Goal: Information Seeking & Learning: Learn about a topic

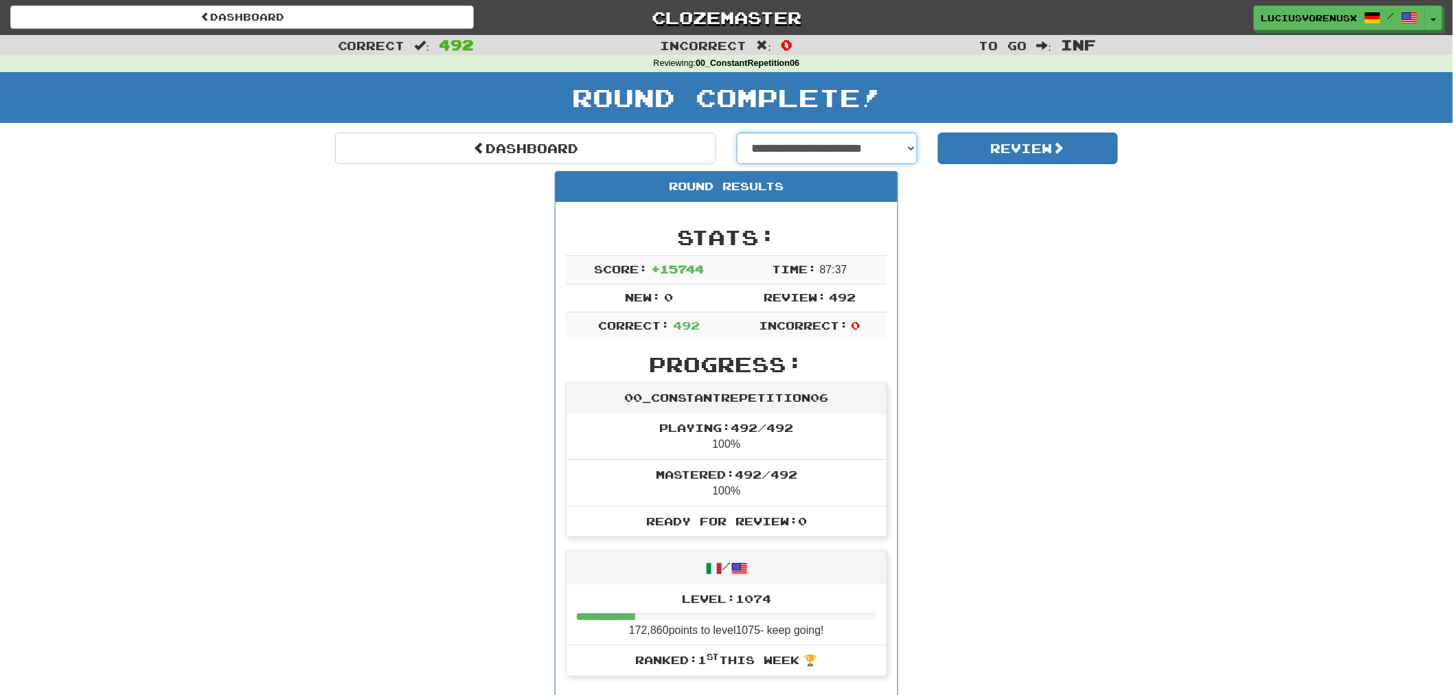
click at [886, 145] on select "**********" at bounding box center [827, 149] width 181 height 32
select select "**********"
click at [737, 133] on select "**********" at bounding box center [827, 149] width 181 height 32
select select "**********"
click at [1017, 147] on button "Review" at bounding box center [1028, 149] width 181 height 32
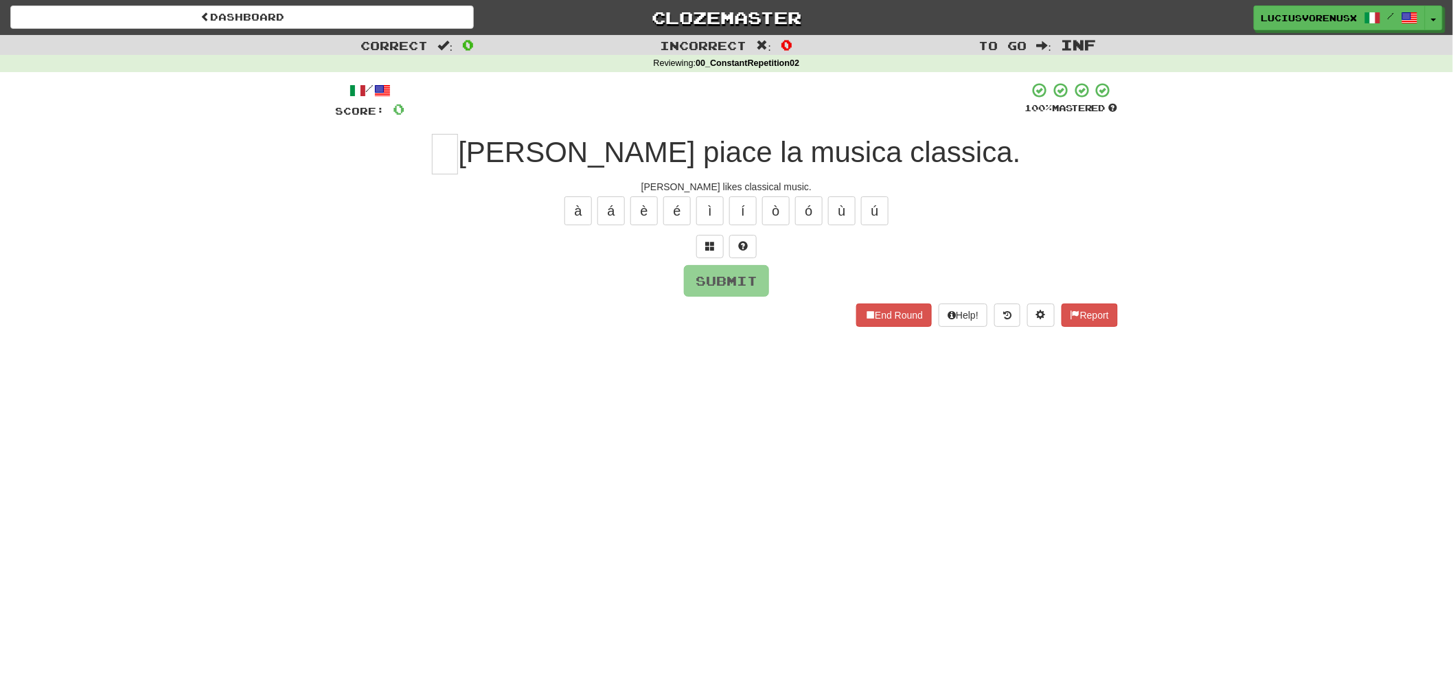
click at [108, 326] on div "Correct : 0 Incorrect : 0 To go : Inf Reviewing : 00_ConstantRepetition02 / Sco…" at bounding box center [726, 190] width 1453 height 311
click at [458, 163] on input "text" at bounding box center [445, 154] width 26 height 41
type input "*"
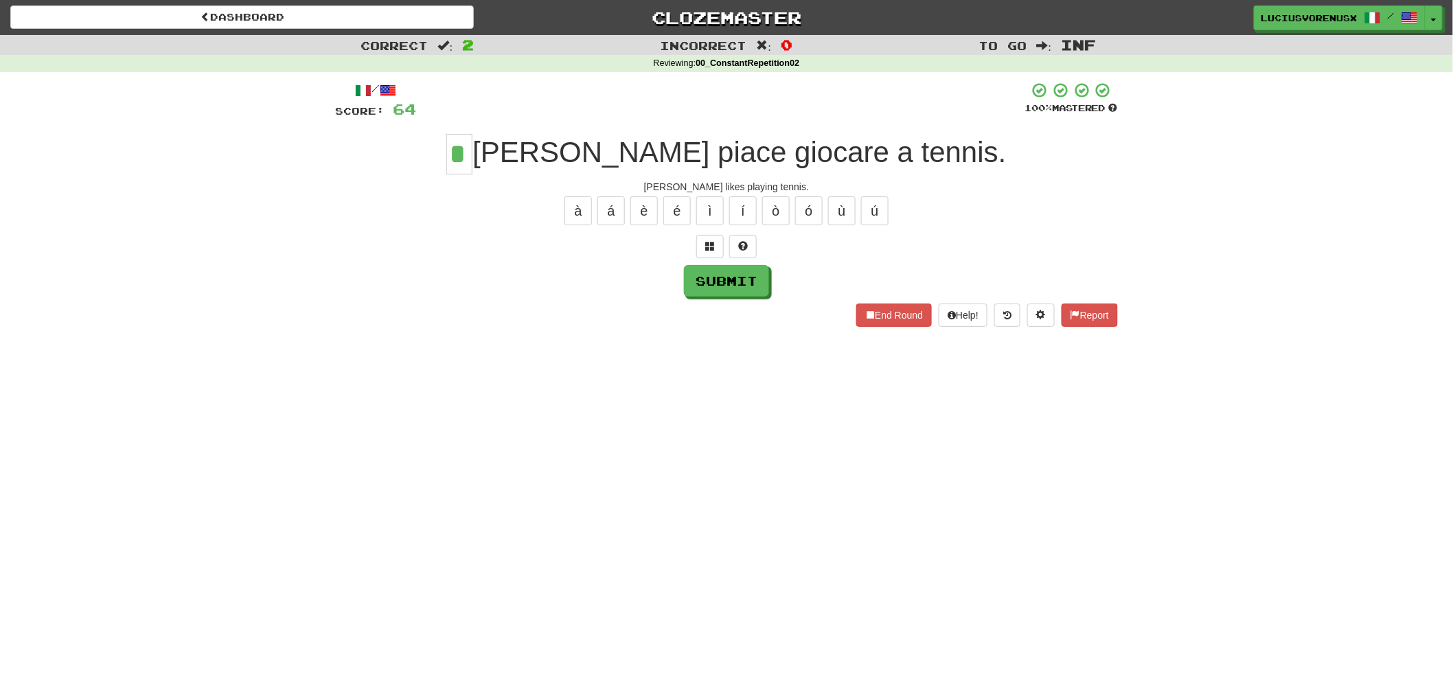
type input "*"
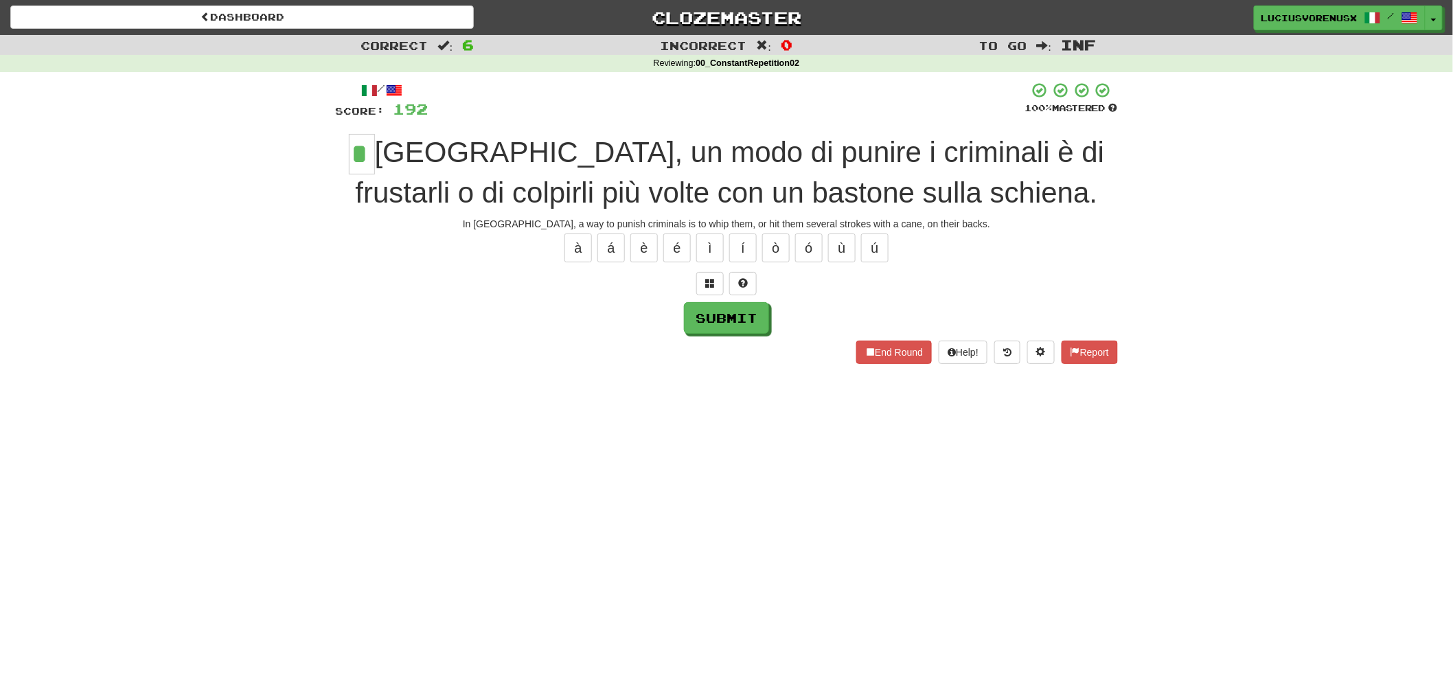
type input "*"
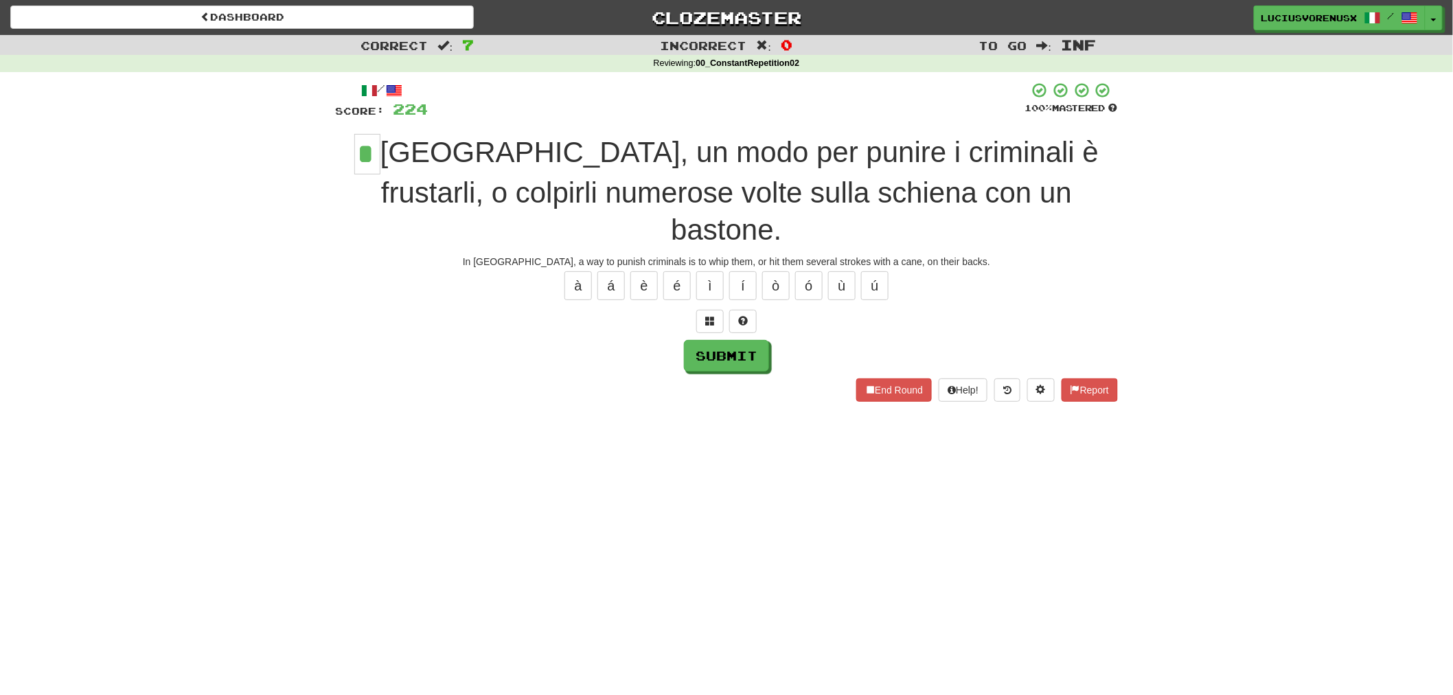
type input "*"
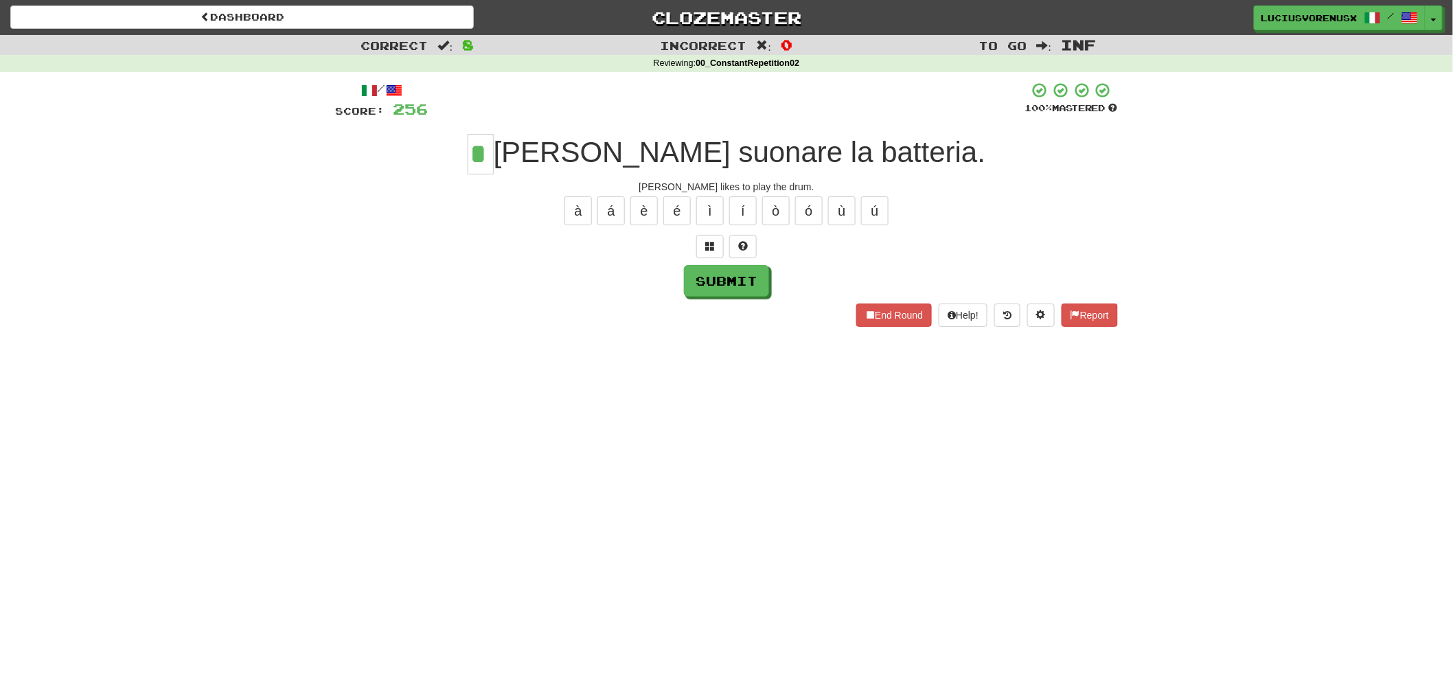
type input "*"
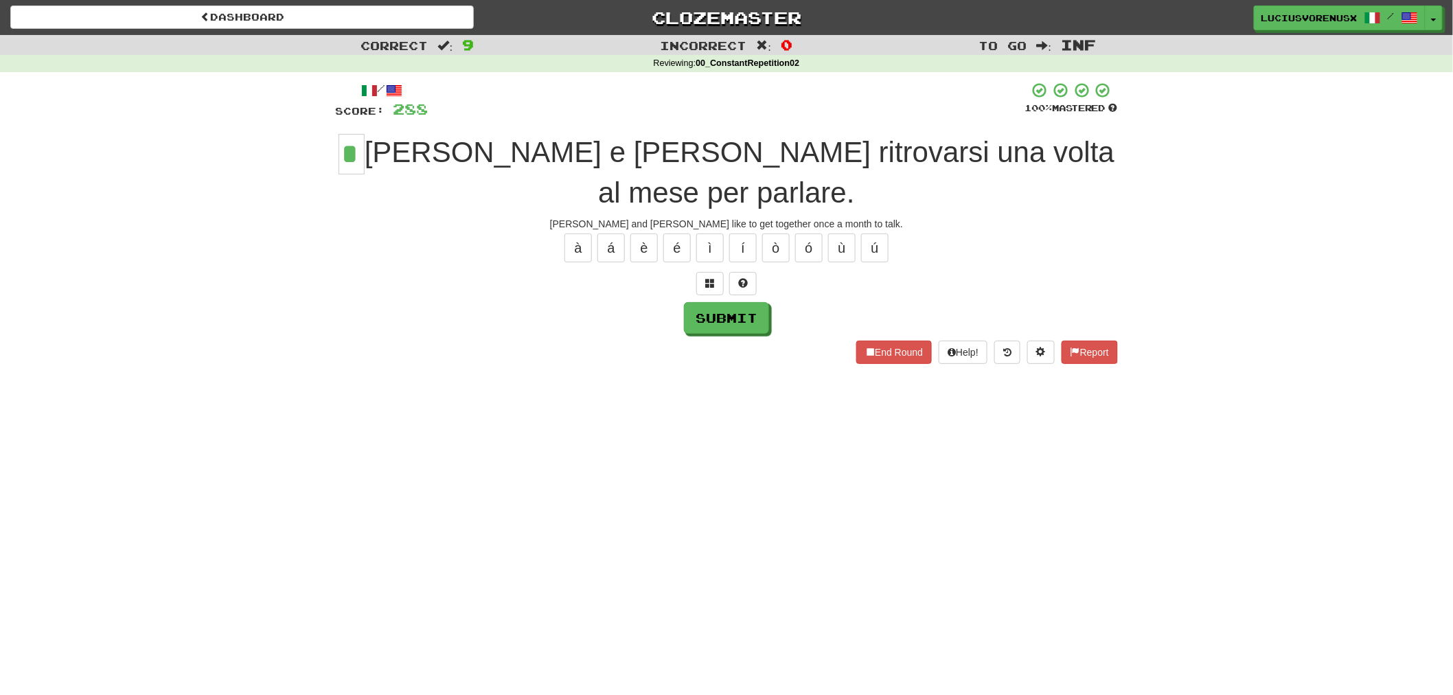
type input "*"
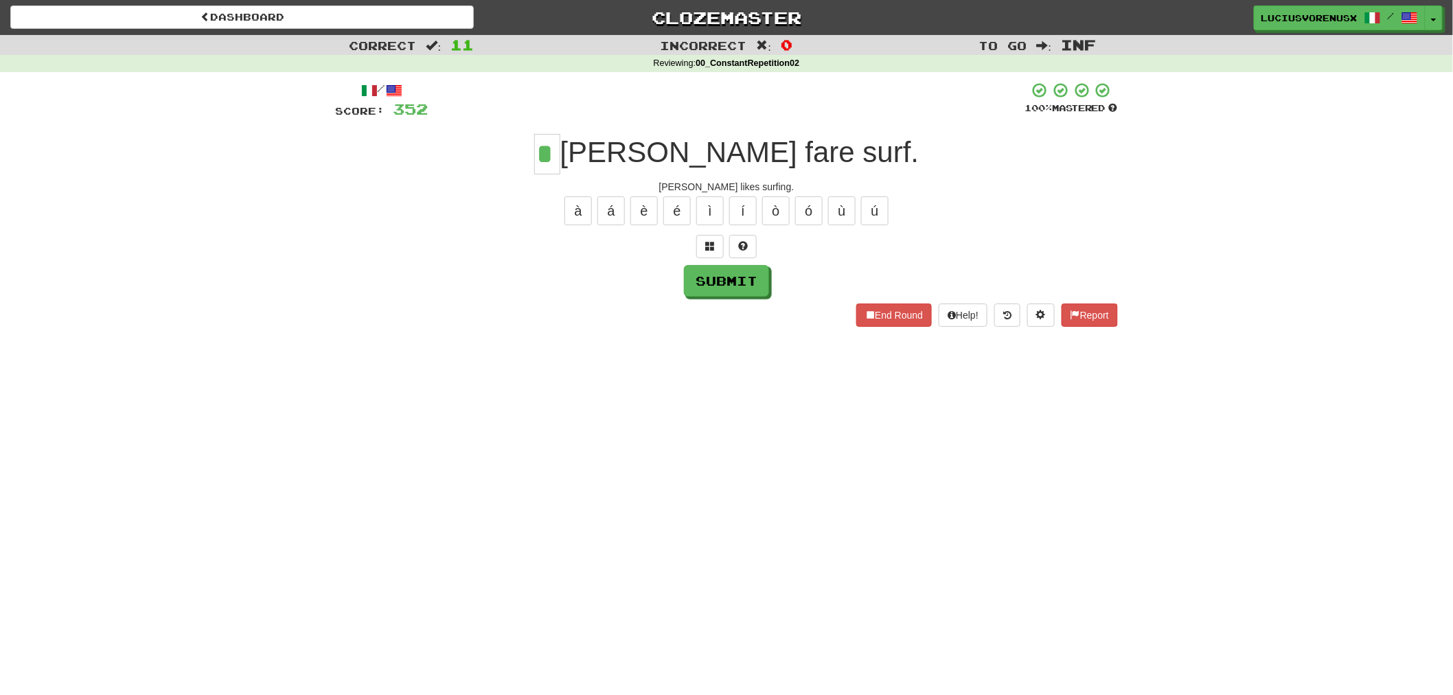
type input "*"
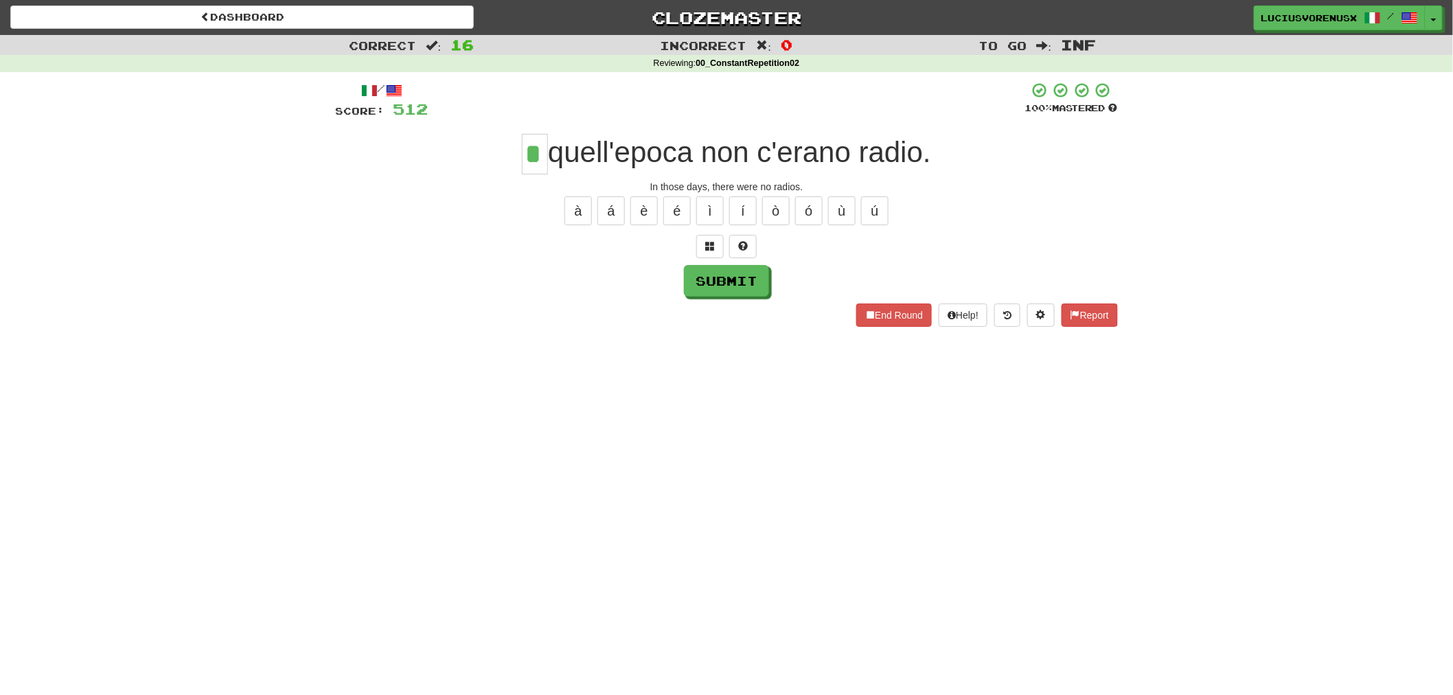
type input "*"
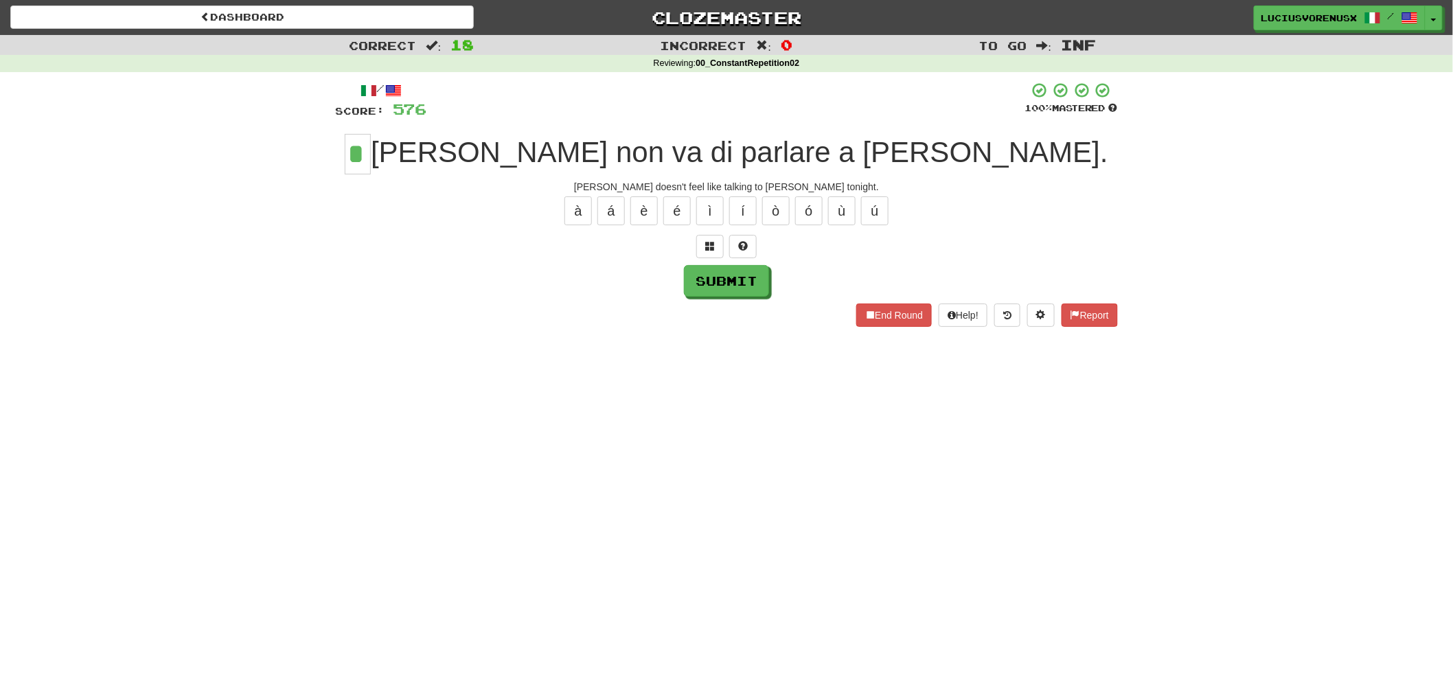
type input "*"
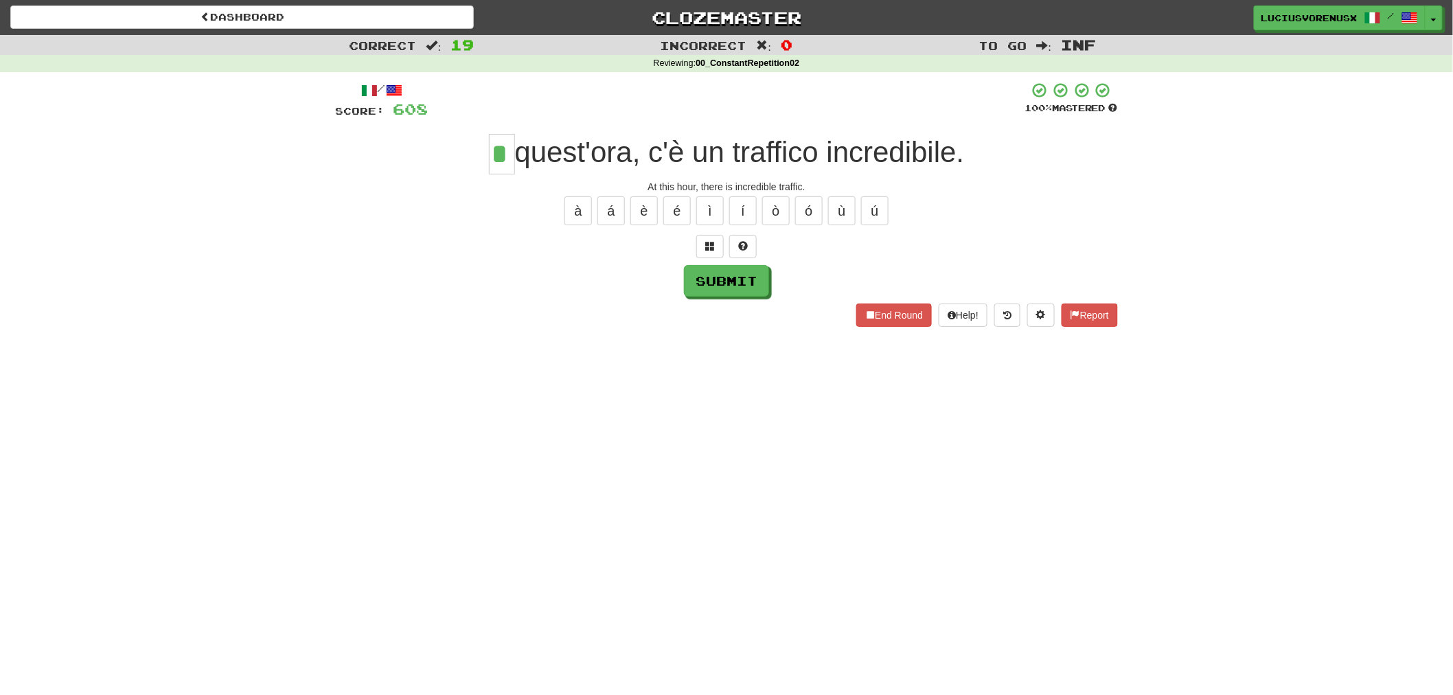
type input "*"
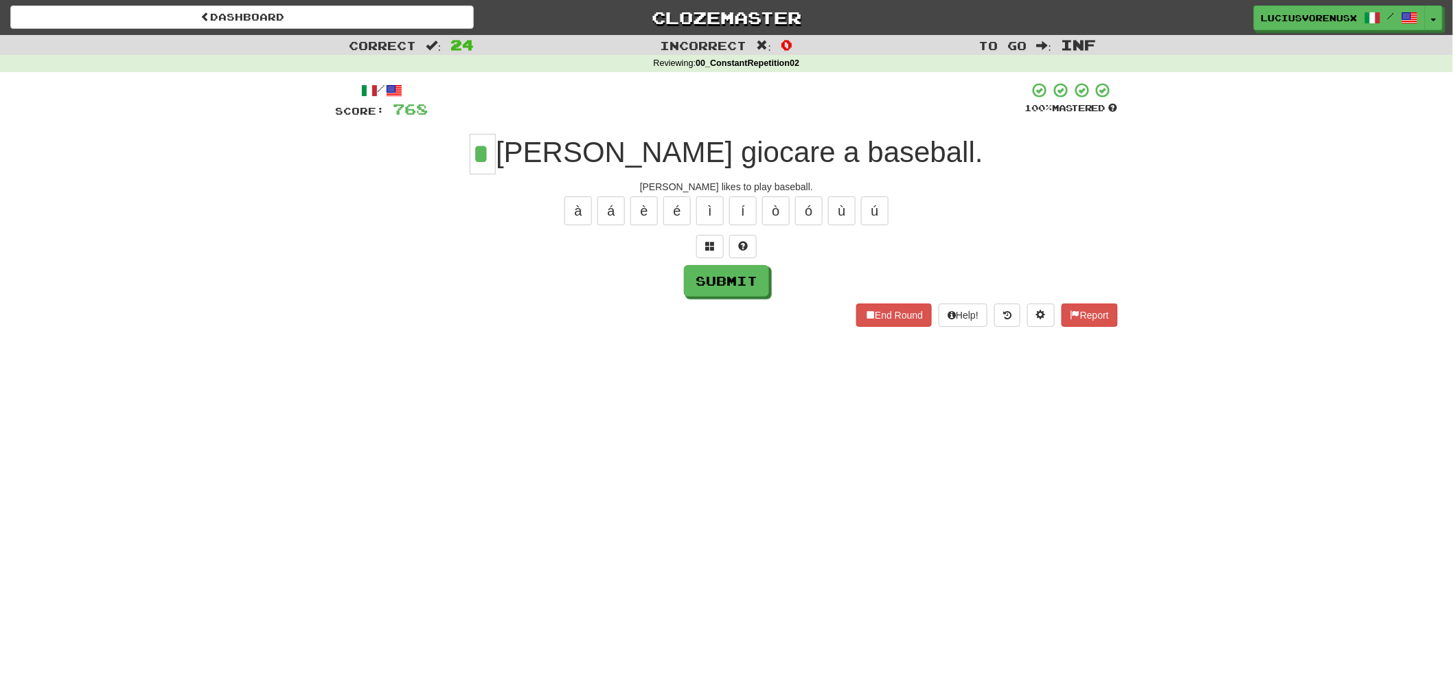
type input "*"
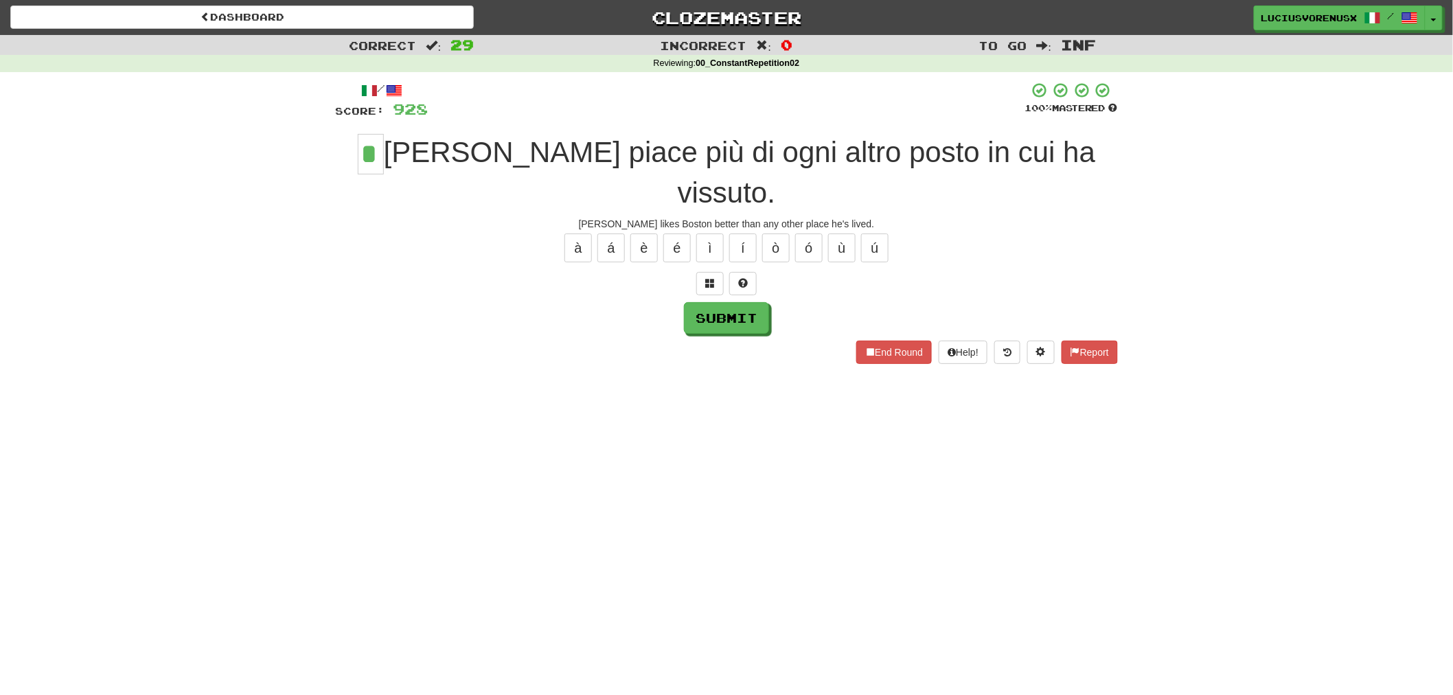
type input "*"
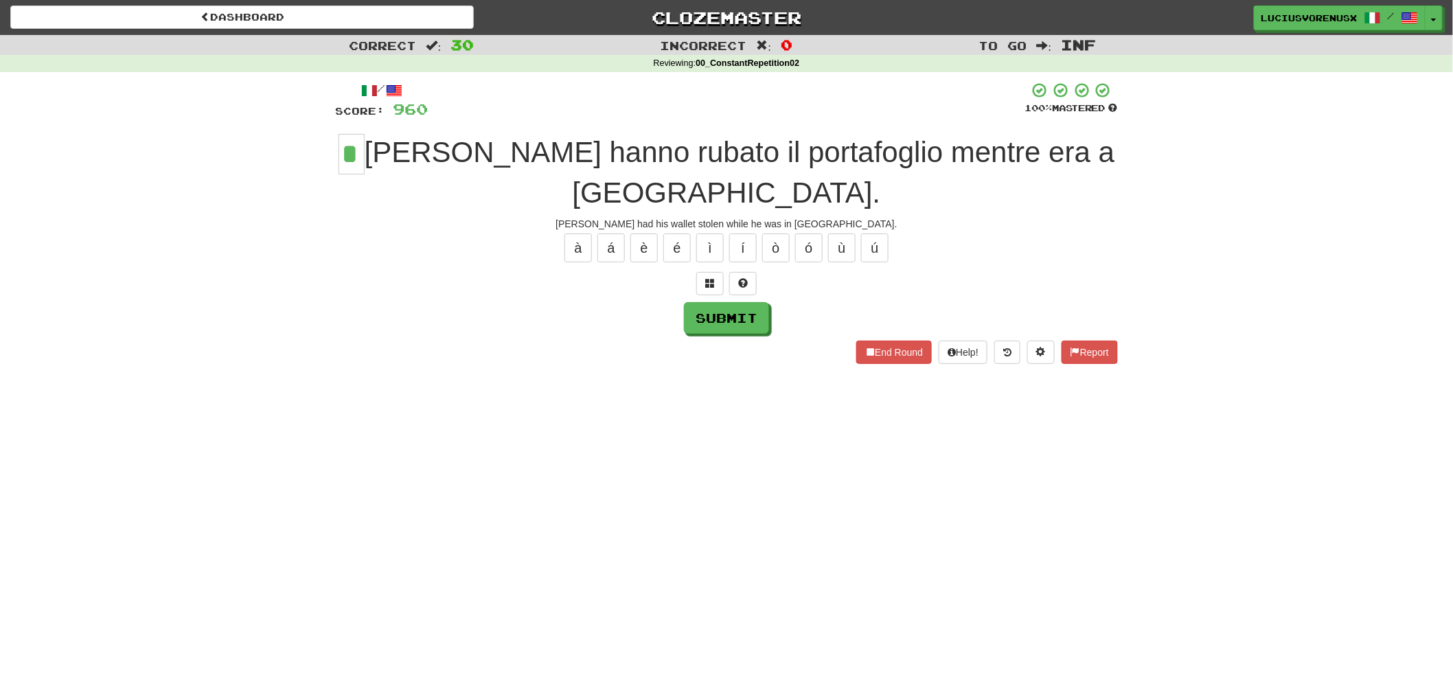
type input "*"
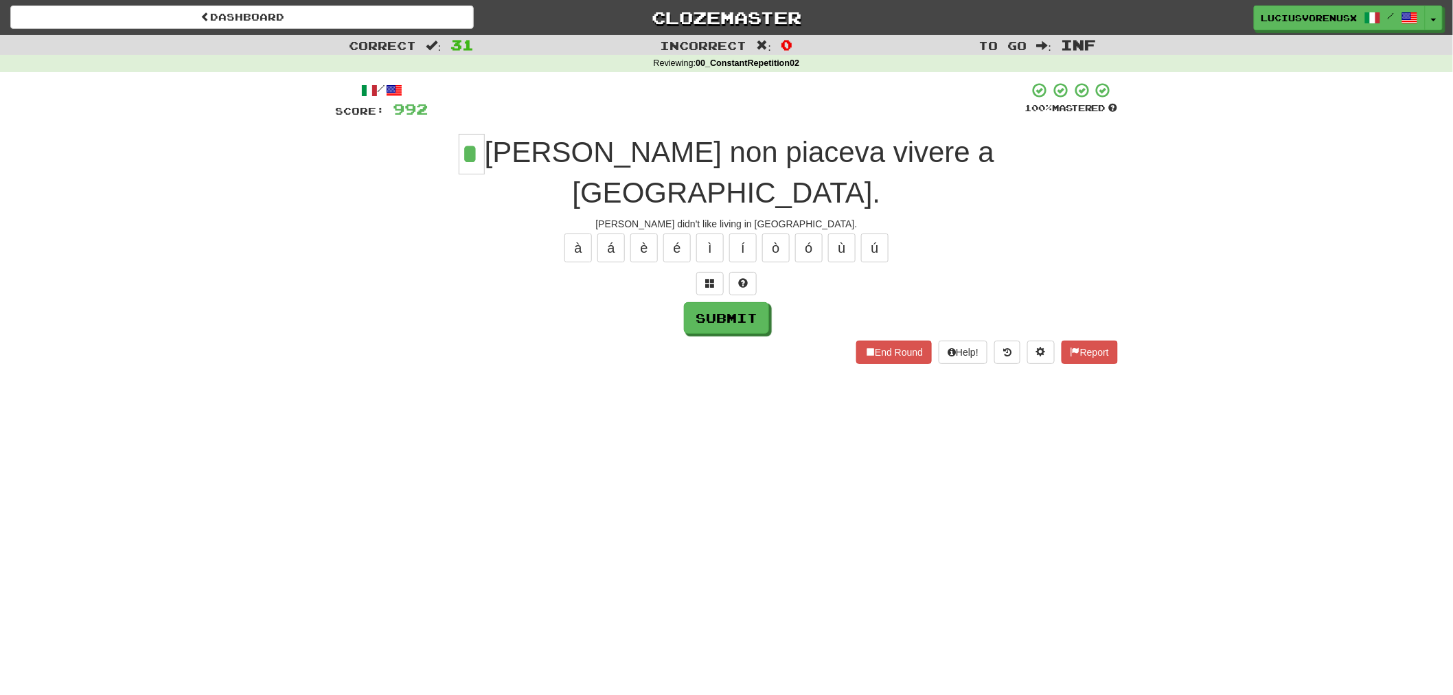
type input "*"
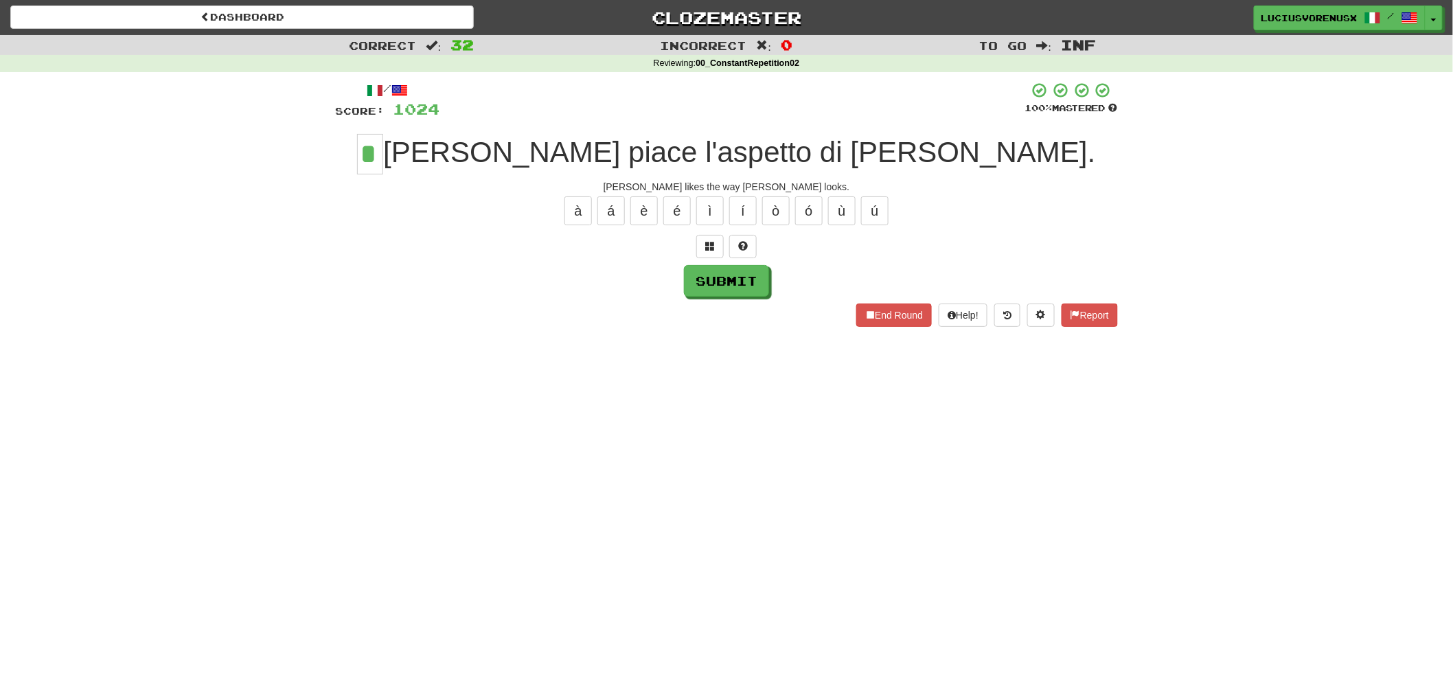
type input "*"
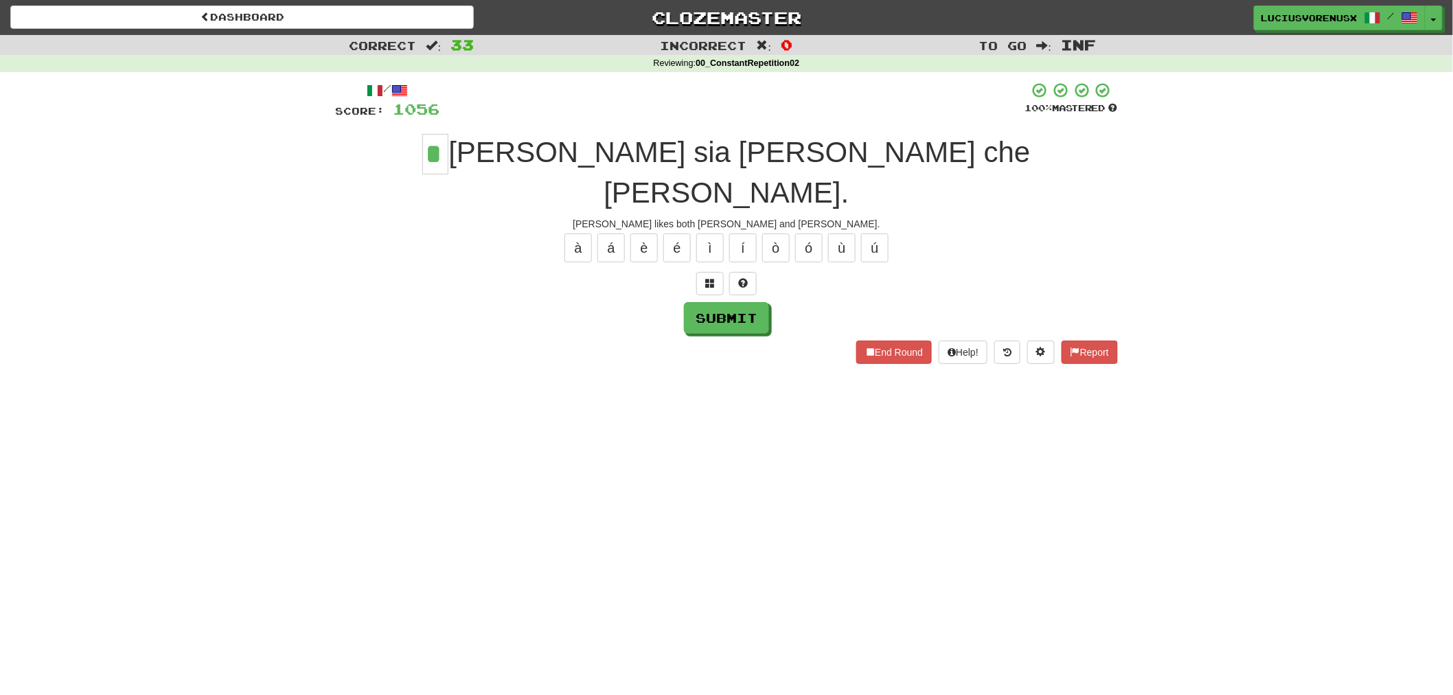
type input "*"
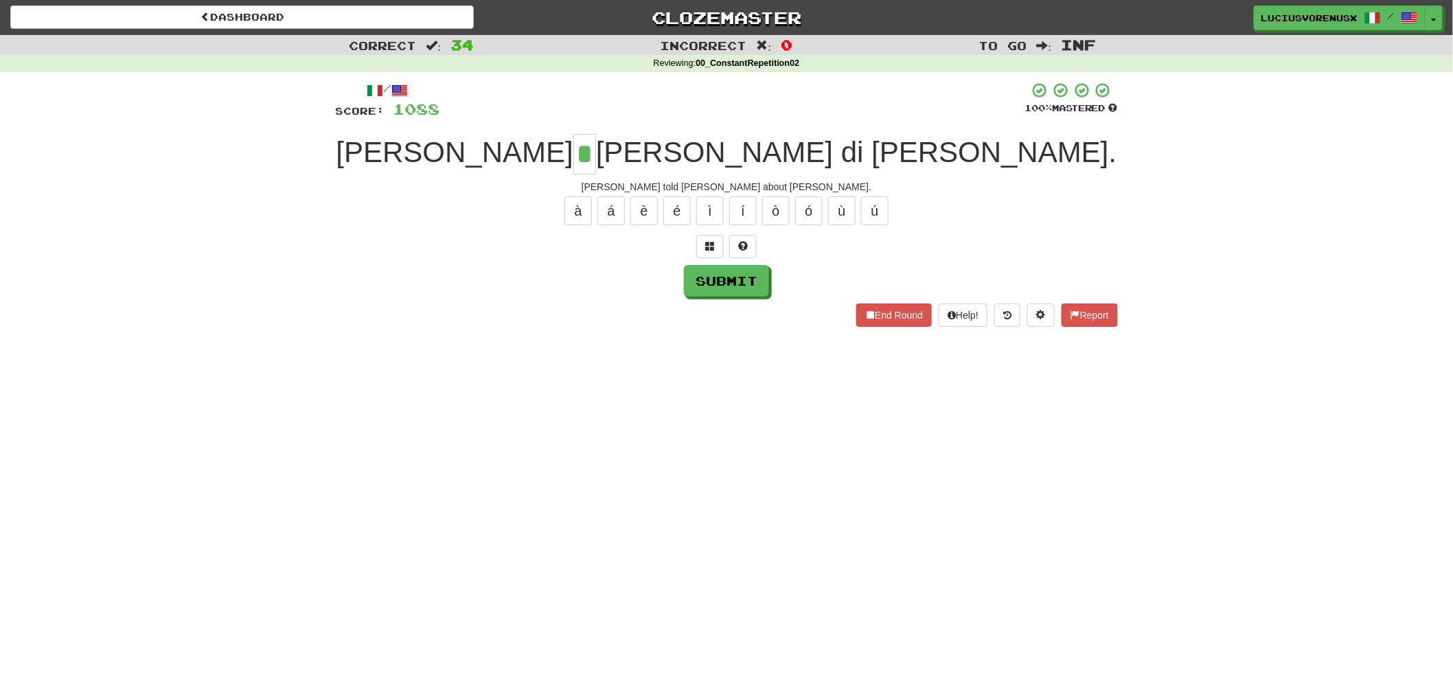
type input "*"
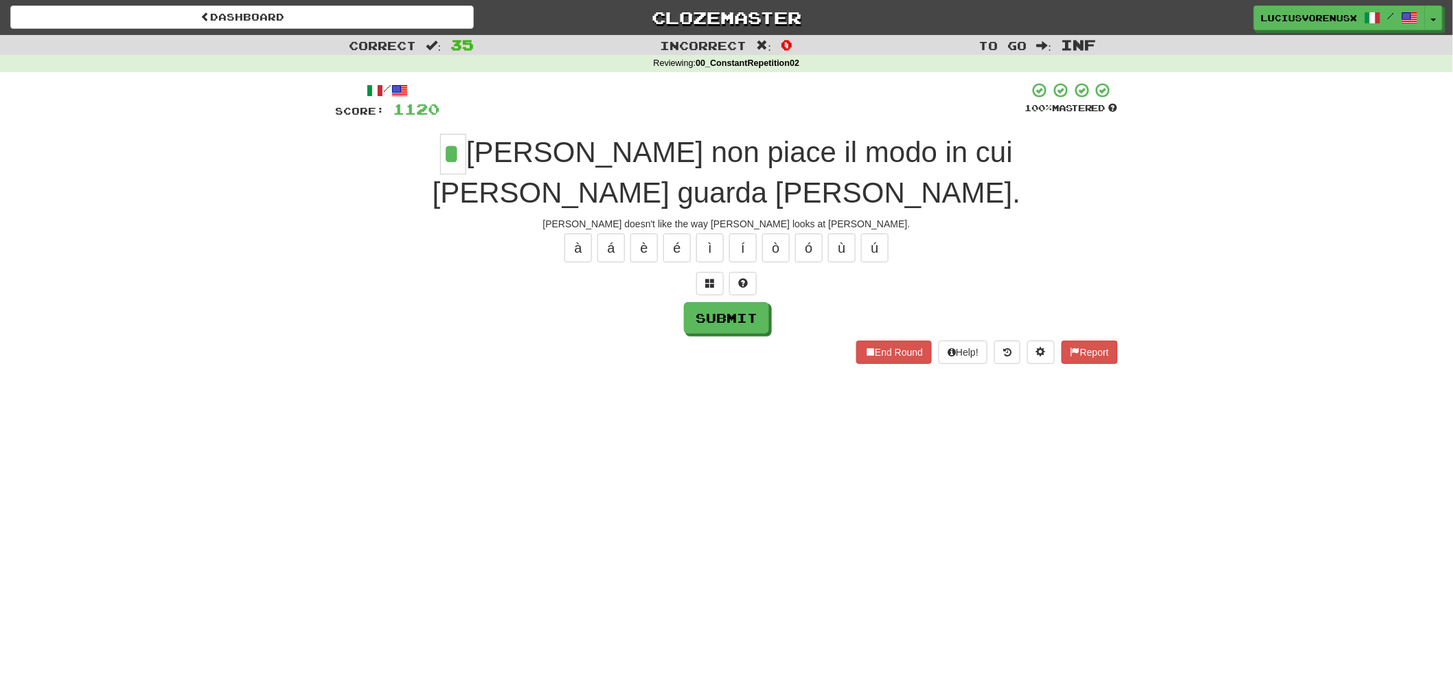
type input "*"
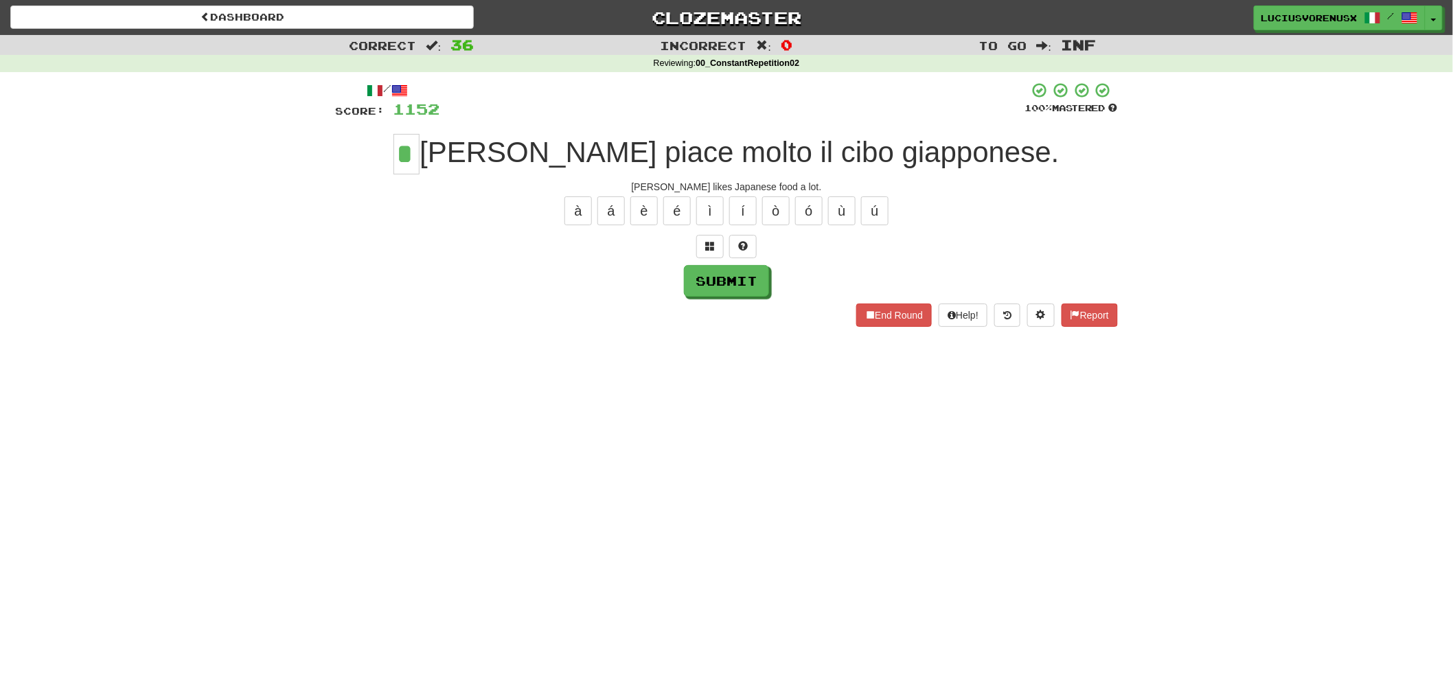
type input "*"
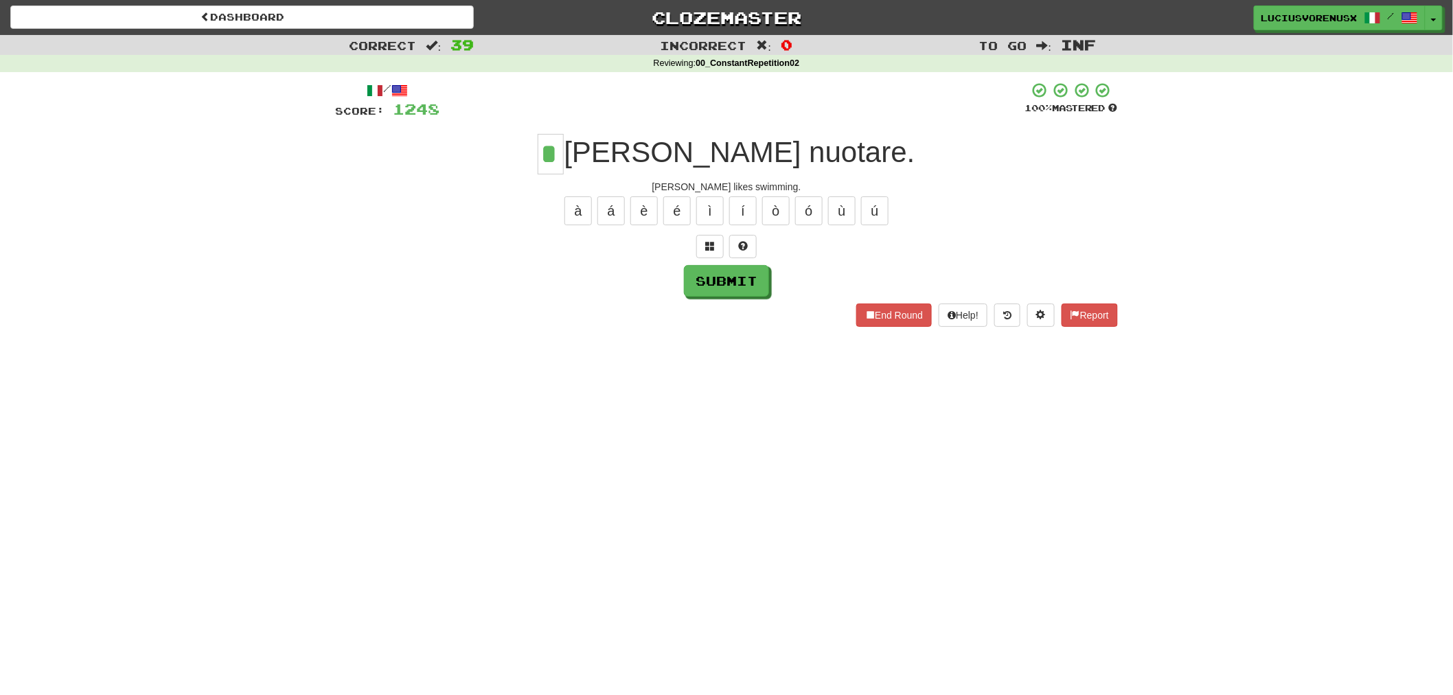
type input "*"
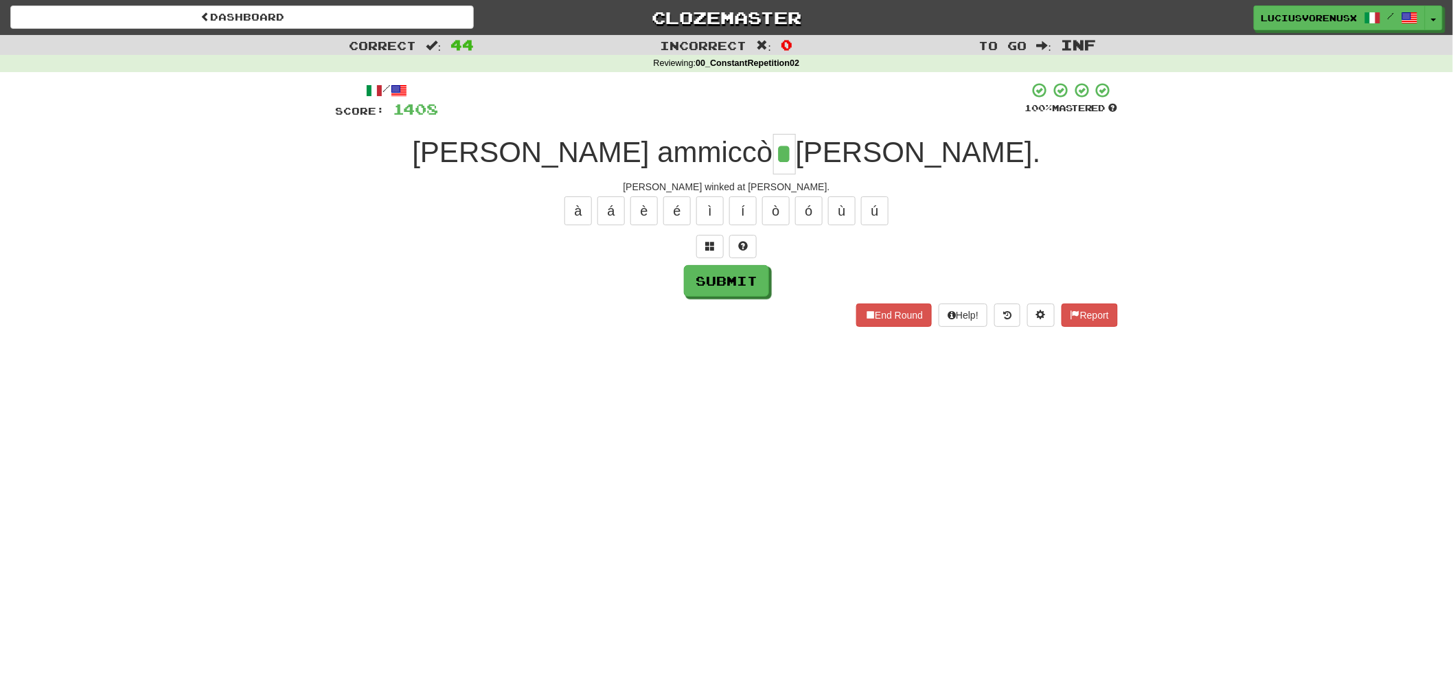
type input "*"
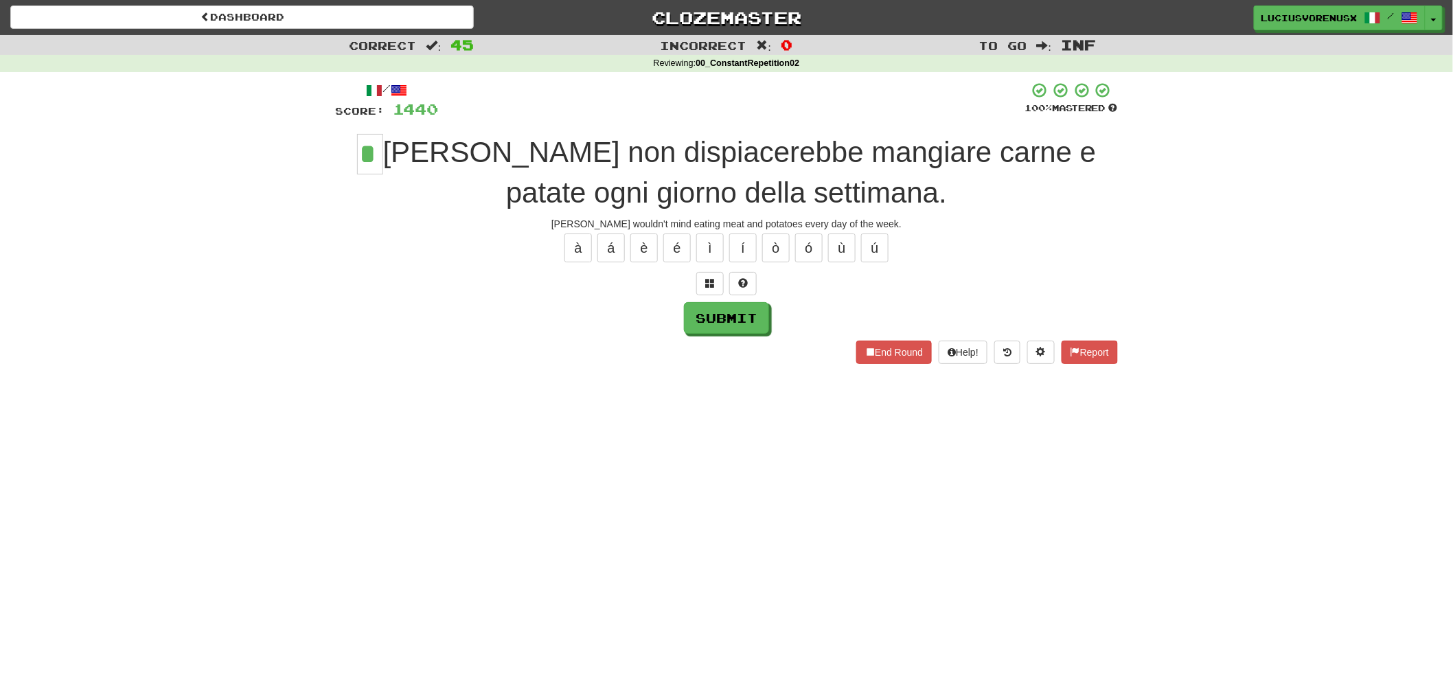
type input "*"
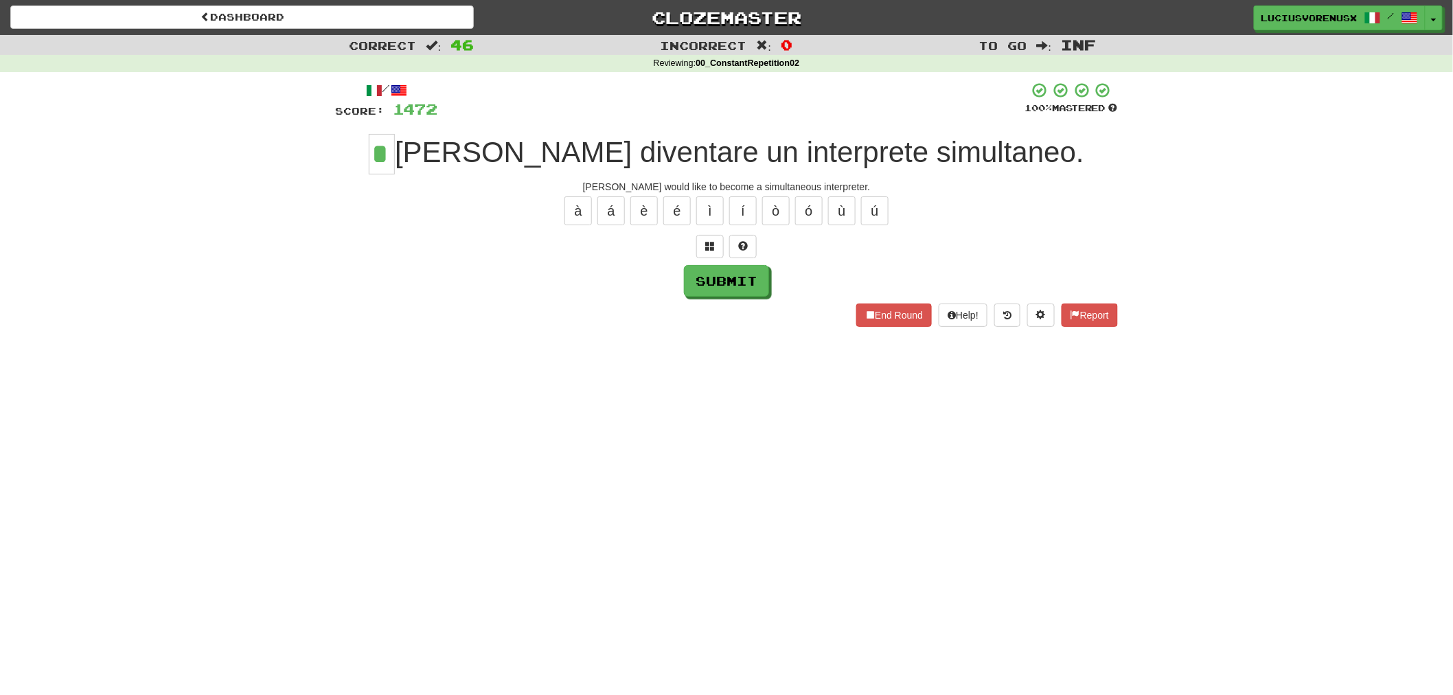
type input "*"
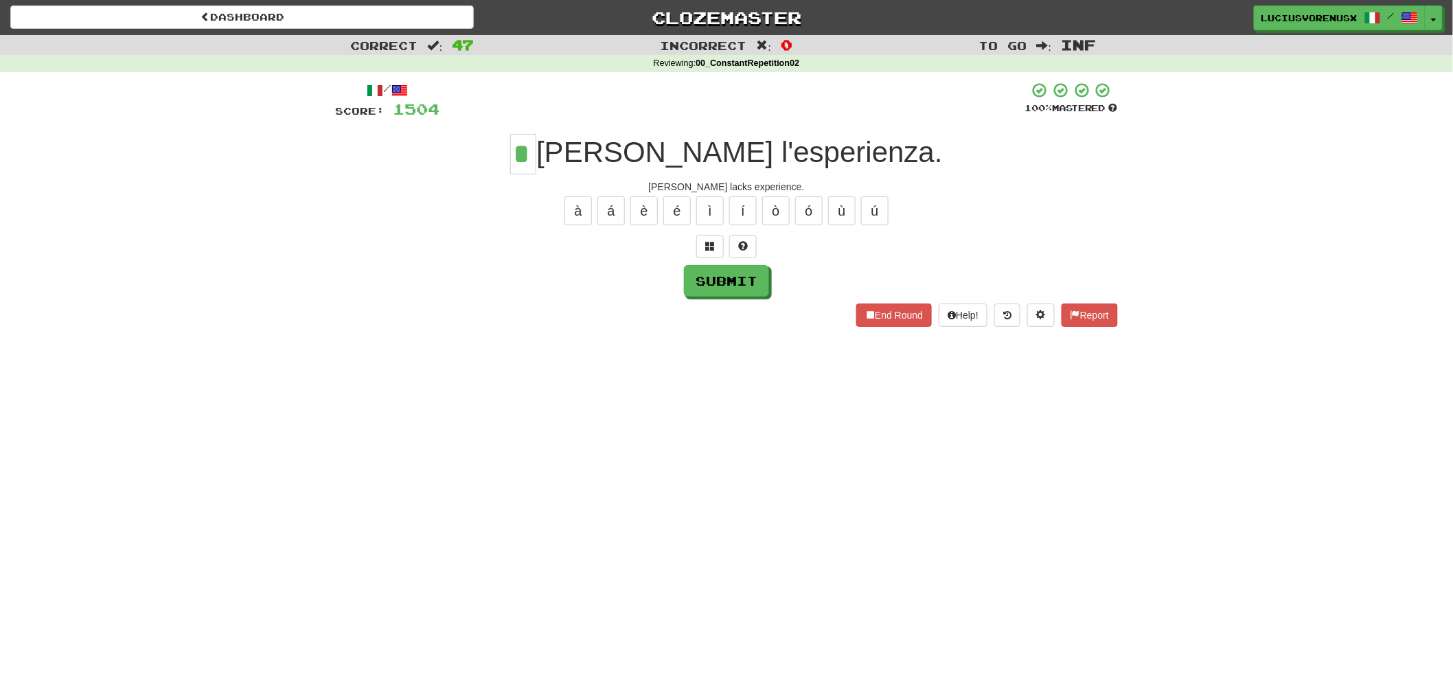
type input "*"
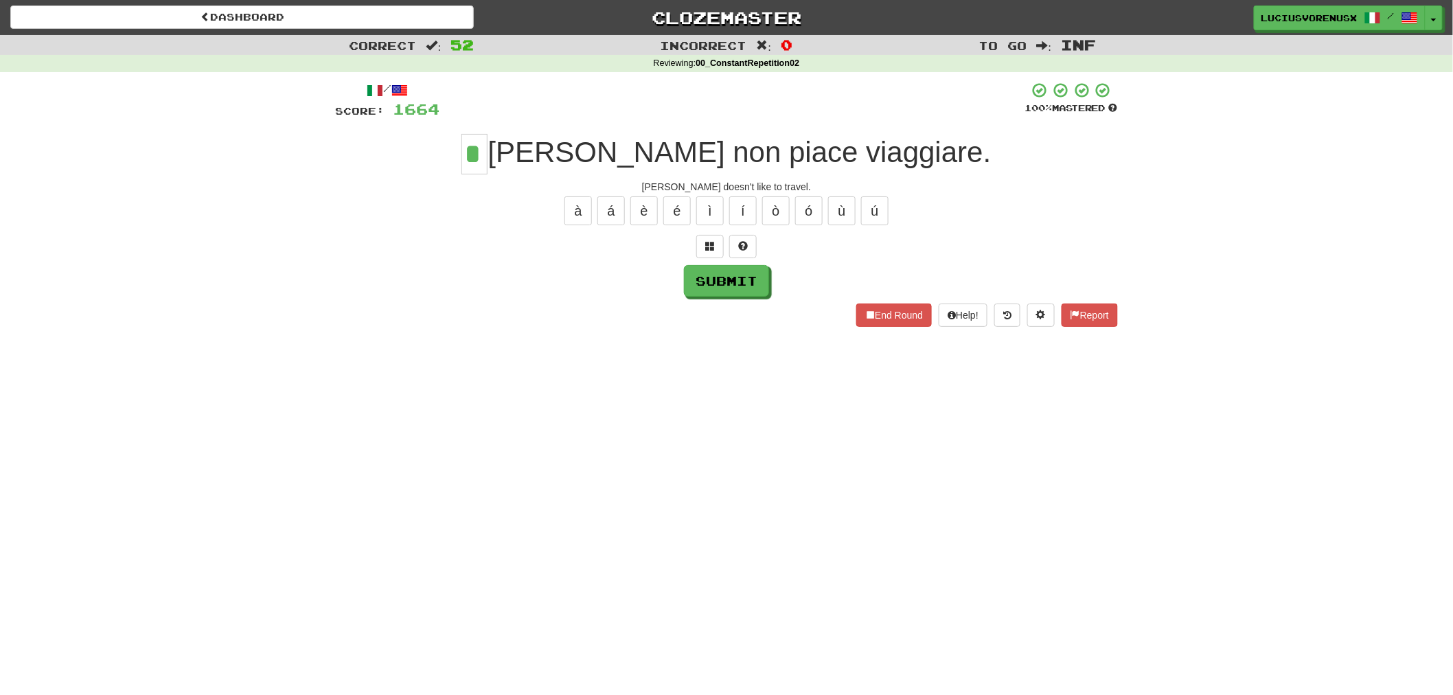
type input "*"
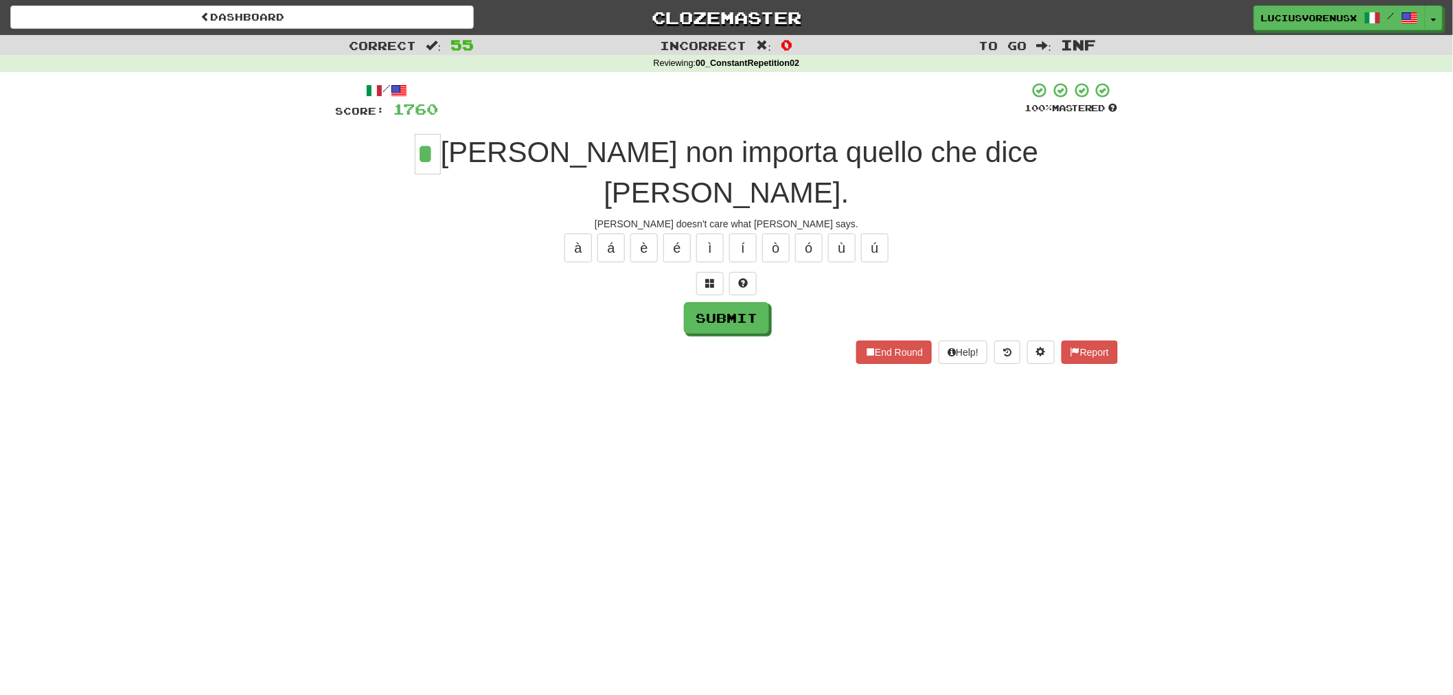
type input "*"
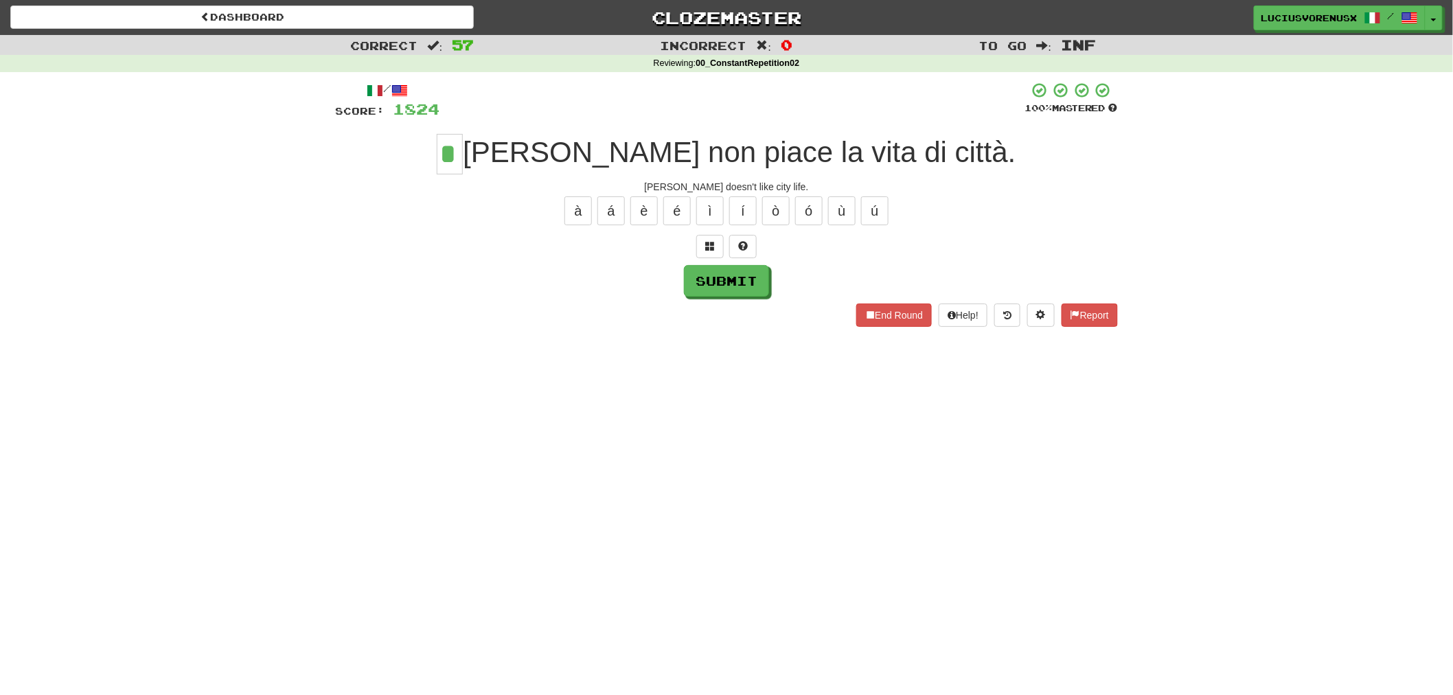
type input "*"
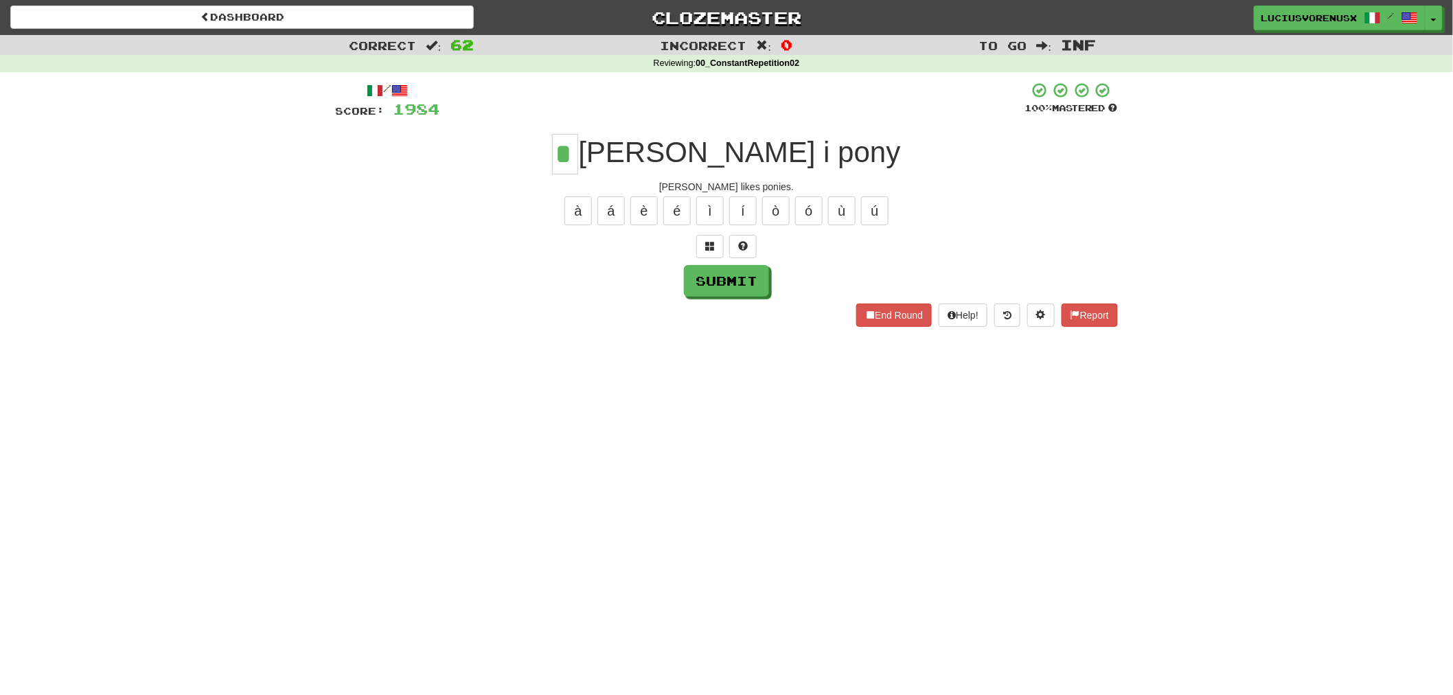
type input "*"
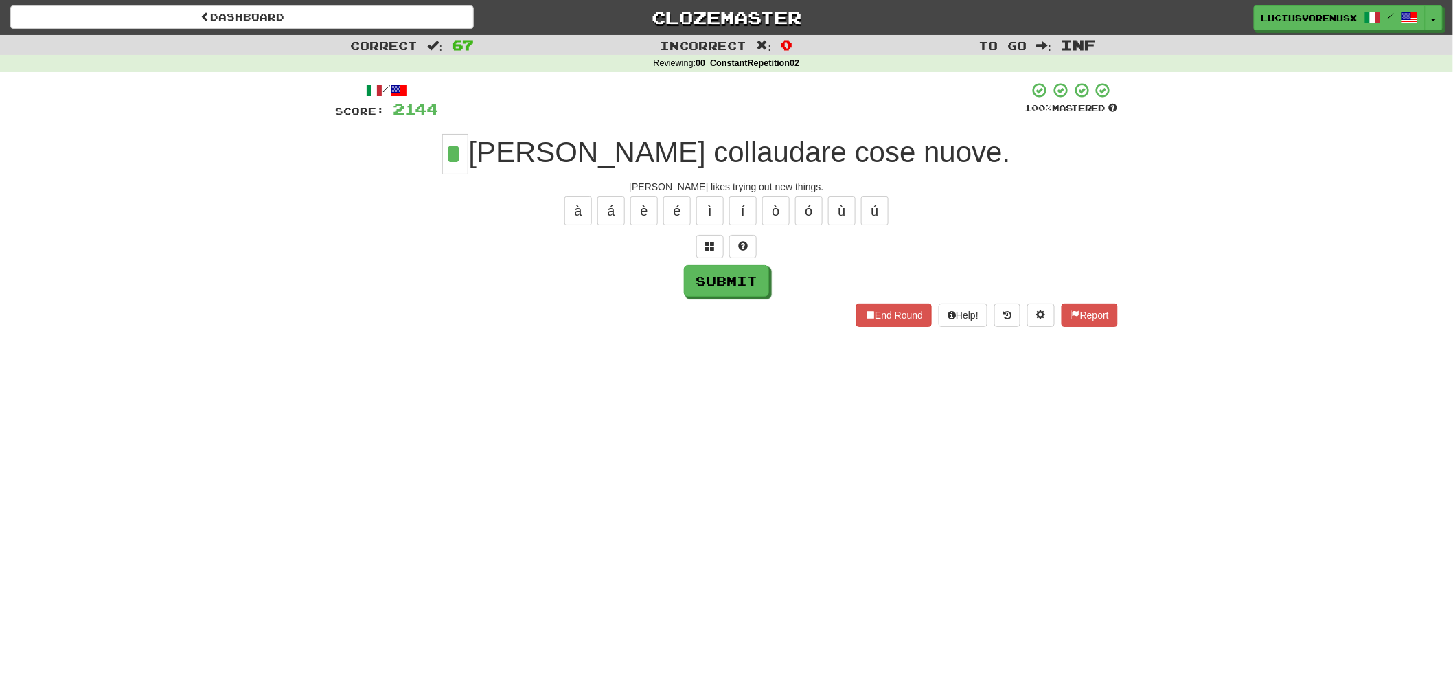
type input "*"
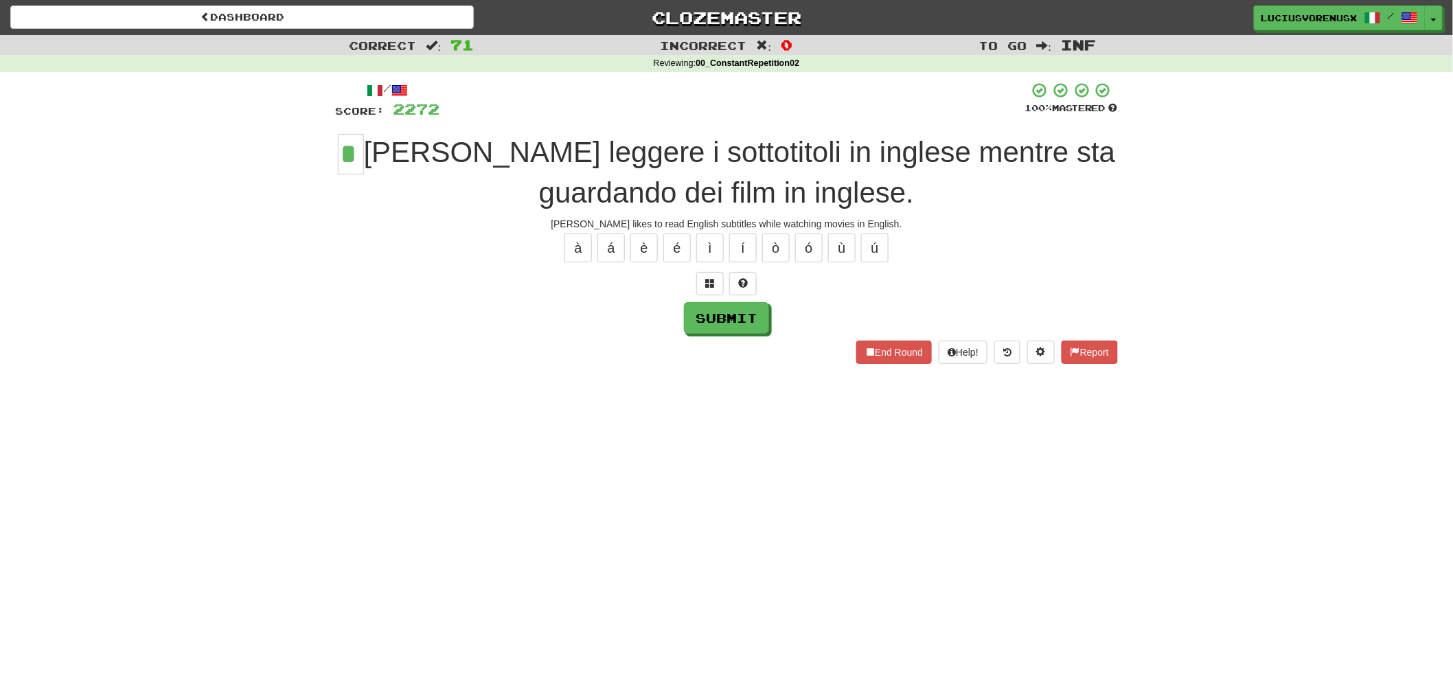
type input "*"
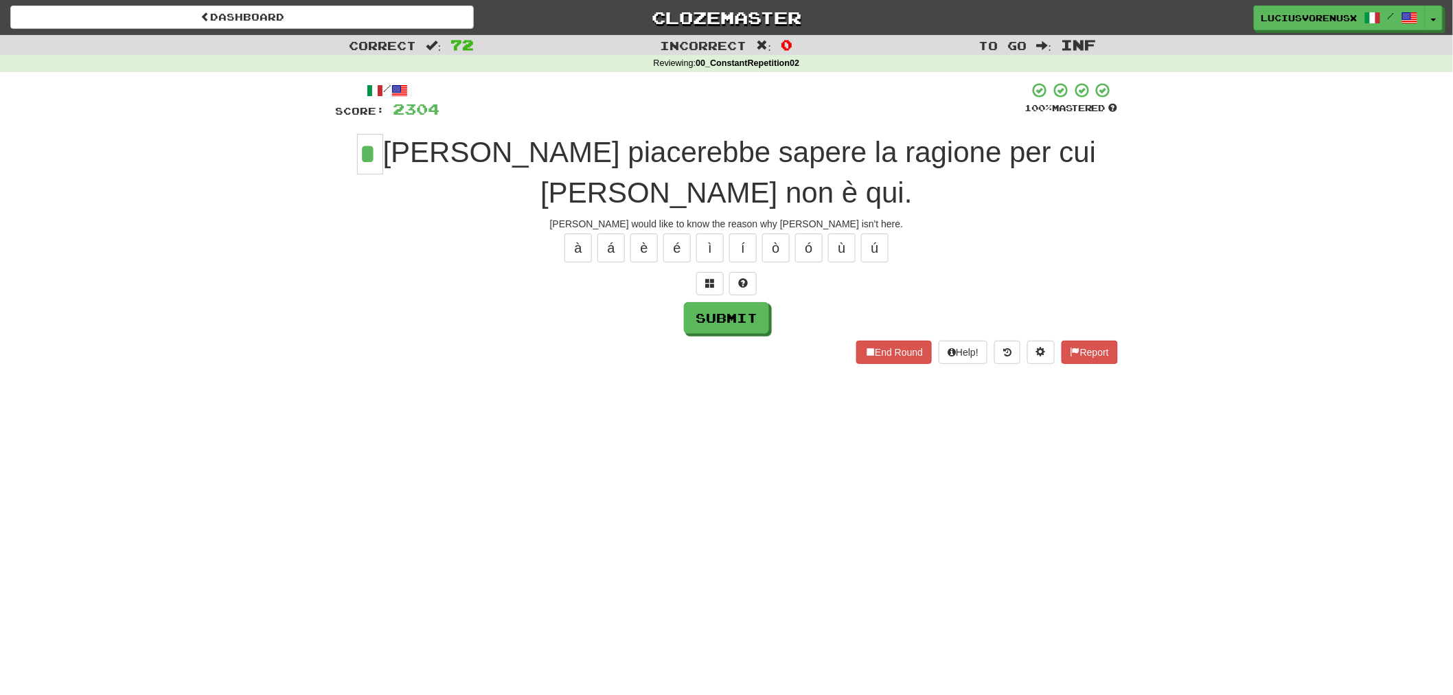
type input "*"
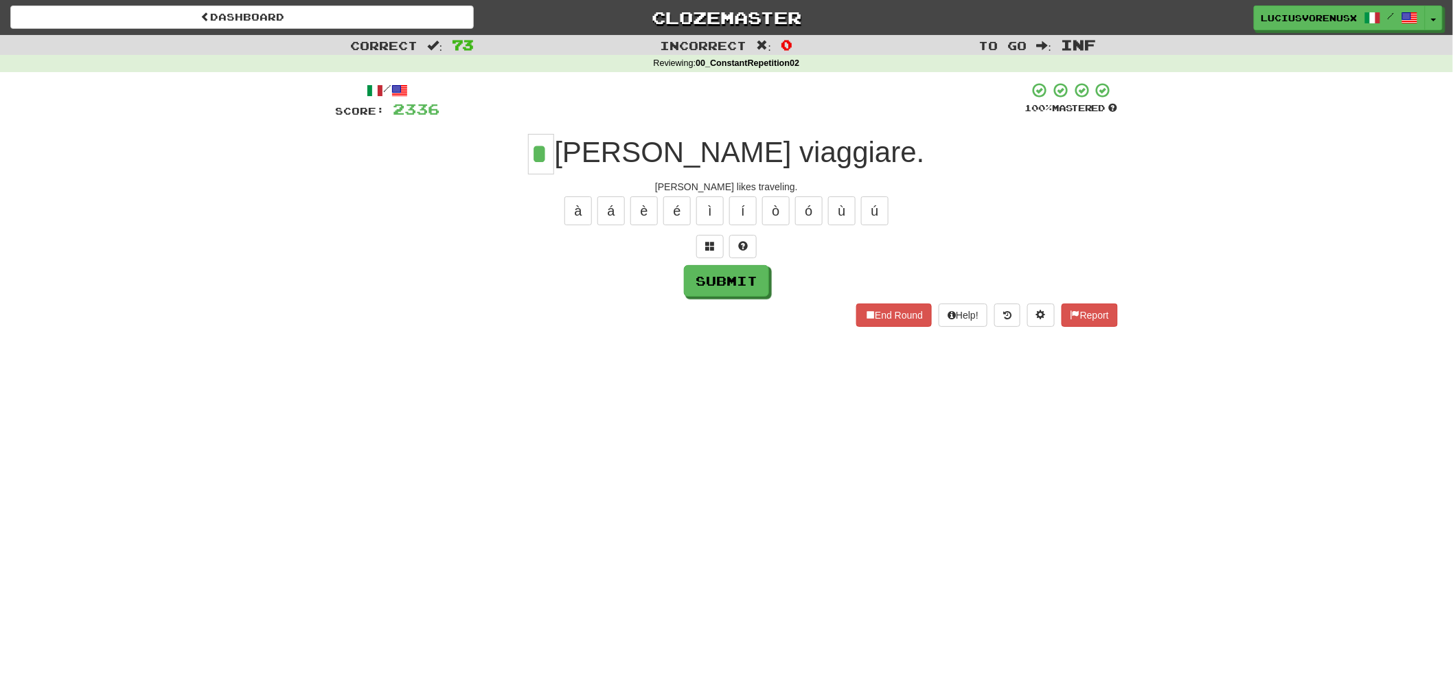
type input "*"
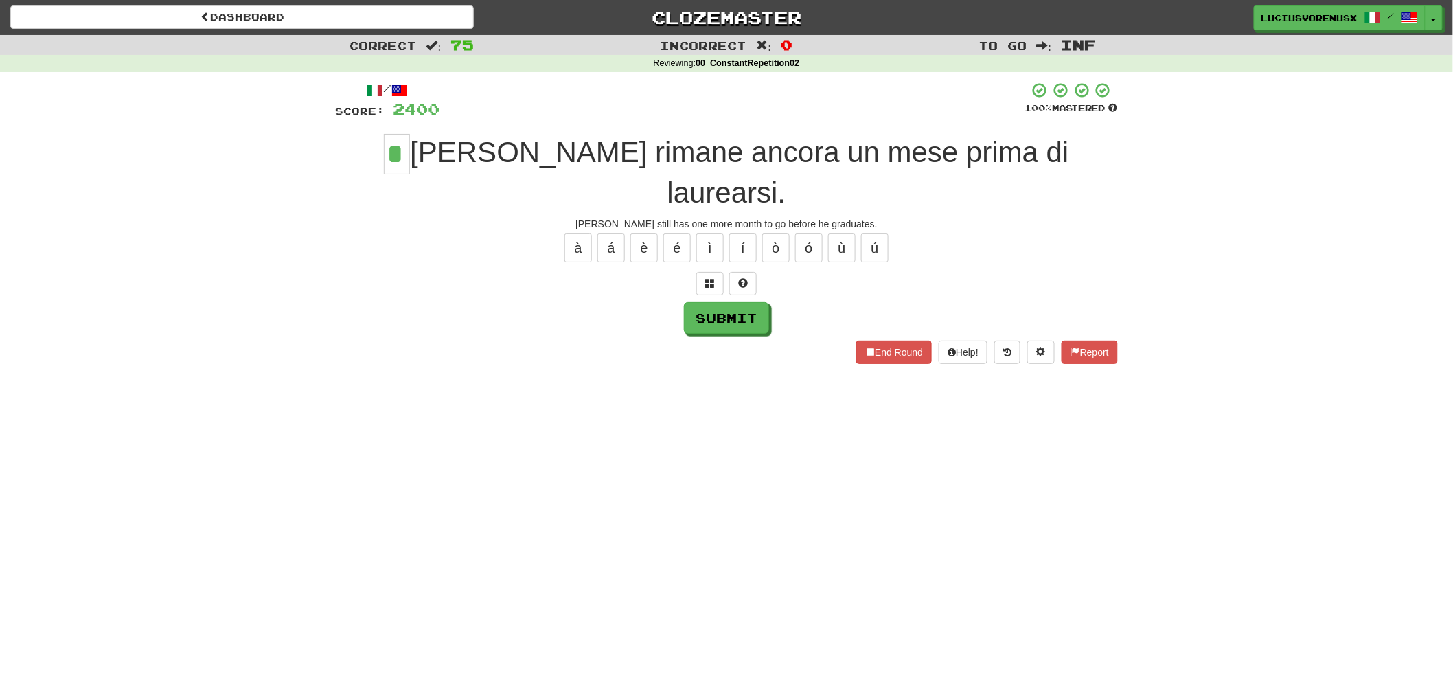
type input "*"
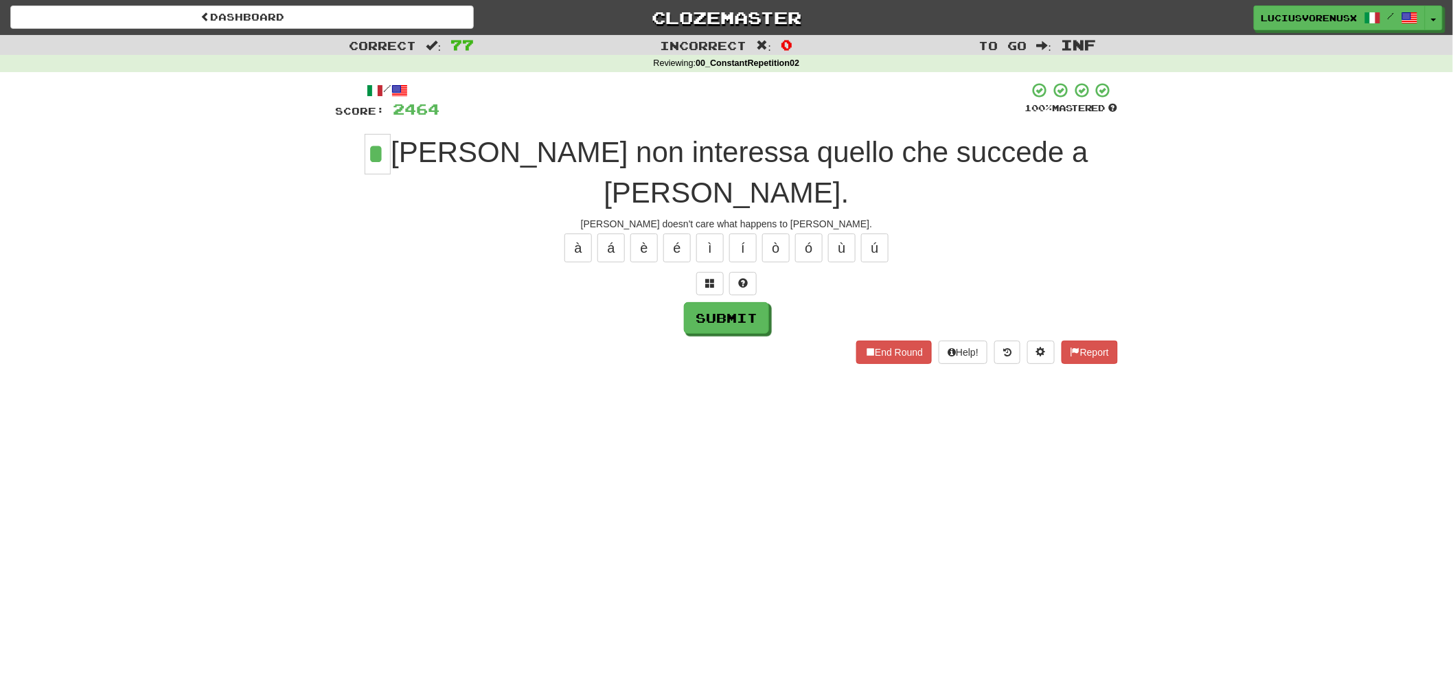
type input "*"
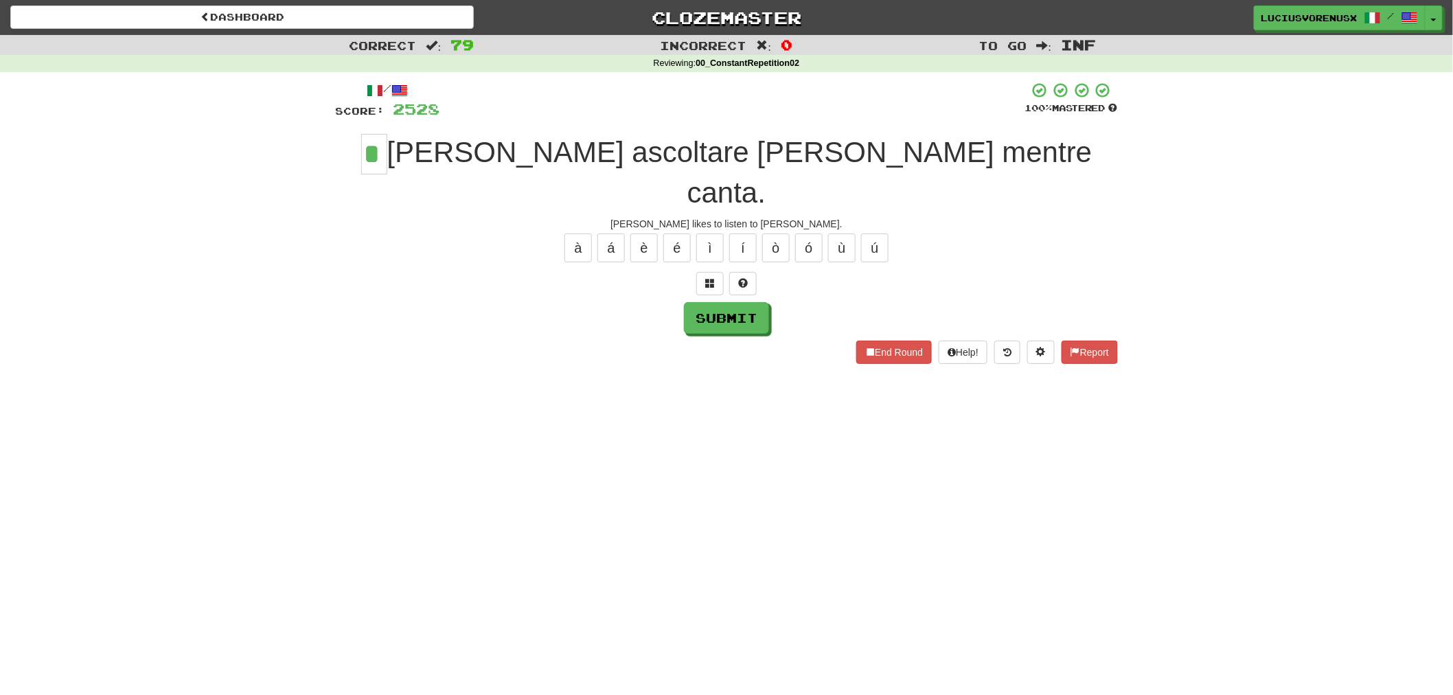
type input "*"
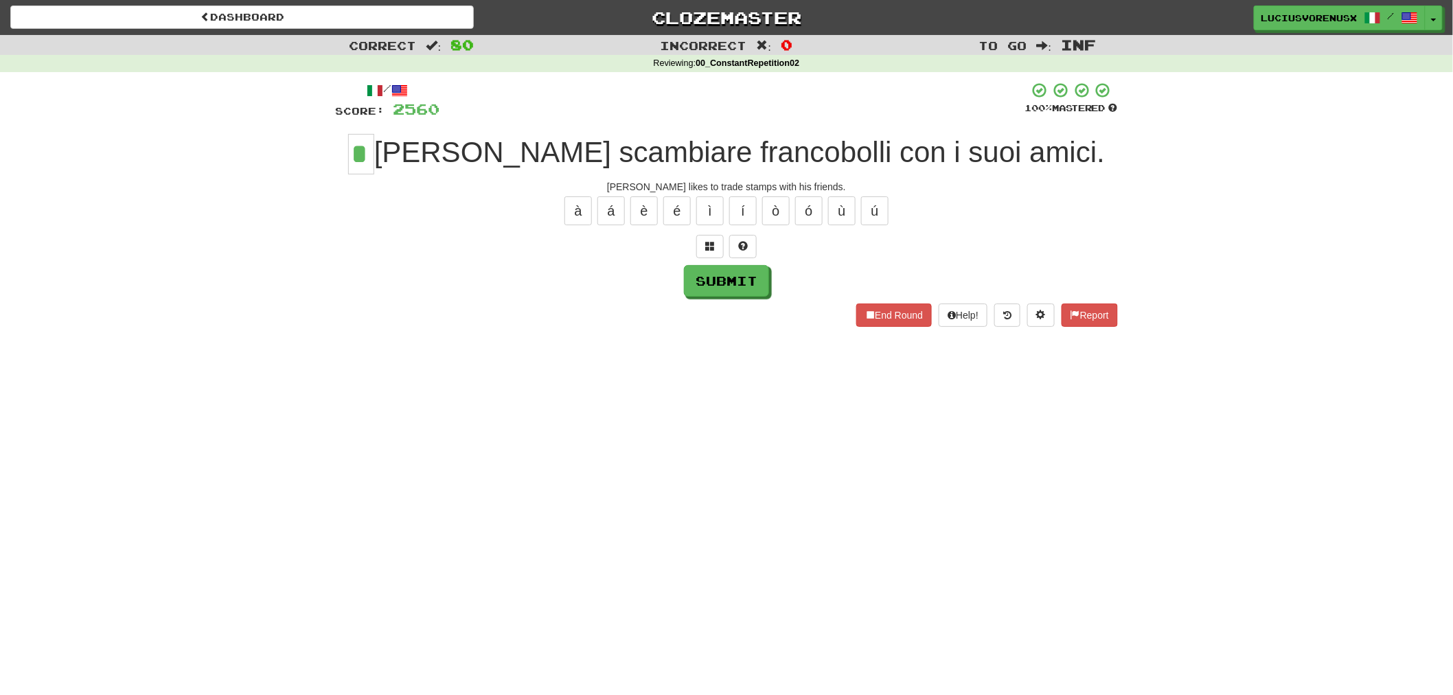
type input "*"
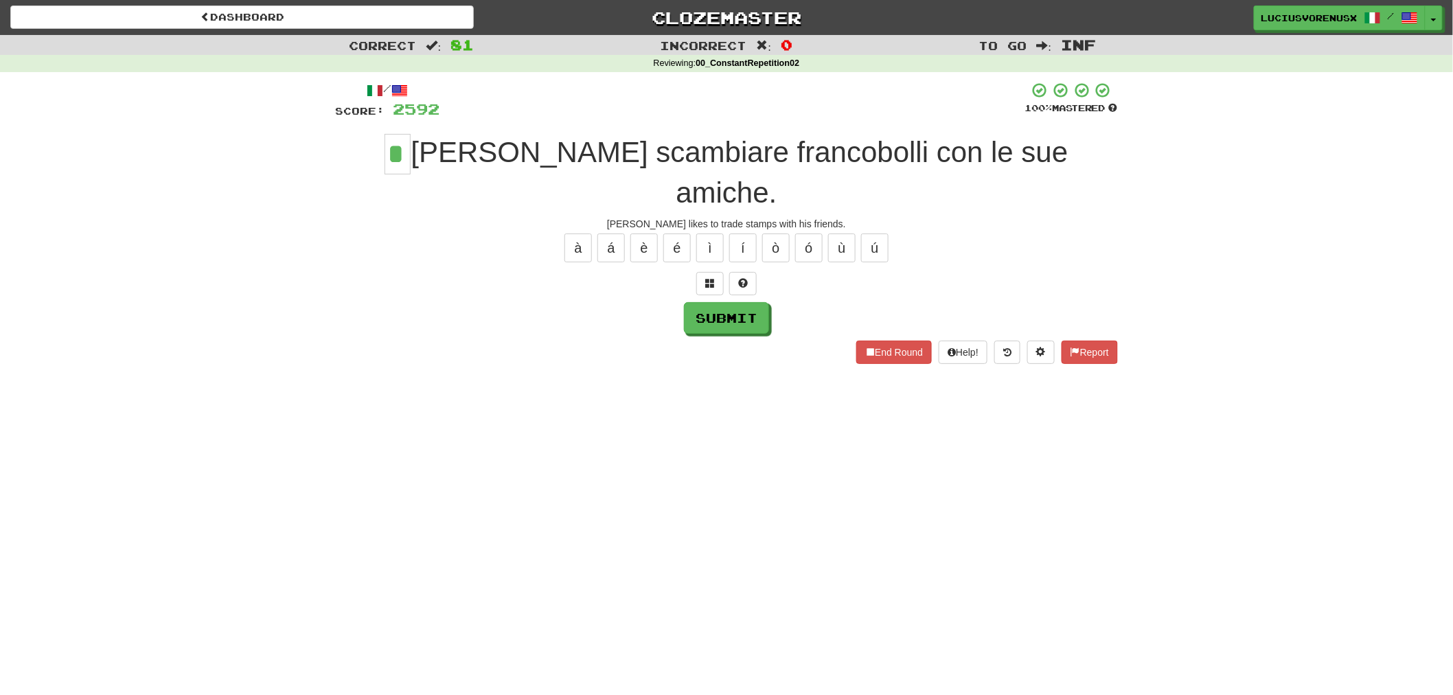
type input "*"
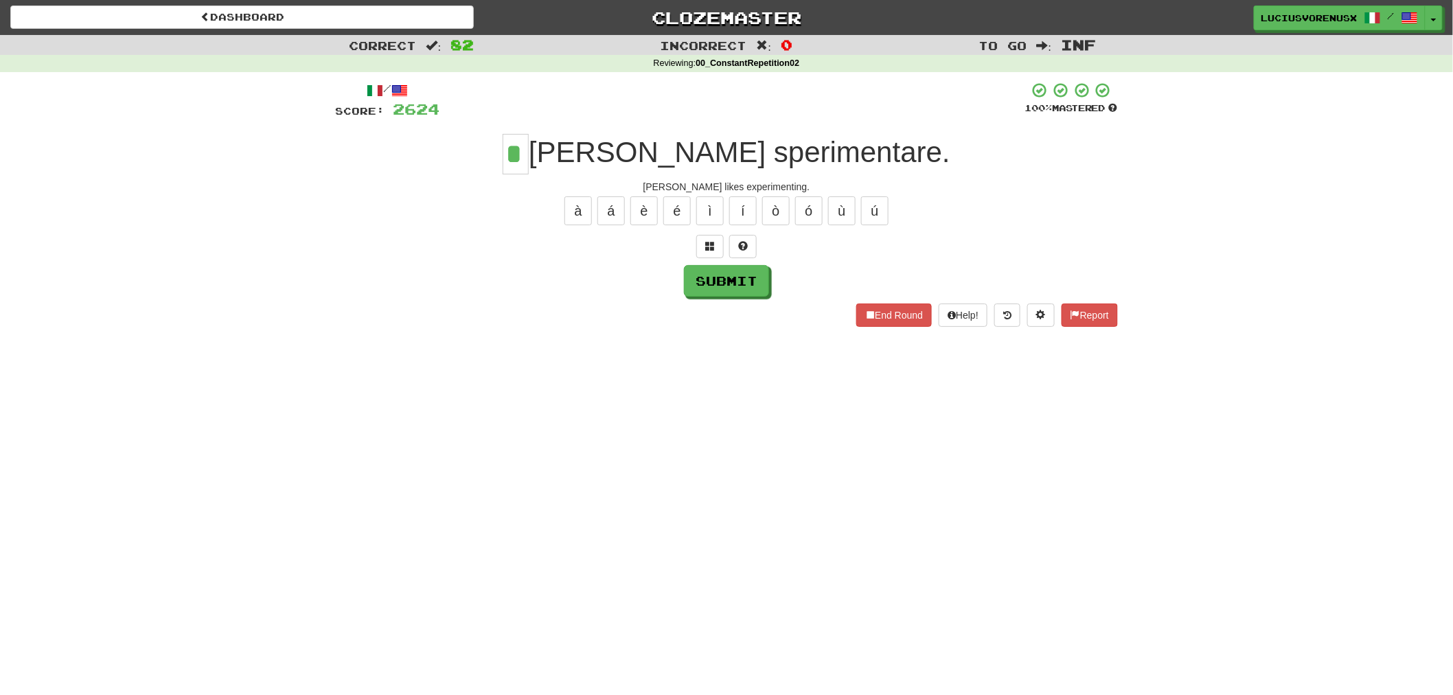
type input "*"
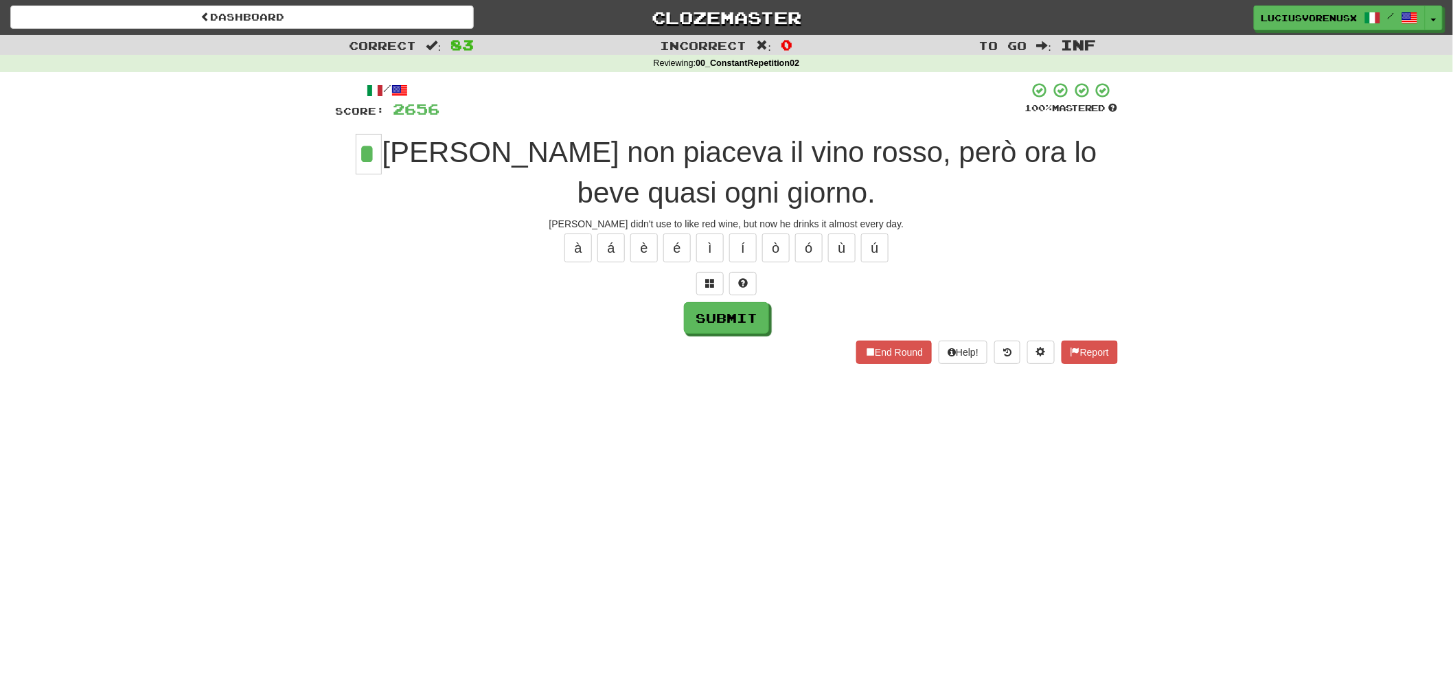
type input "*"
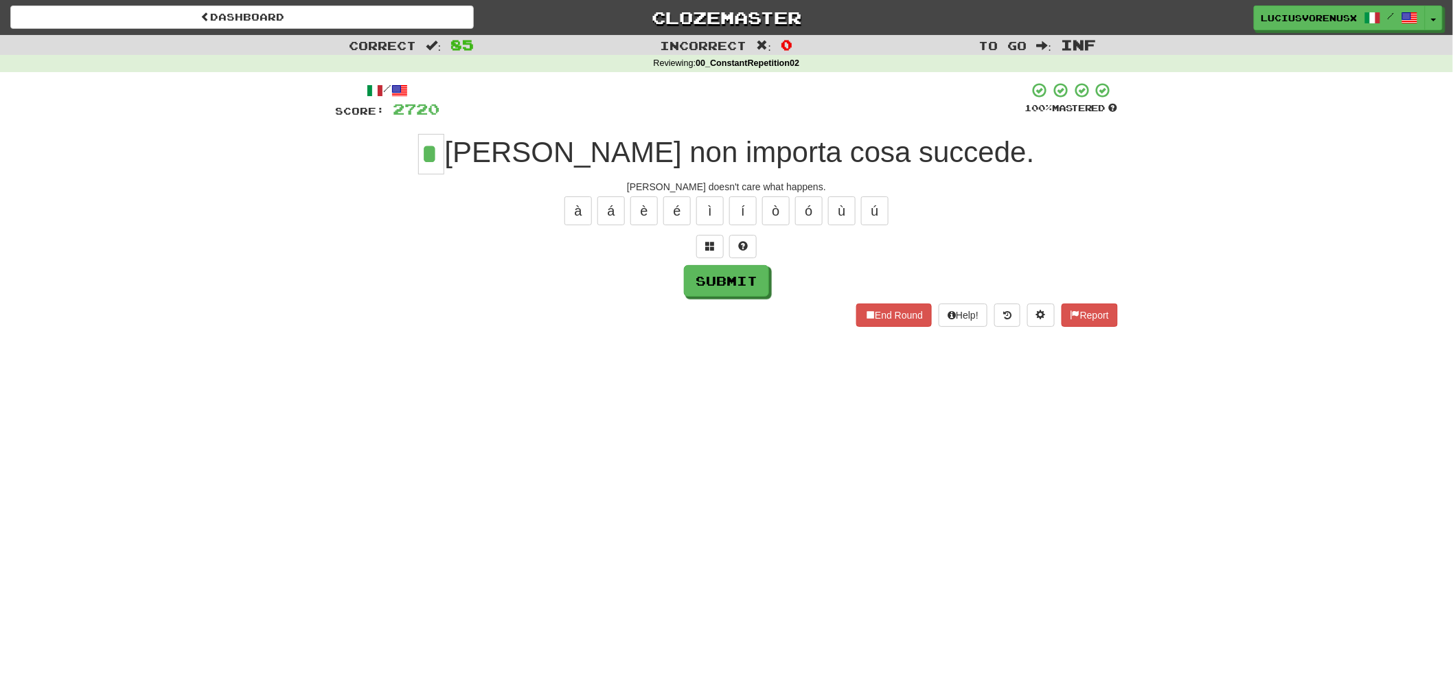
type input "*"
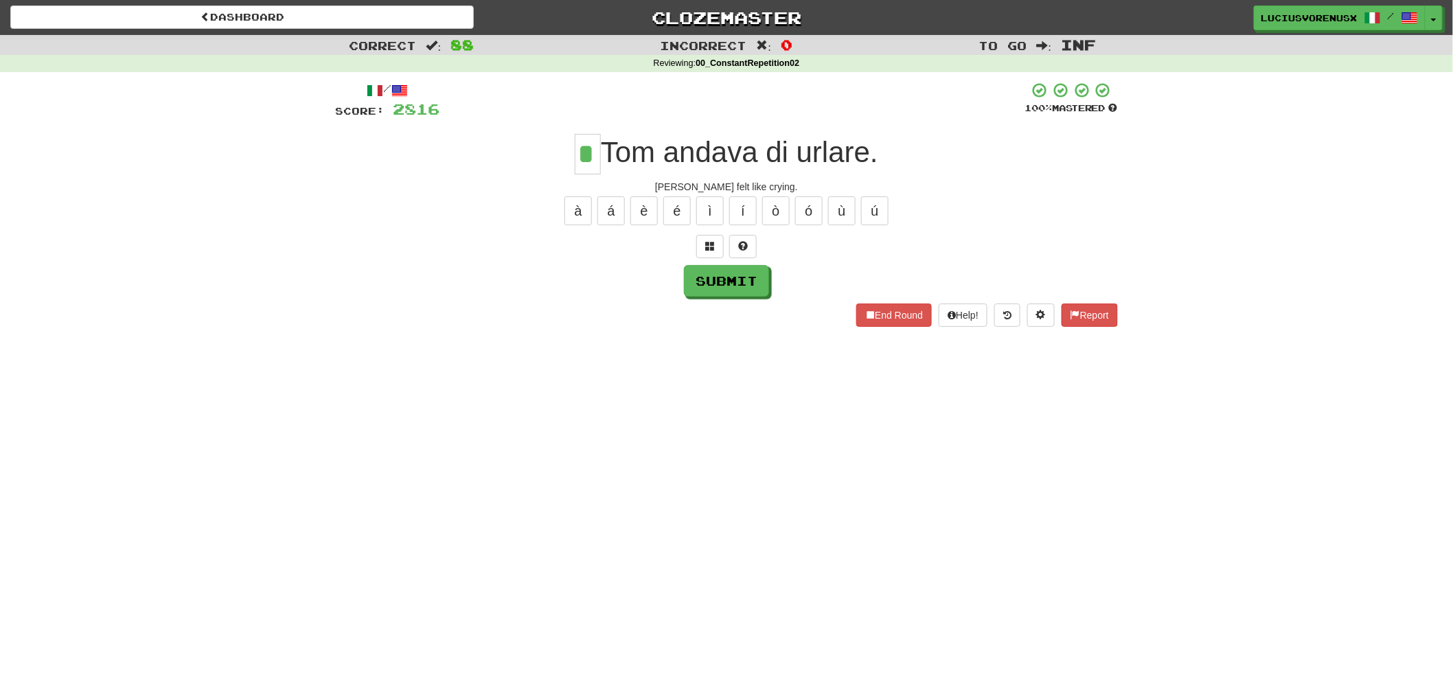
type input "*"
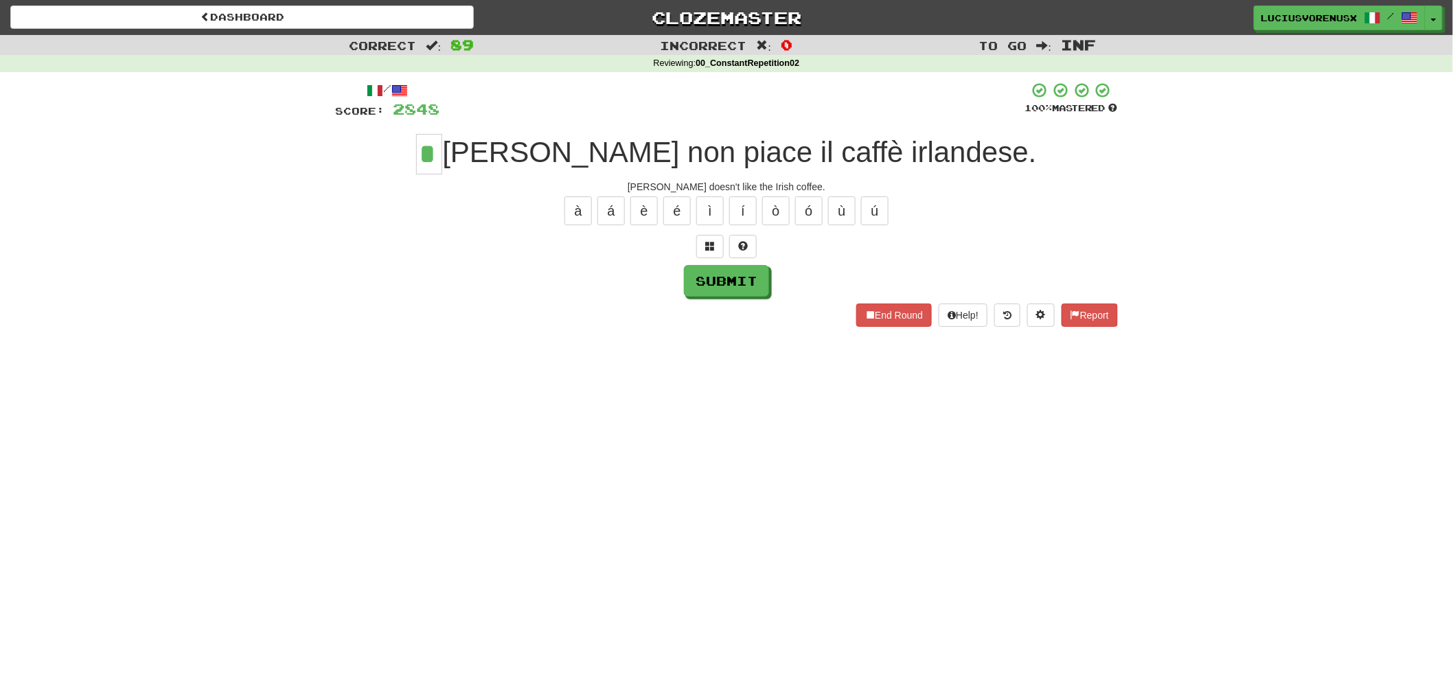
type input "*"
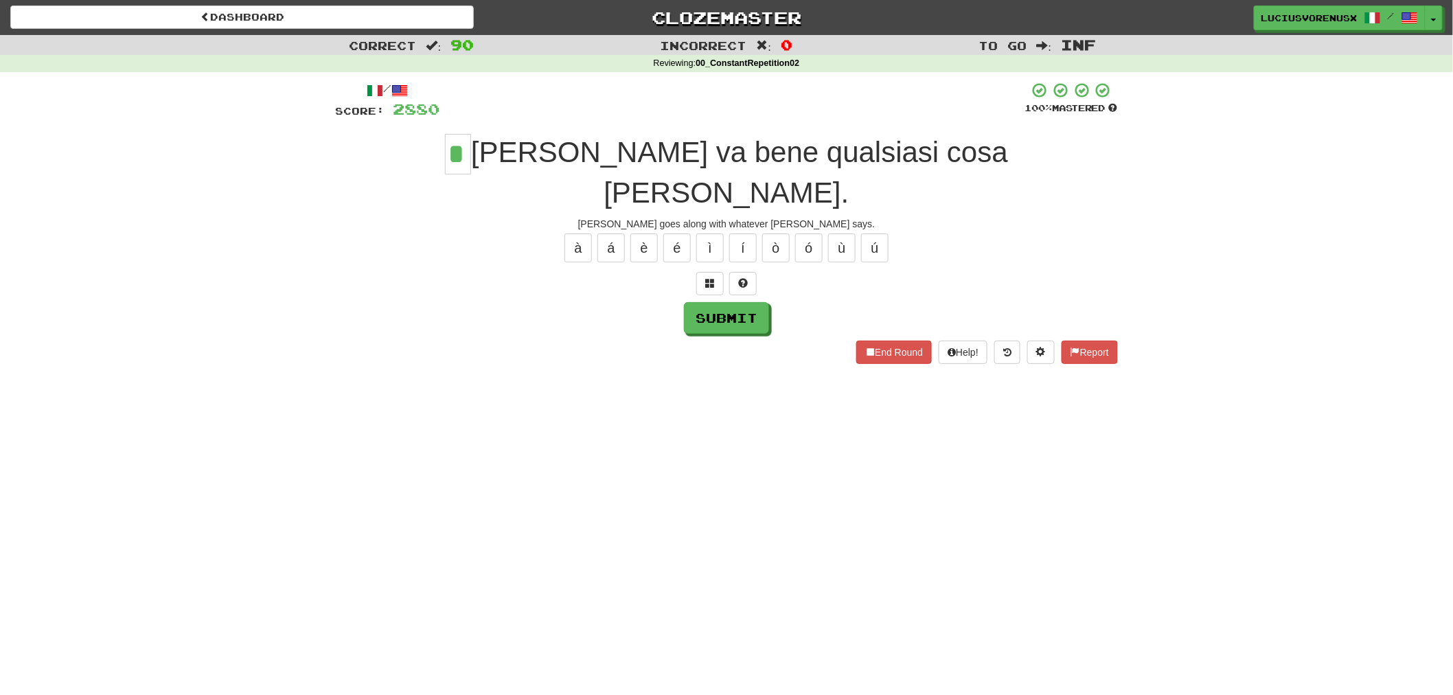
type input "*"
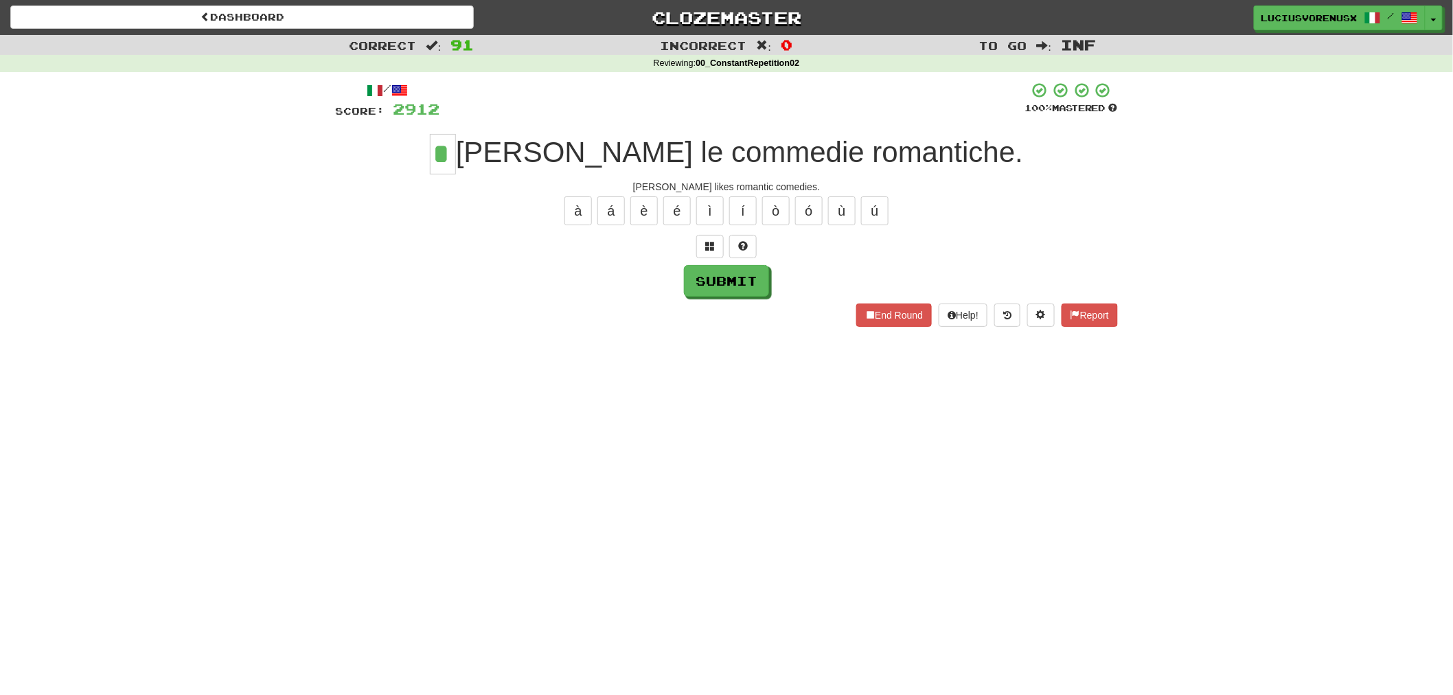
type input "*"
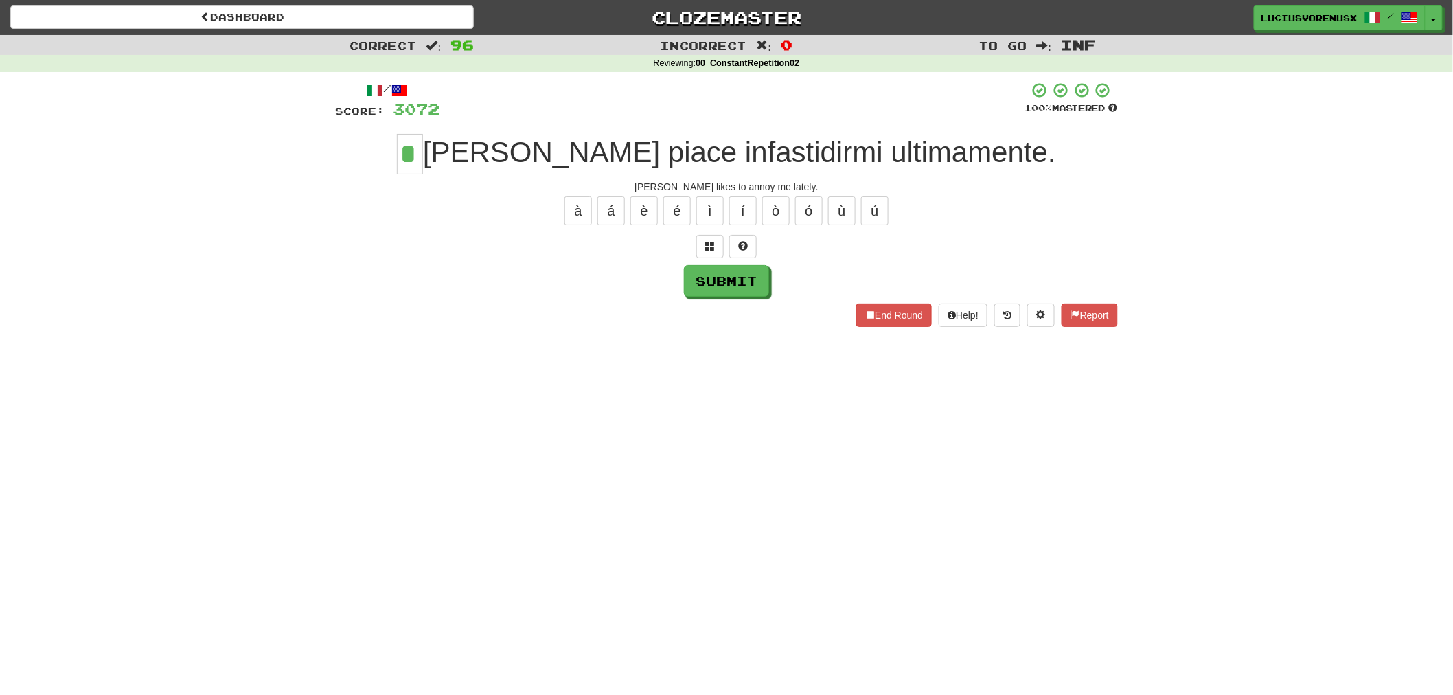
type input "*"
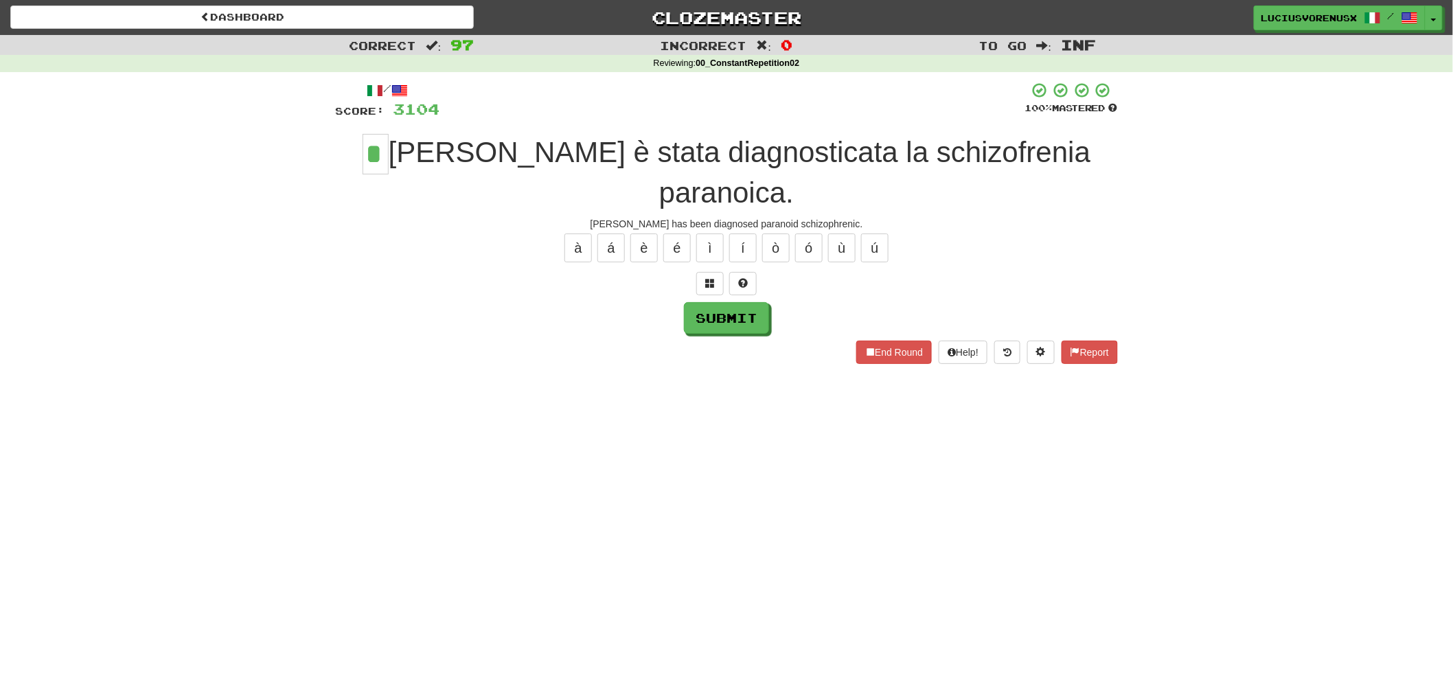
type input "*"
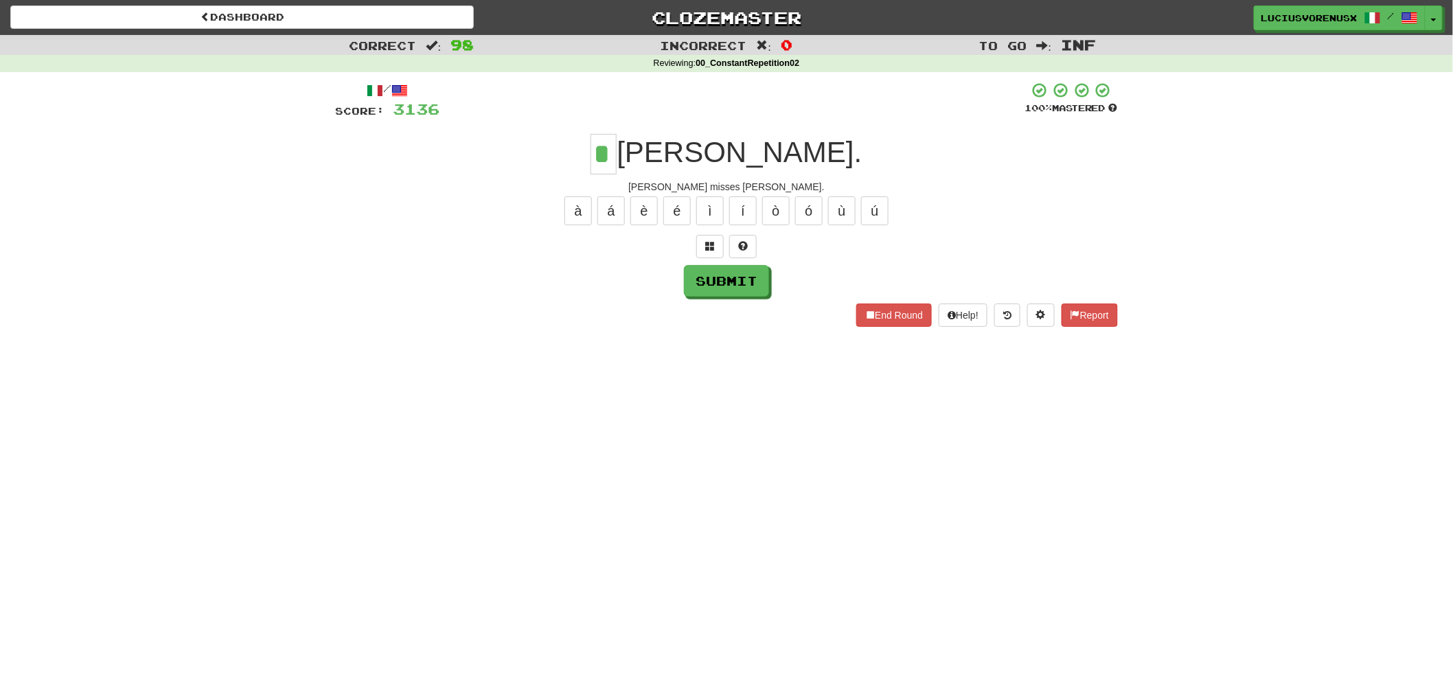
type input "*"
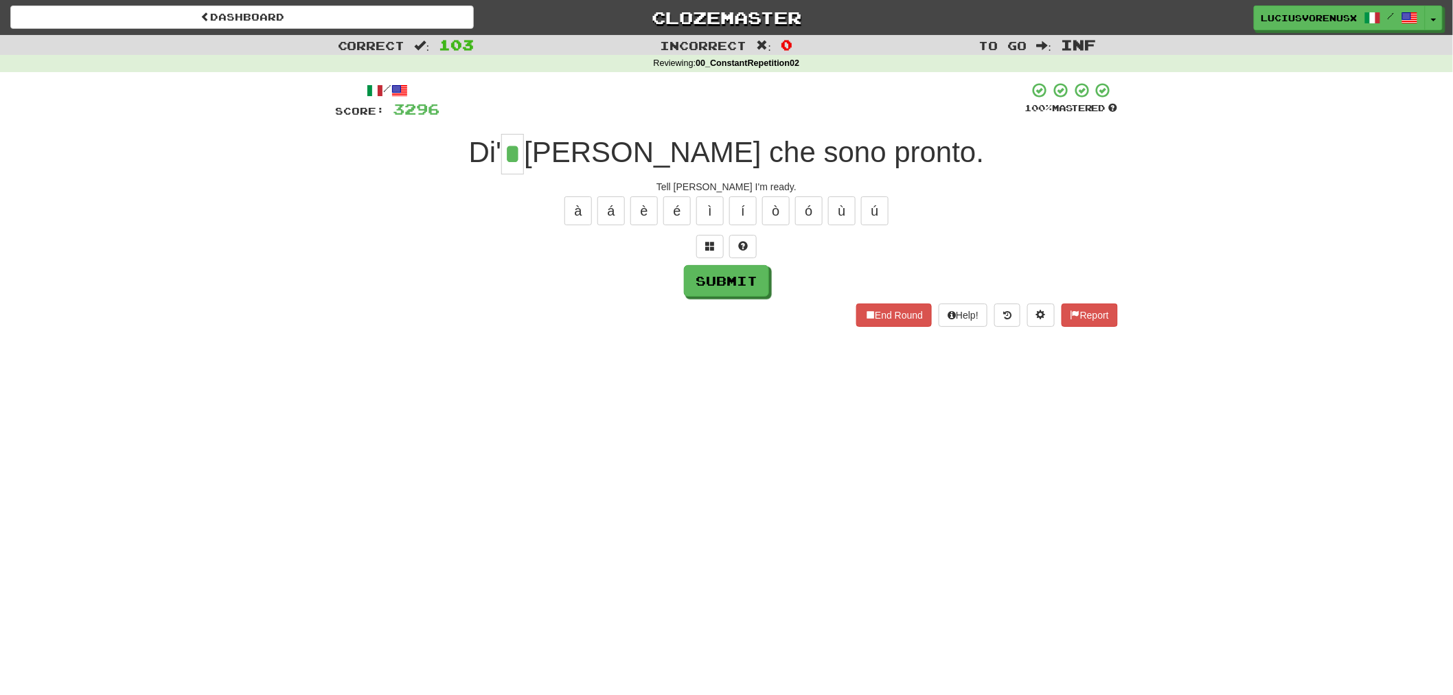
type input "*"
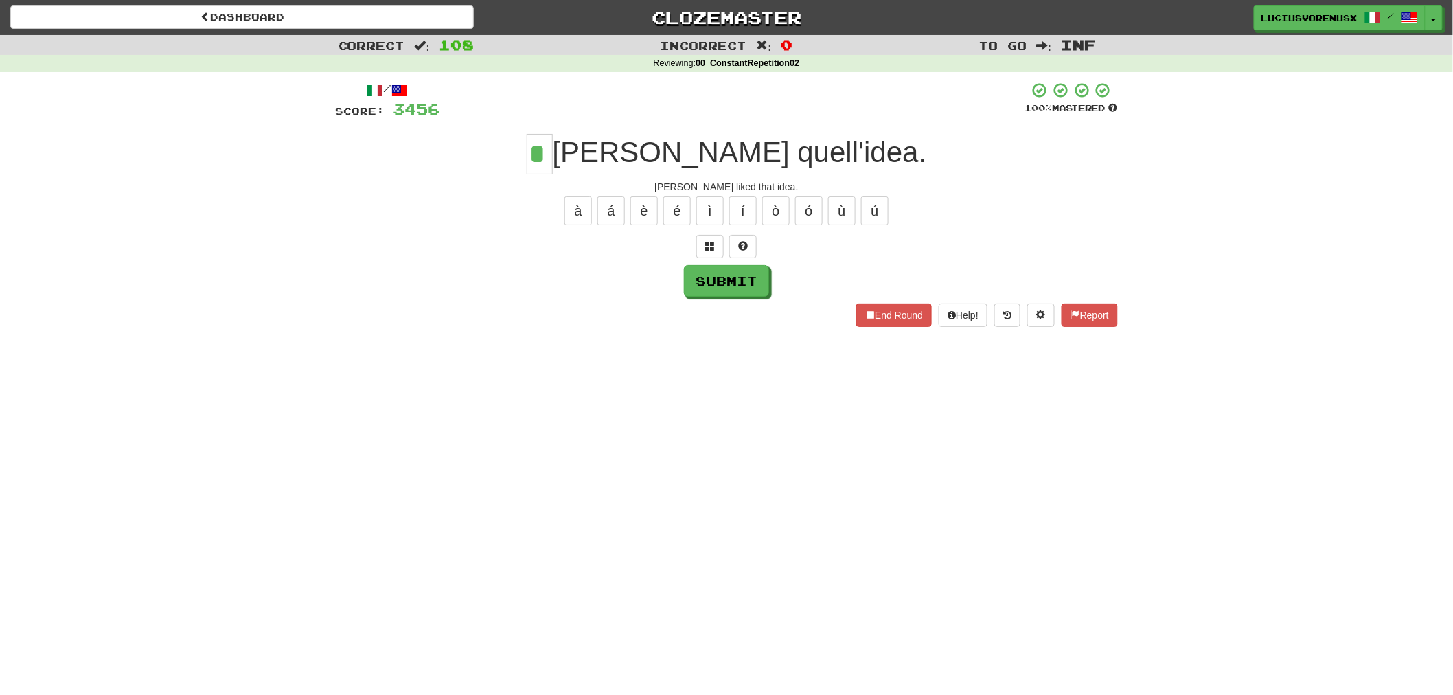
type input "*"
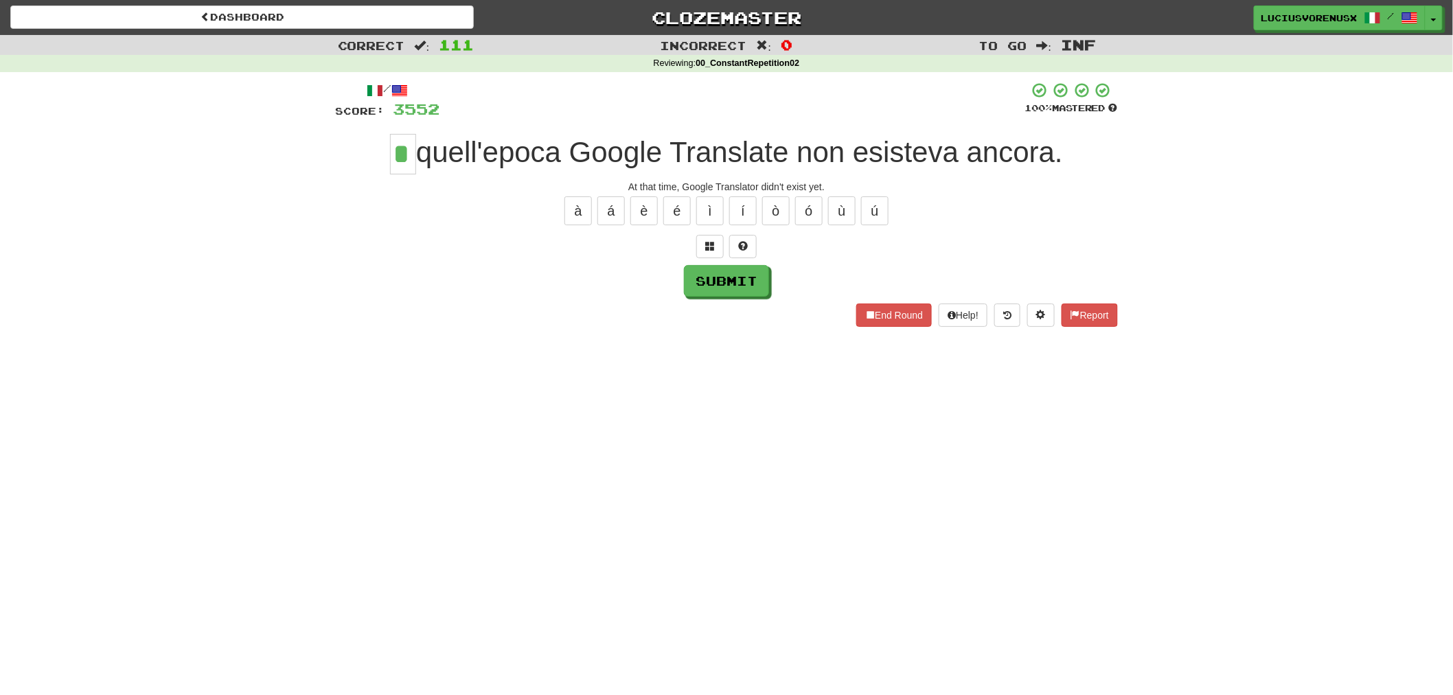
type input "*"
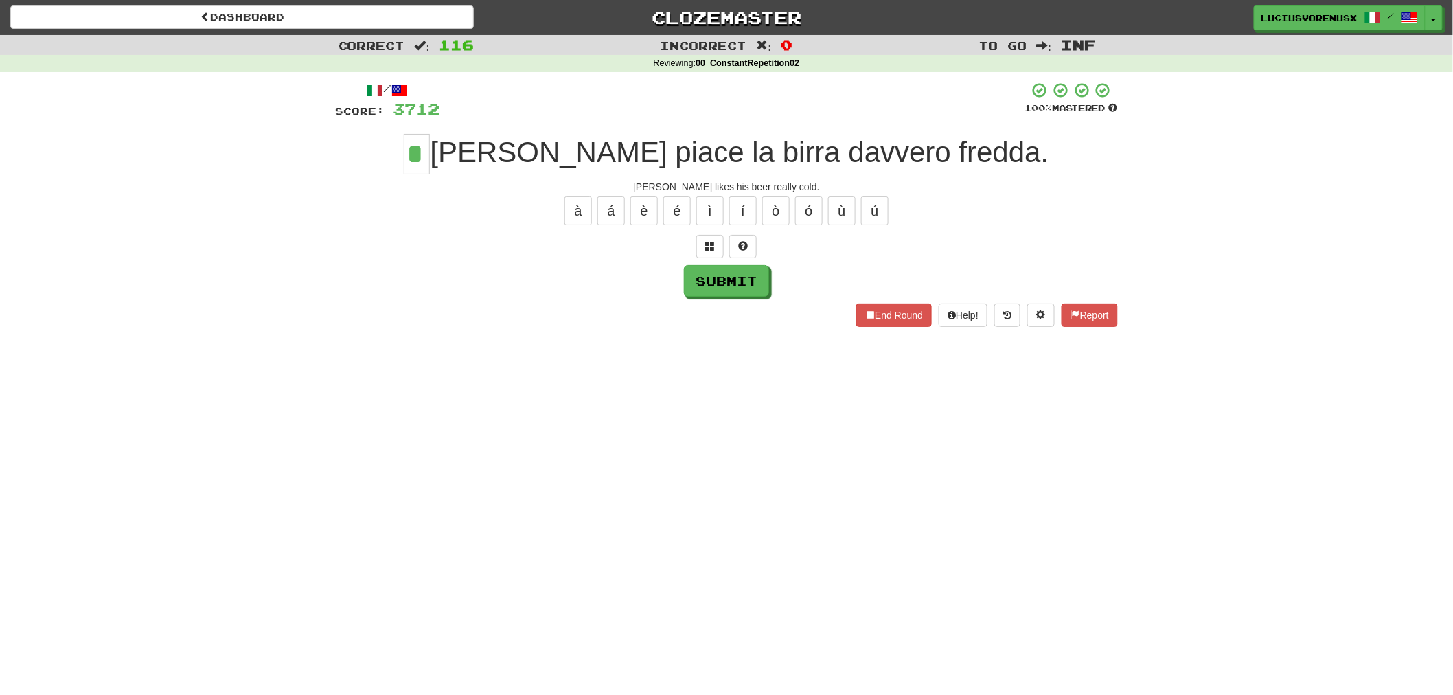
type input "*"
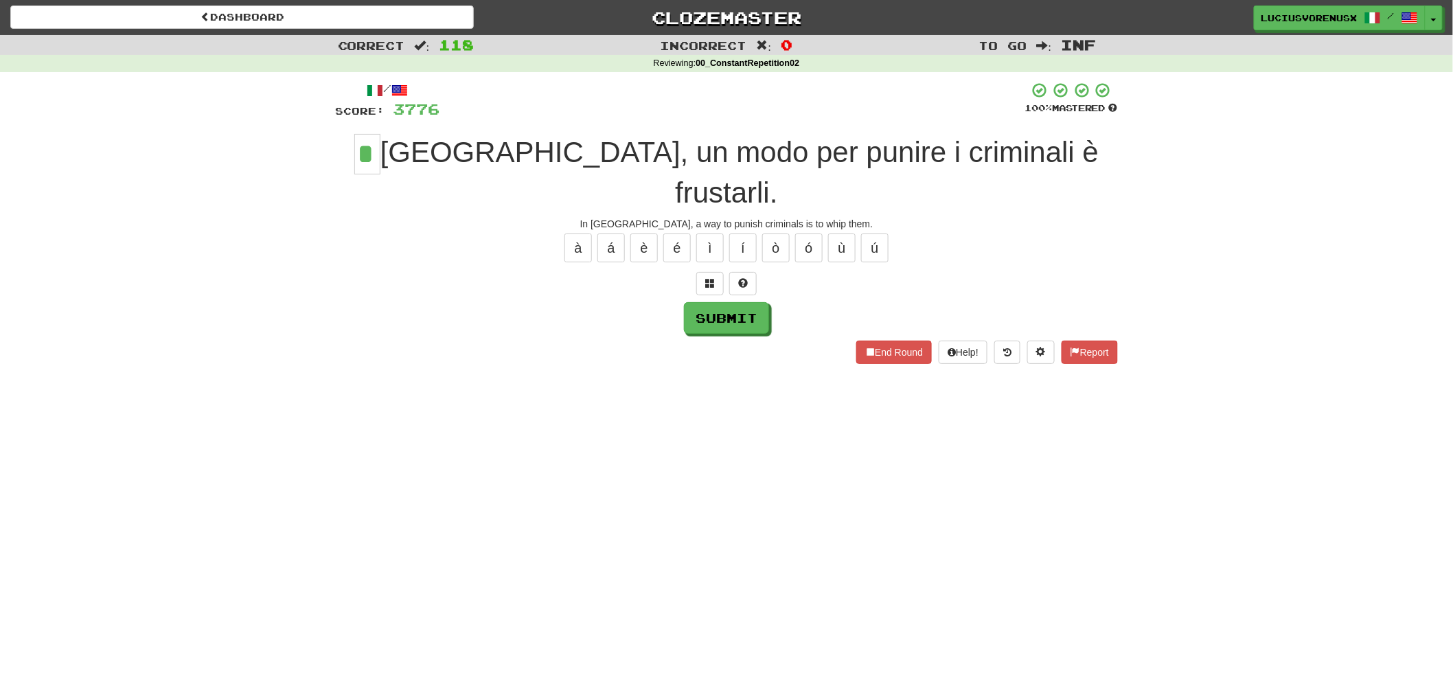
type input "*"
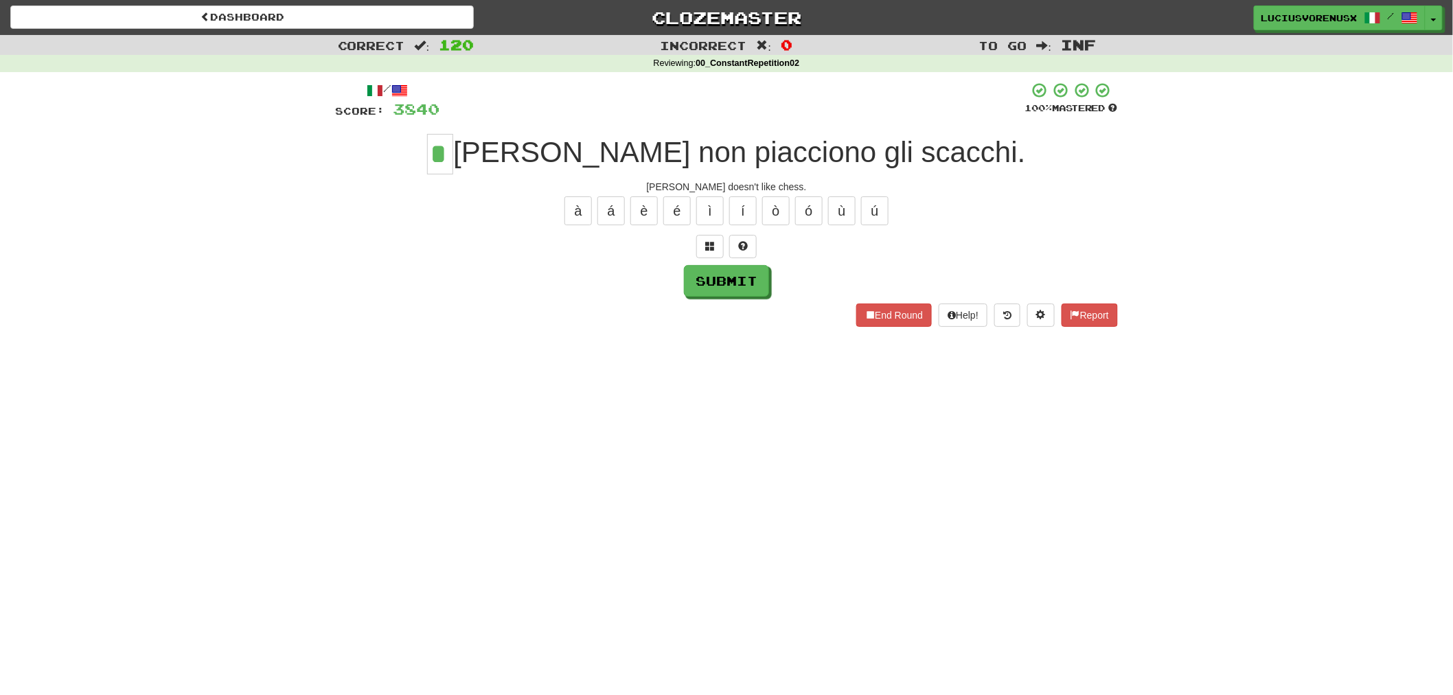
type input "*"
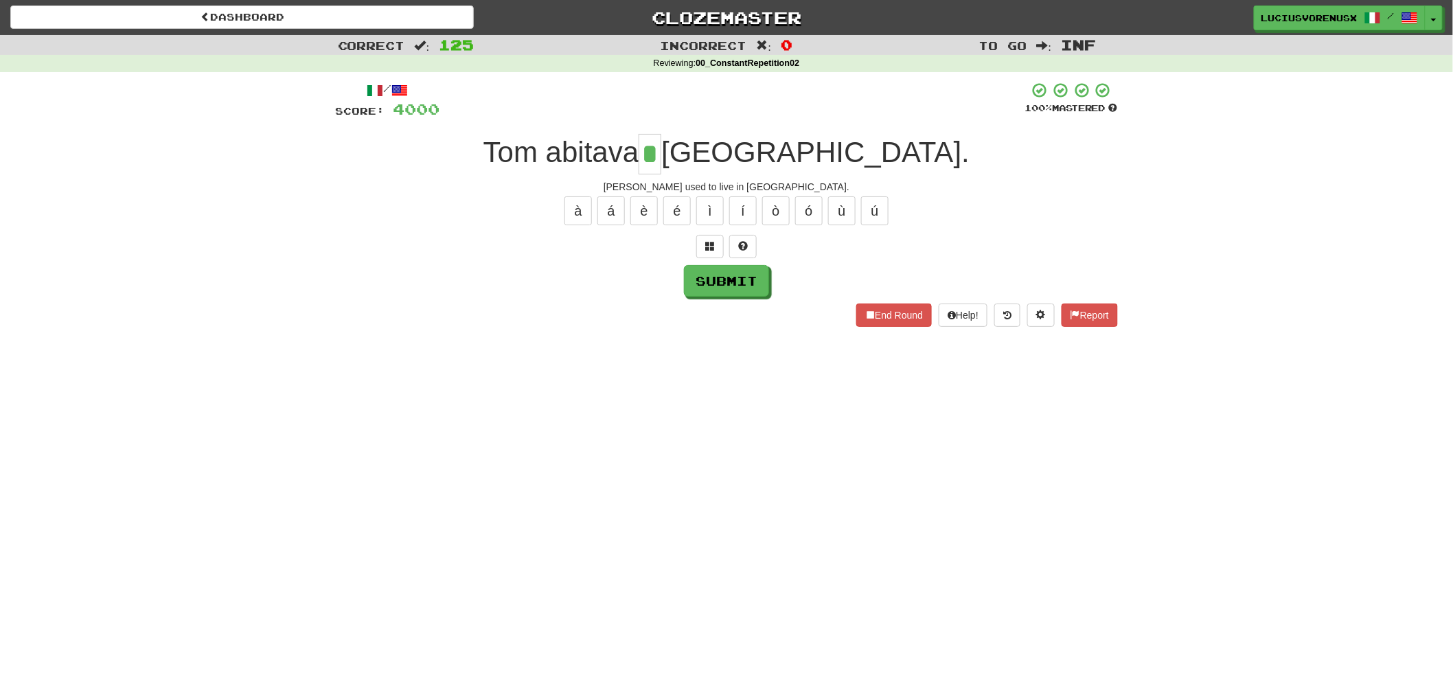
type input "*"
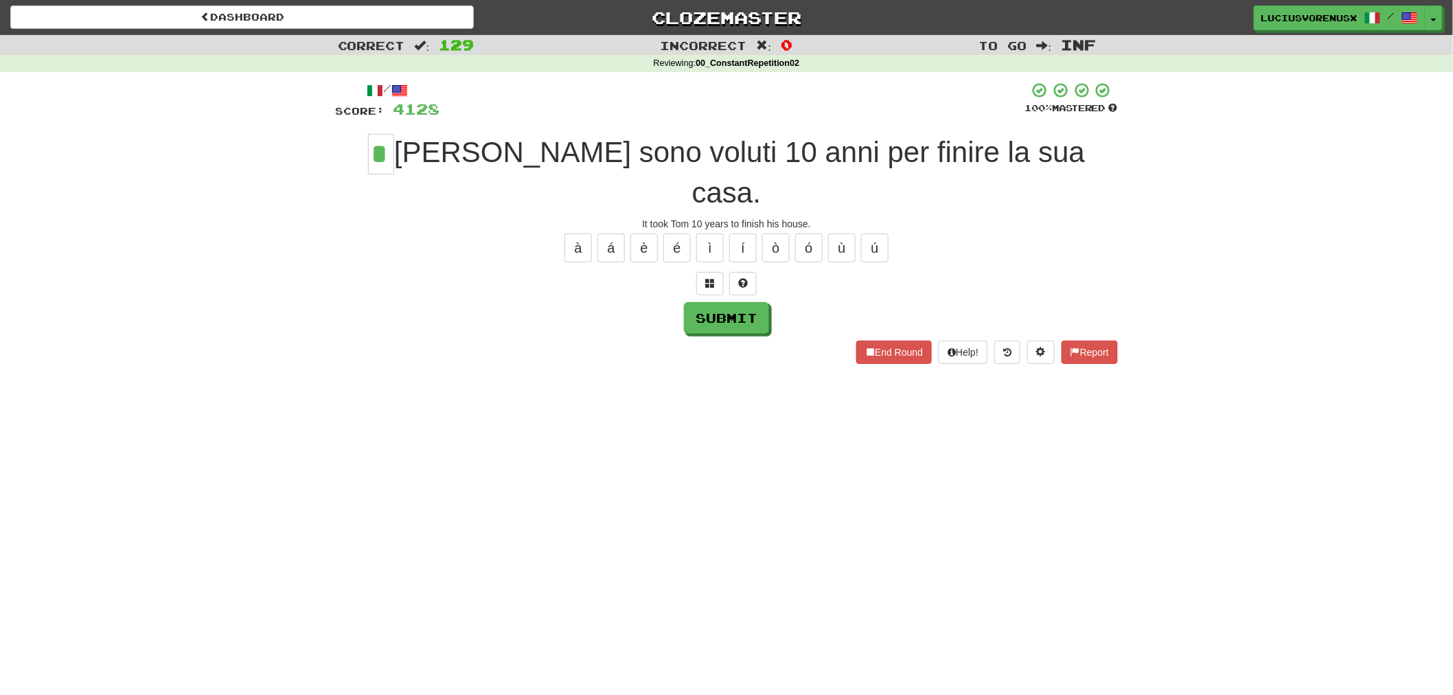
type input "*"
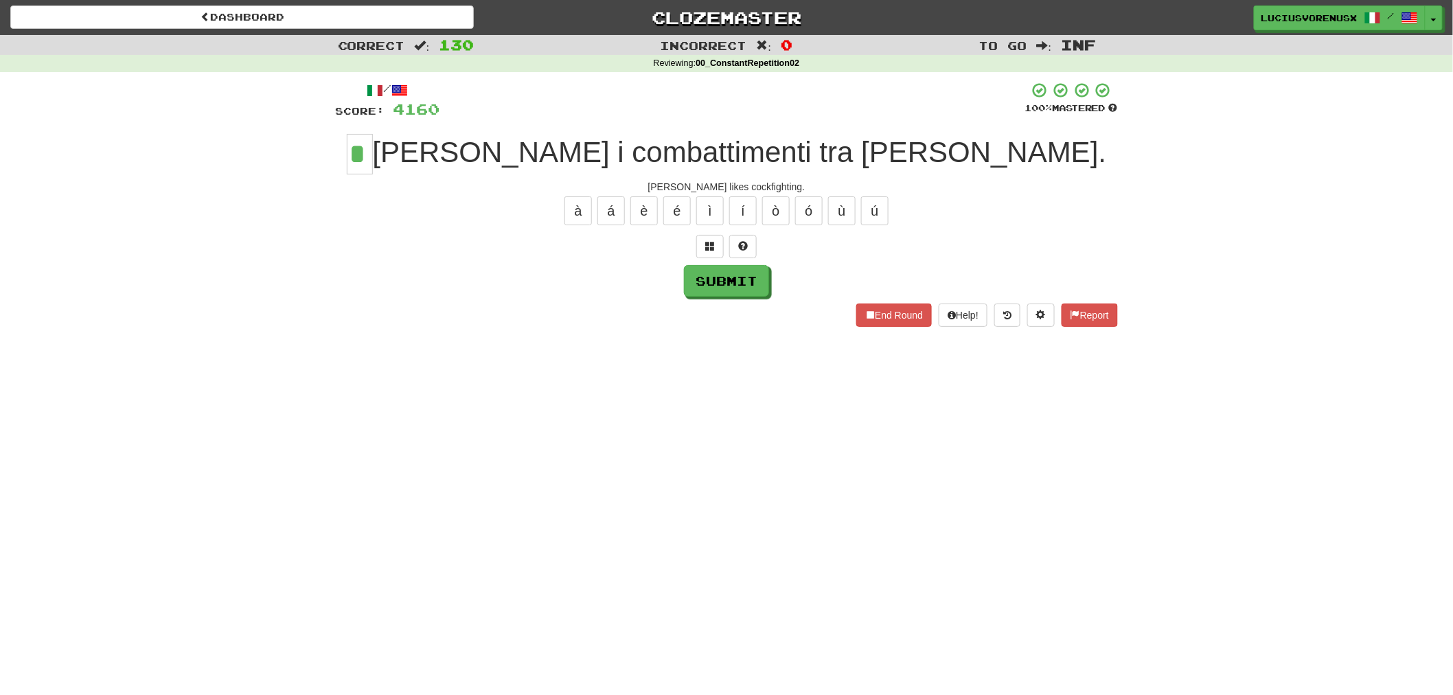
type input "*"
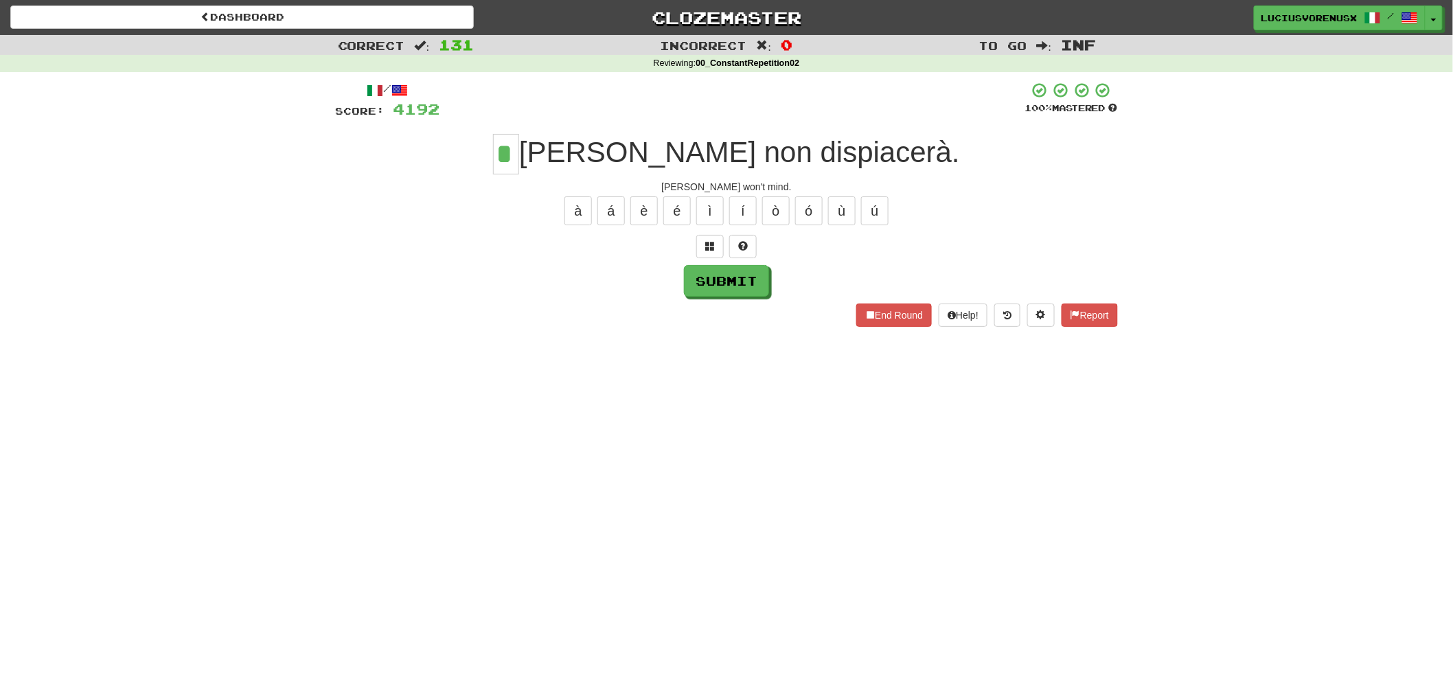
type input "*"
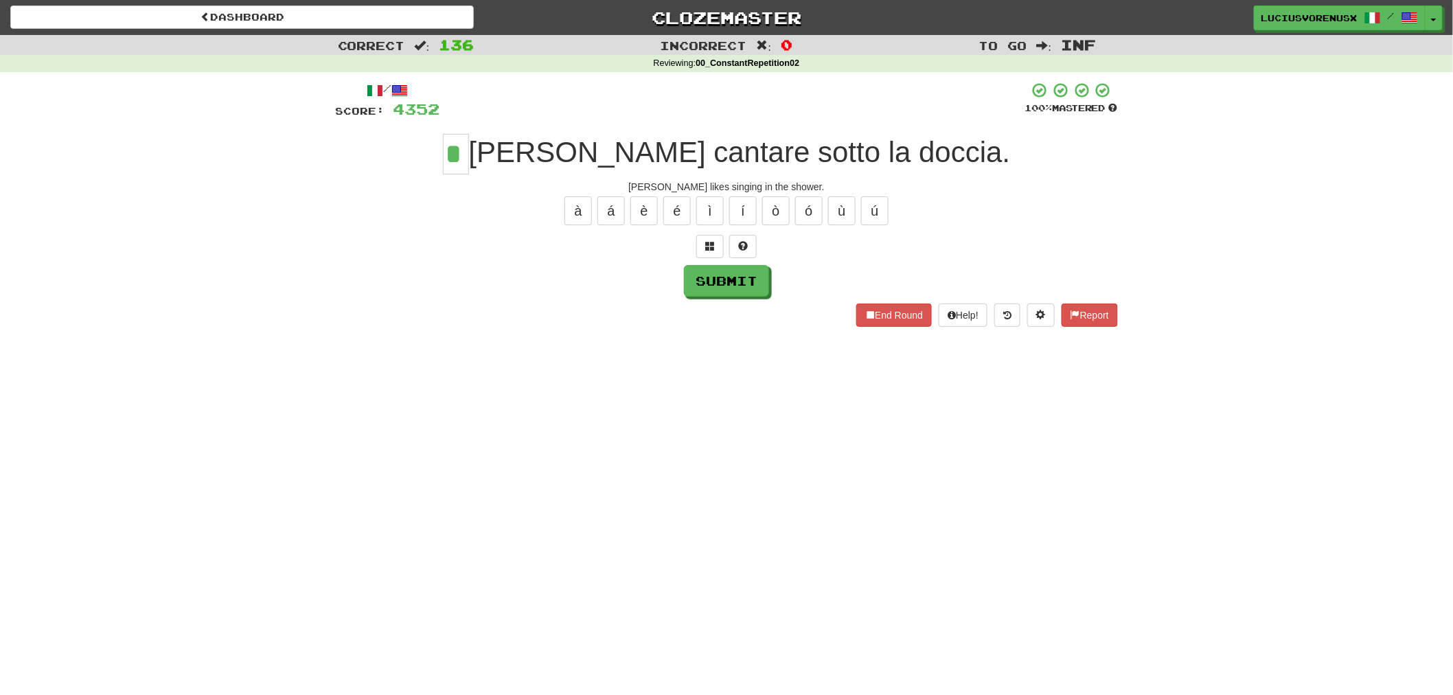
type input "*"
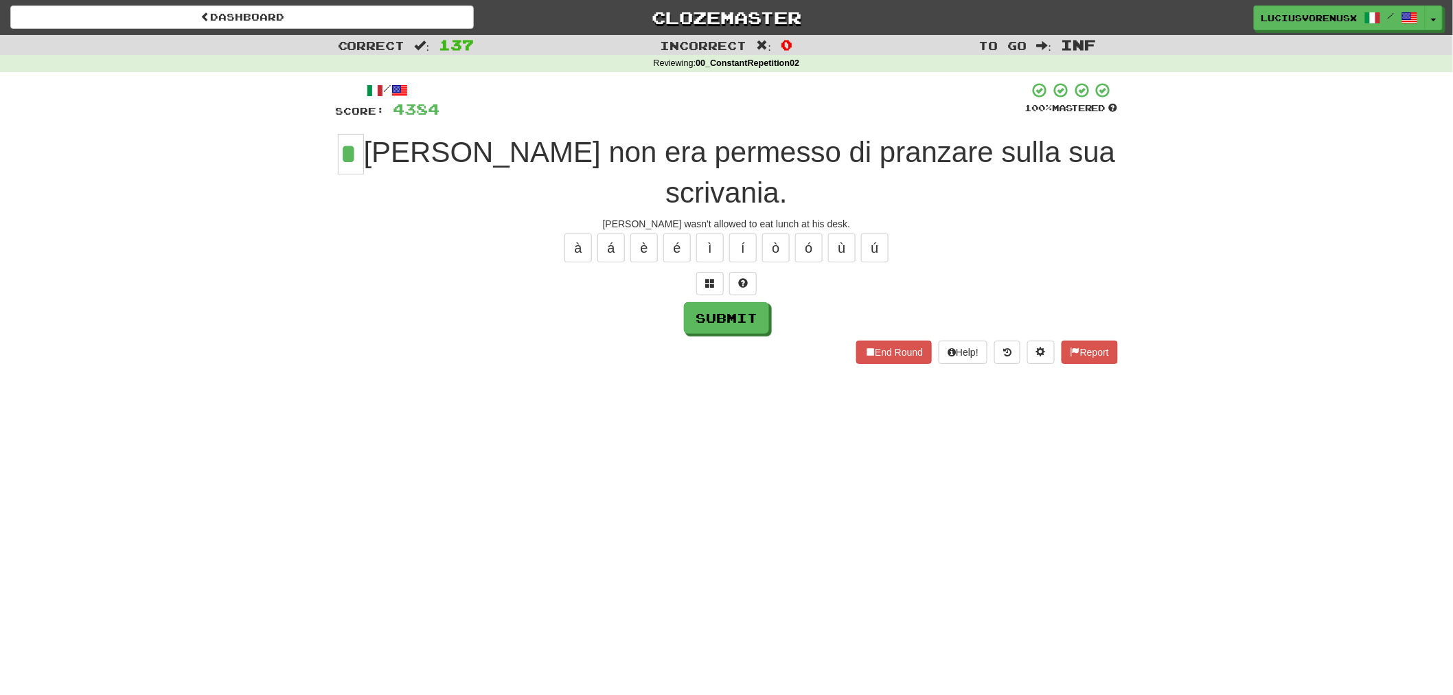
type input "*"
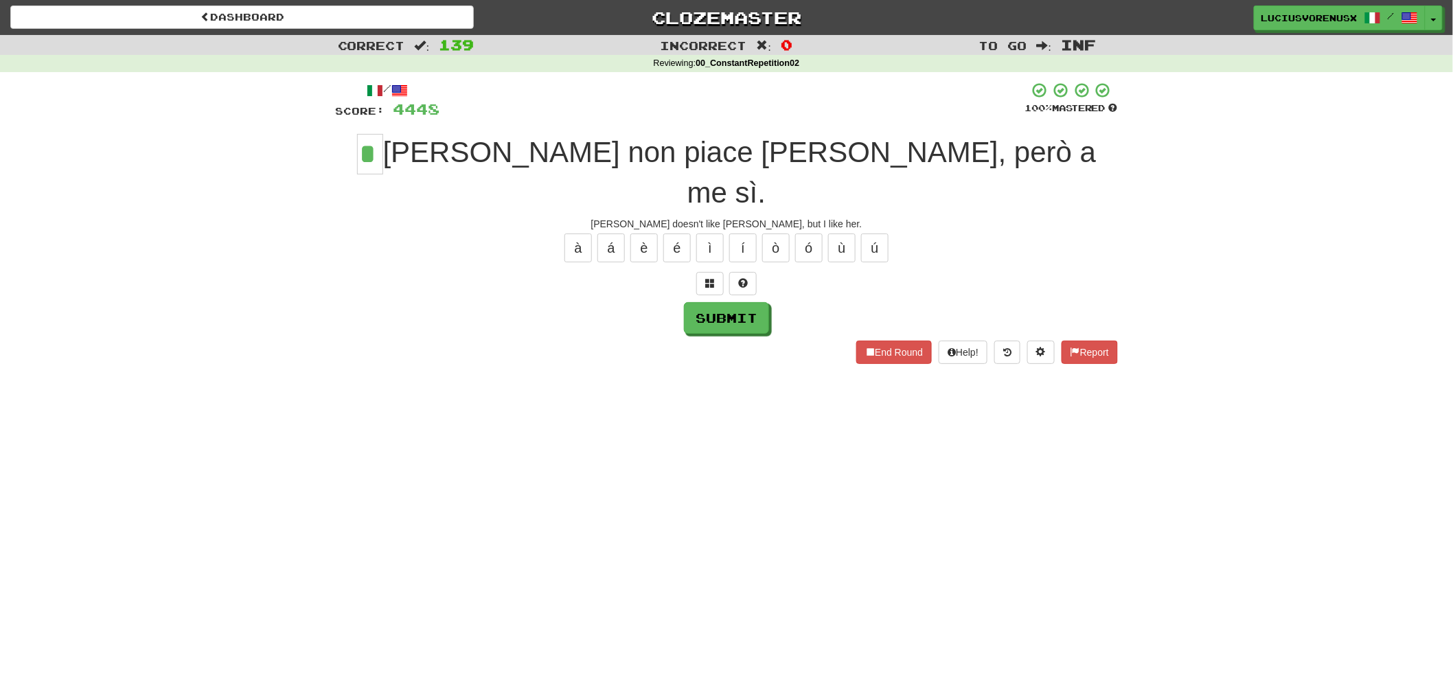
type input "*"
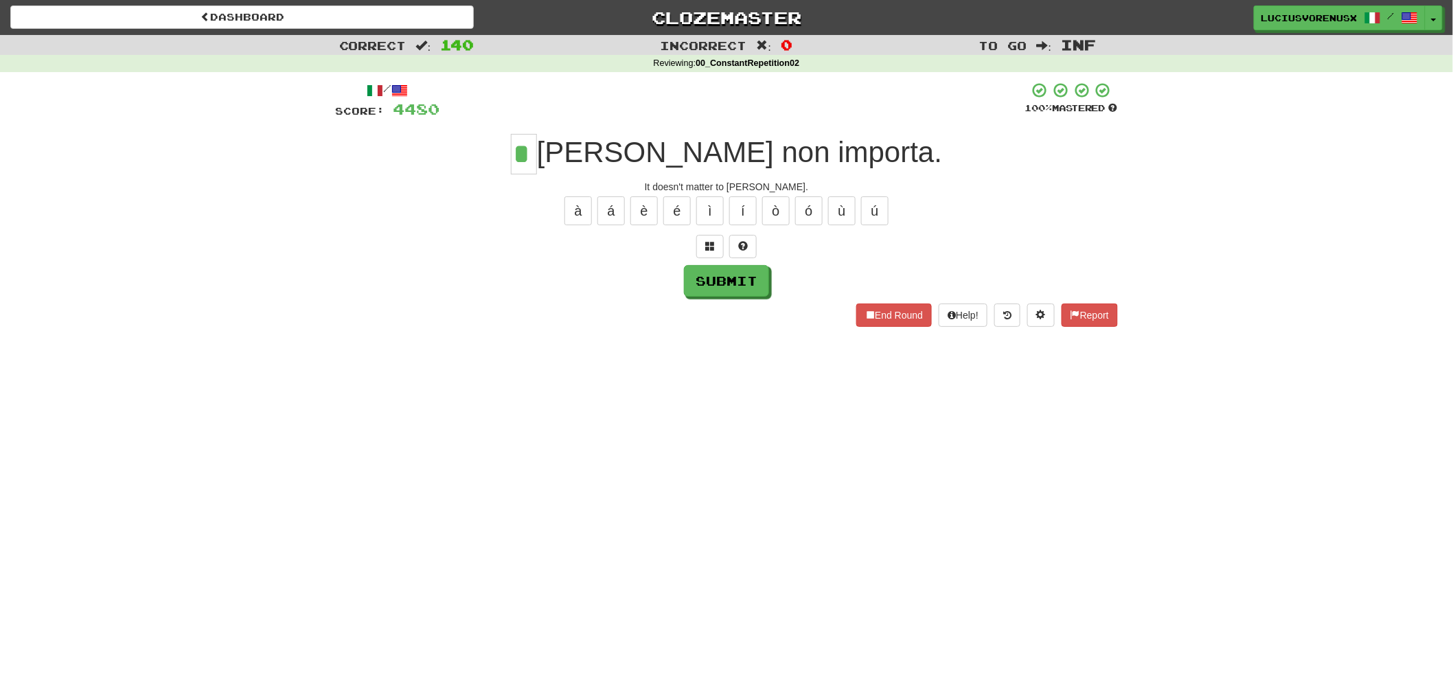
type input "*"
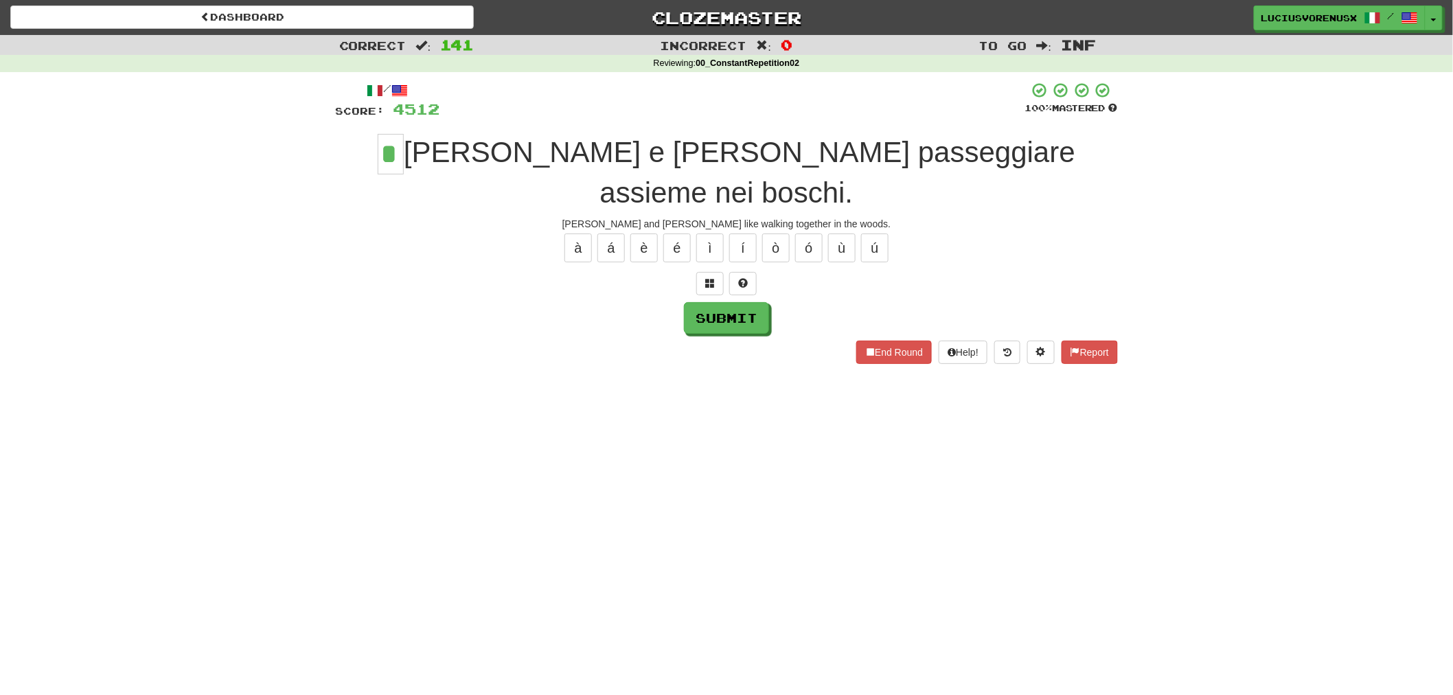
type input "*"
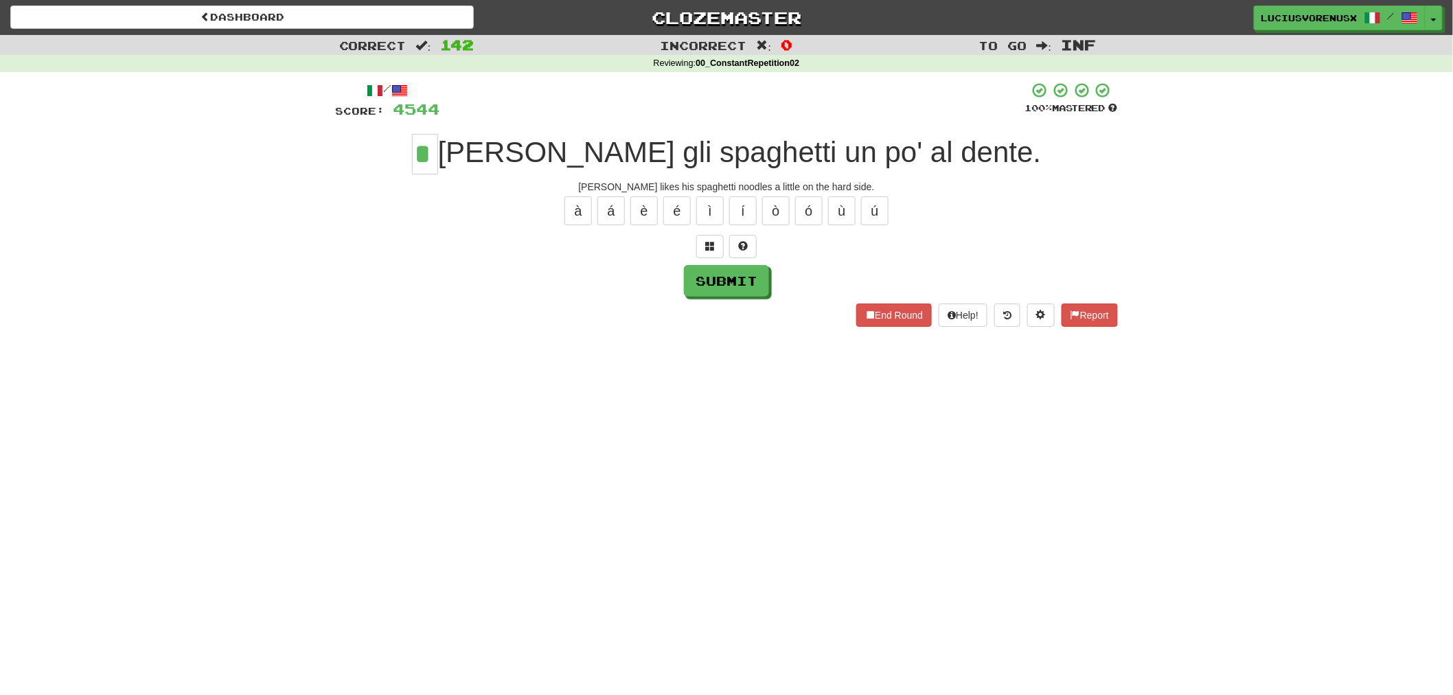
type input "*"
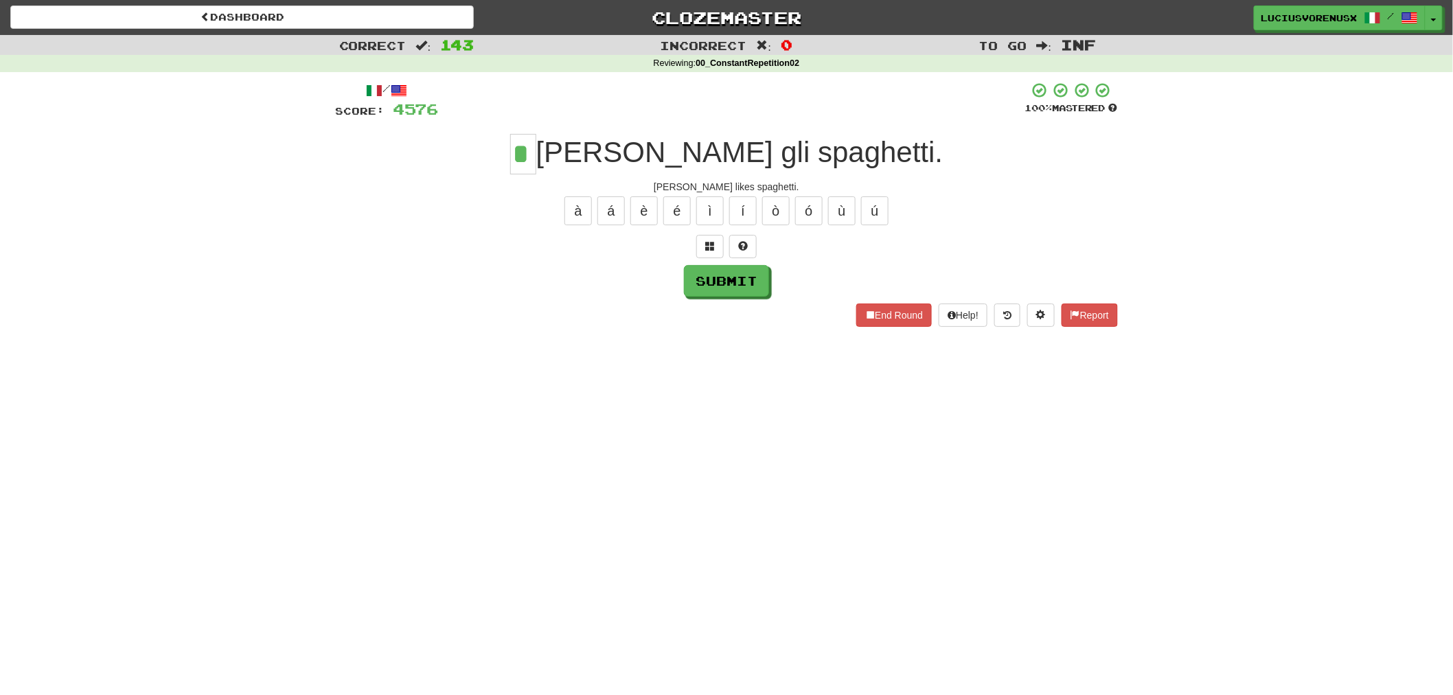
type input "*"
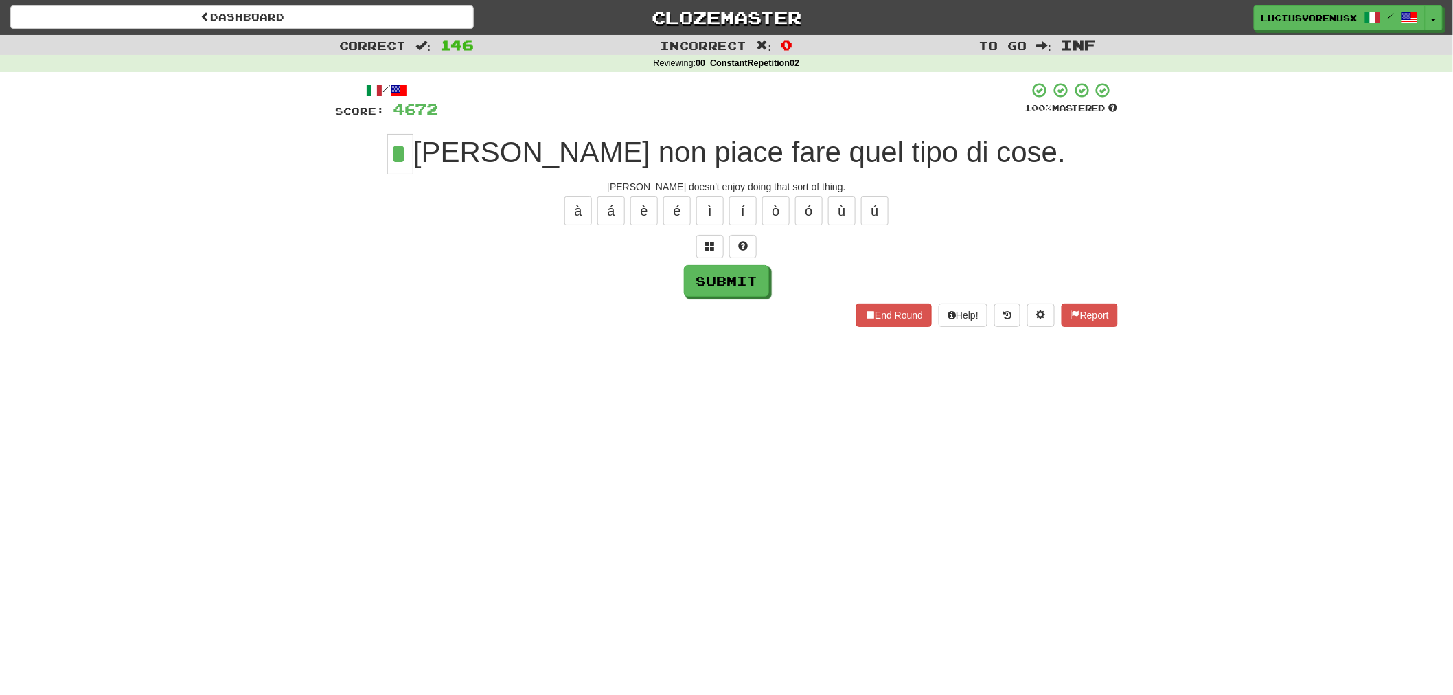
type input "*"
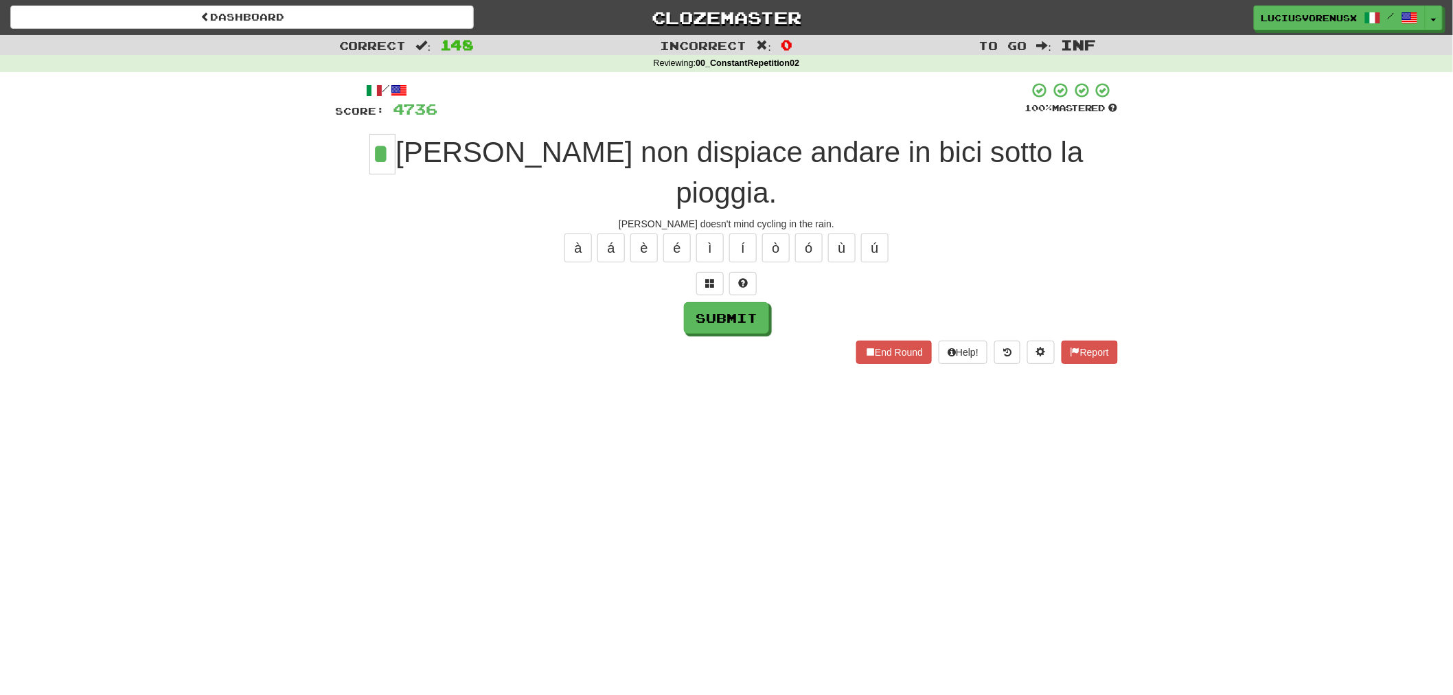
type input "*"
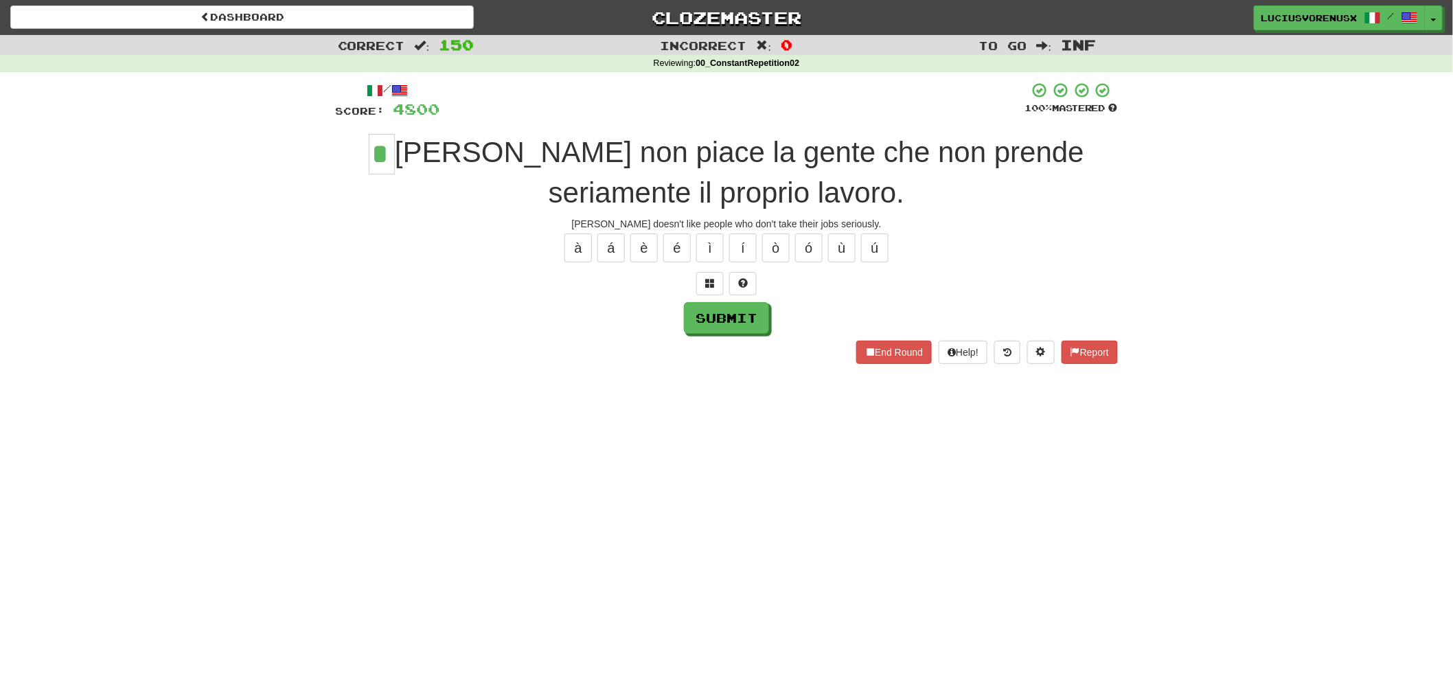
type input "*"
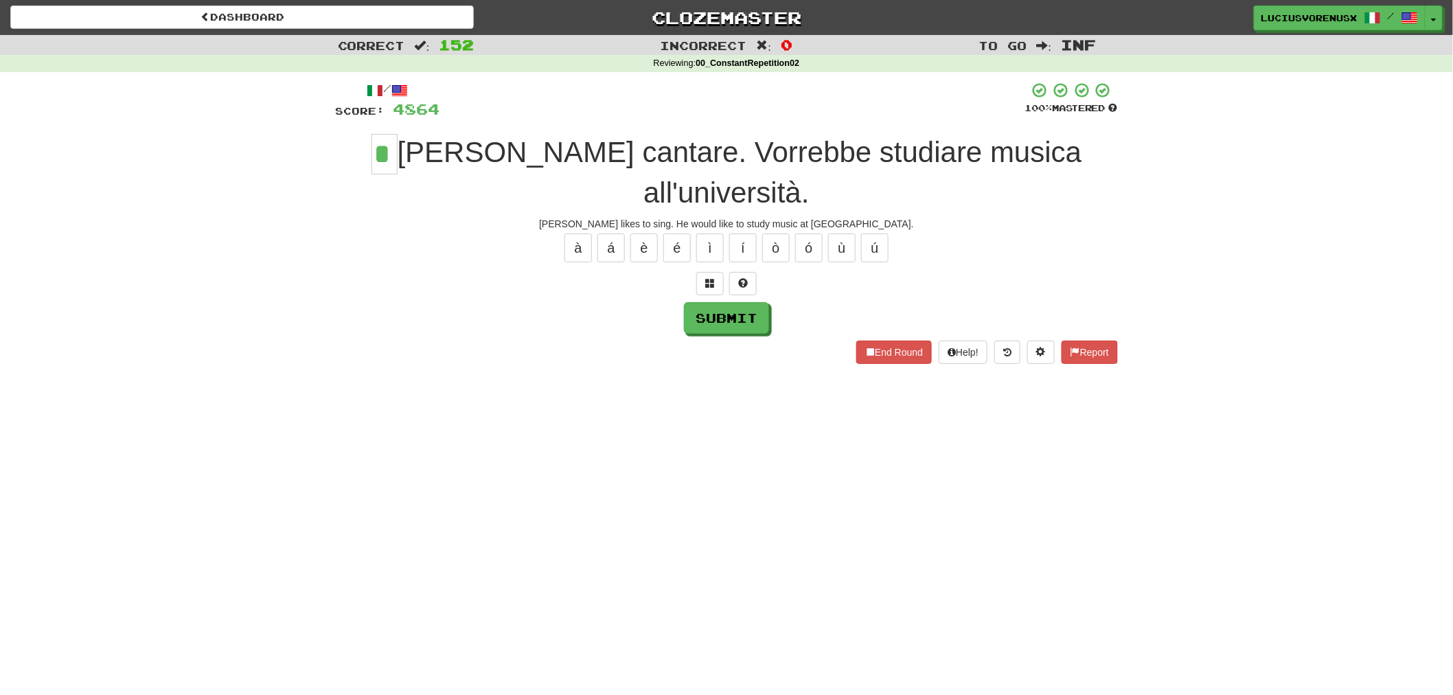
type input "*"
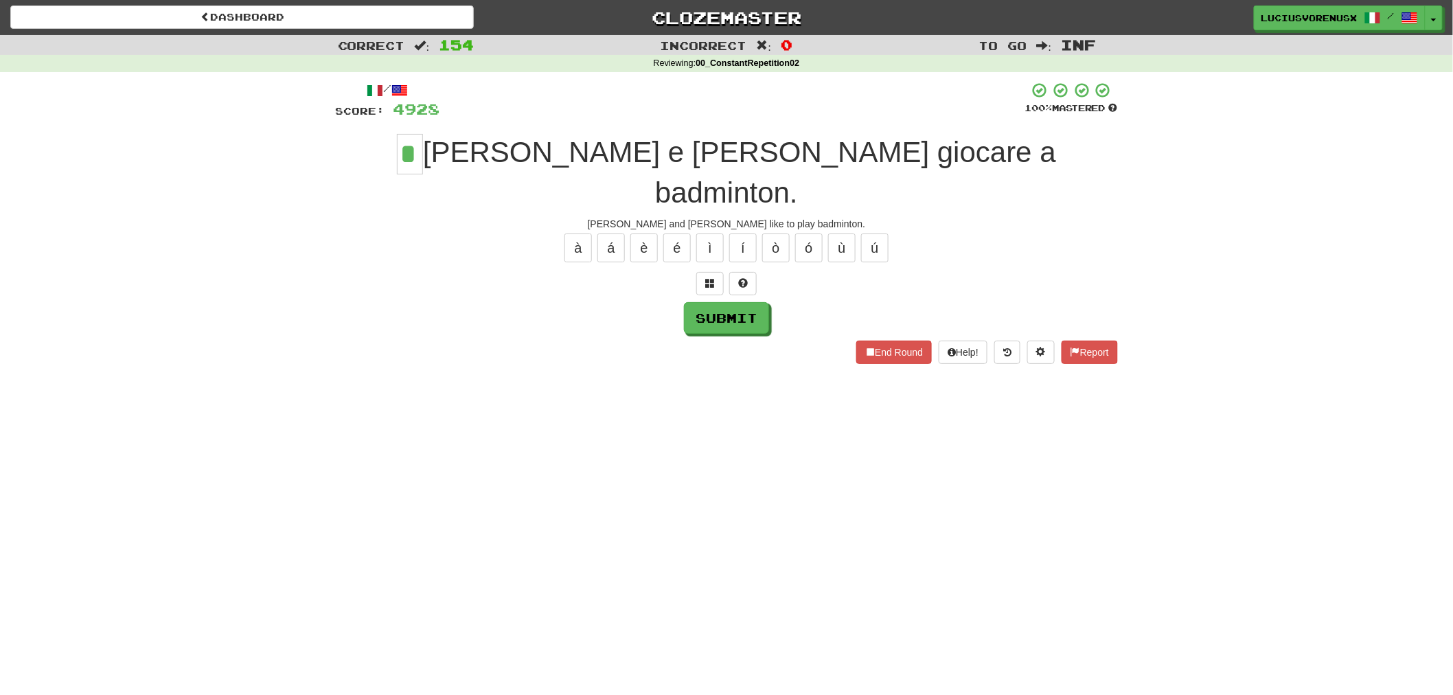
type input "*"
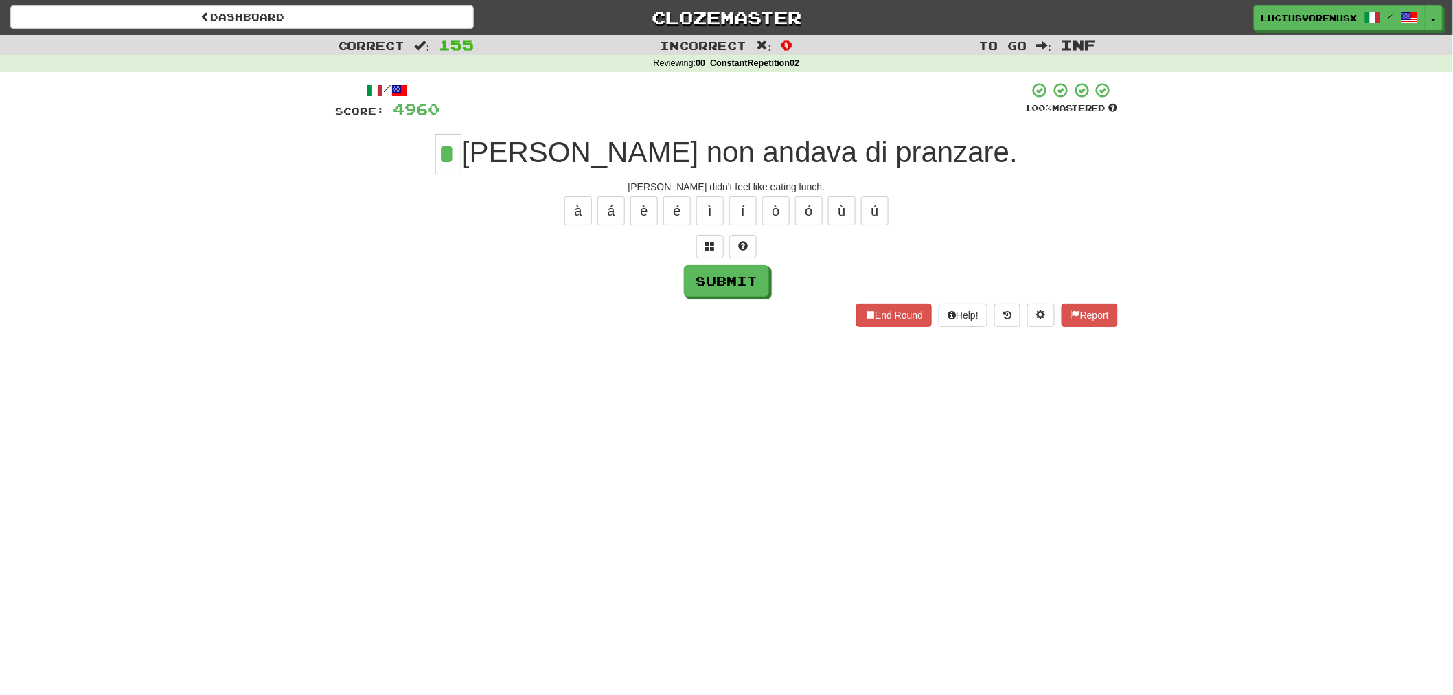
type input "*"
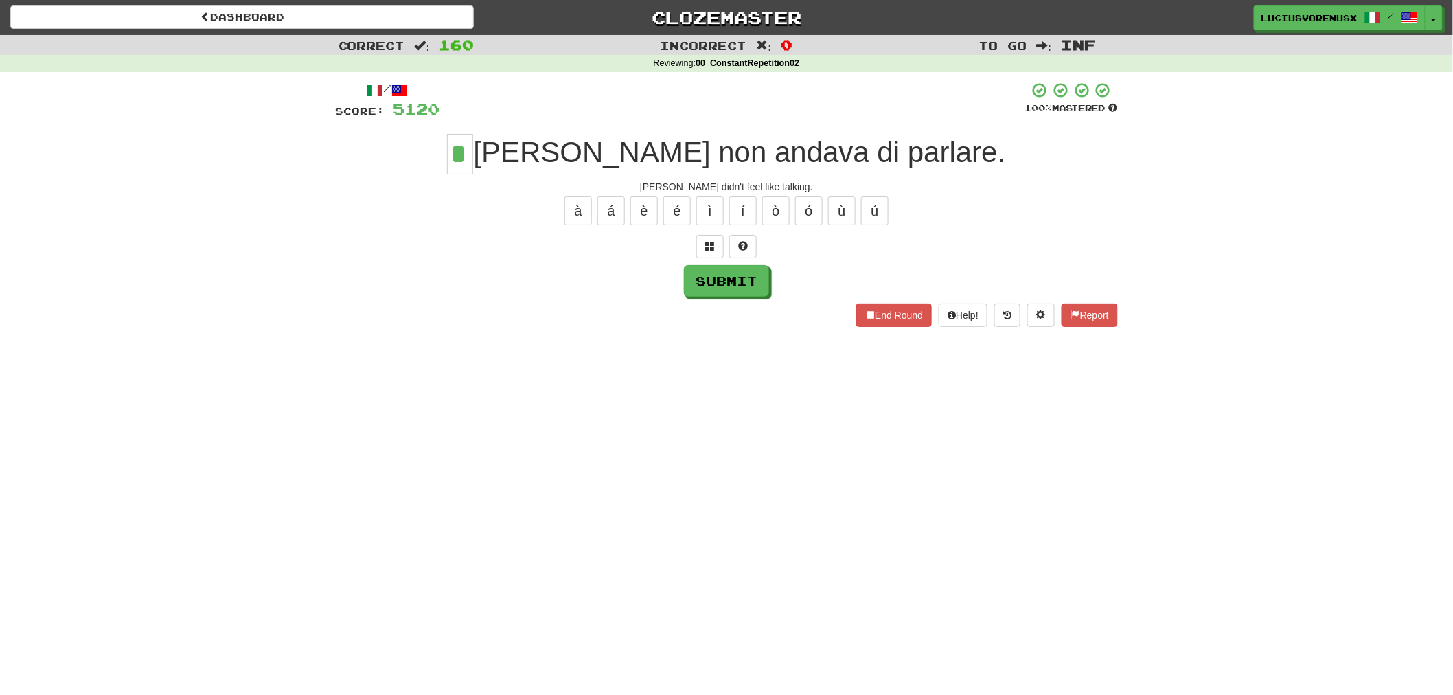
type input "*"
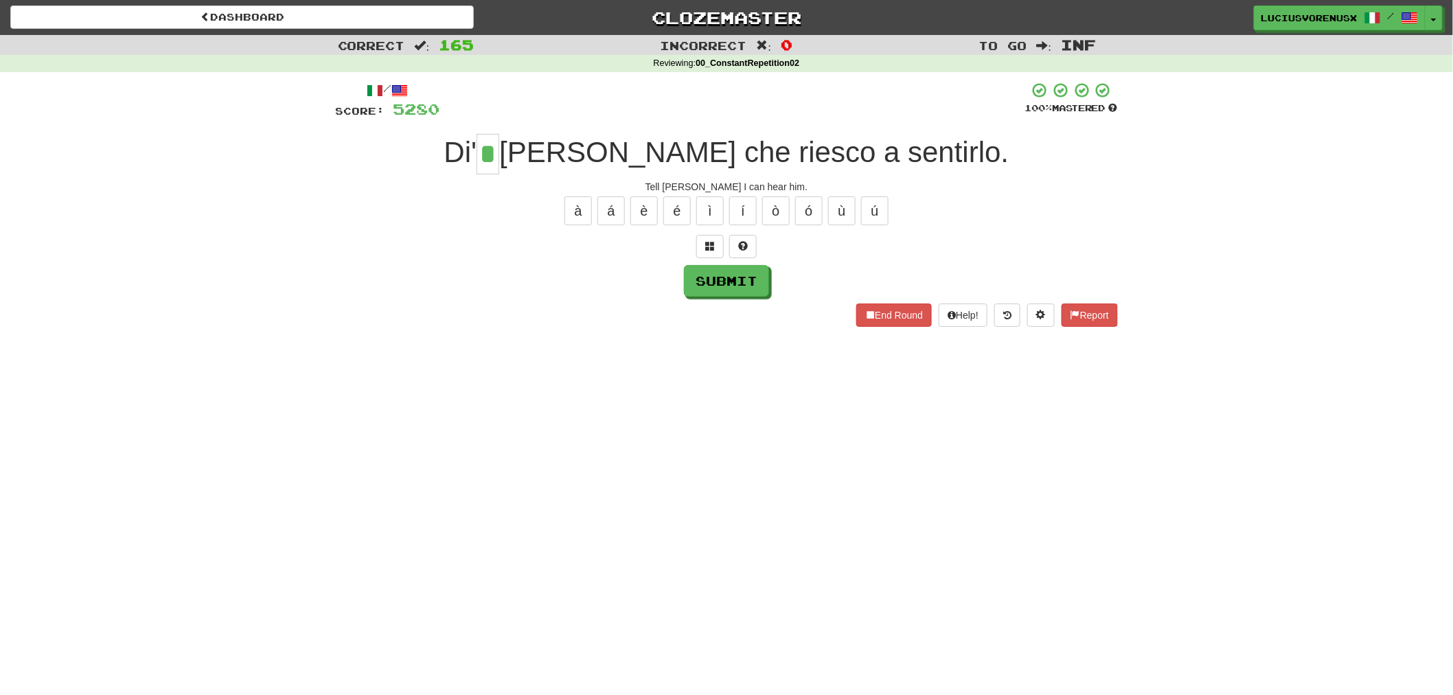
type input "*"
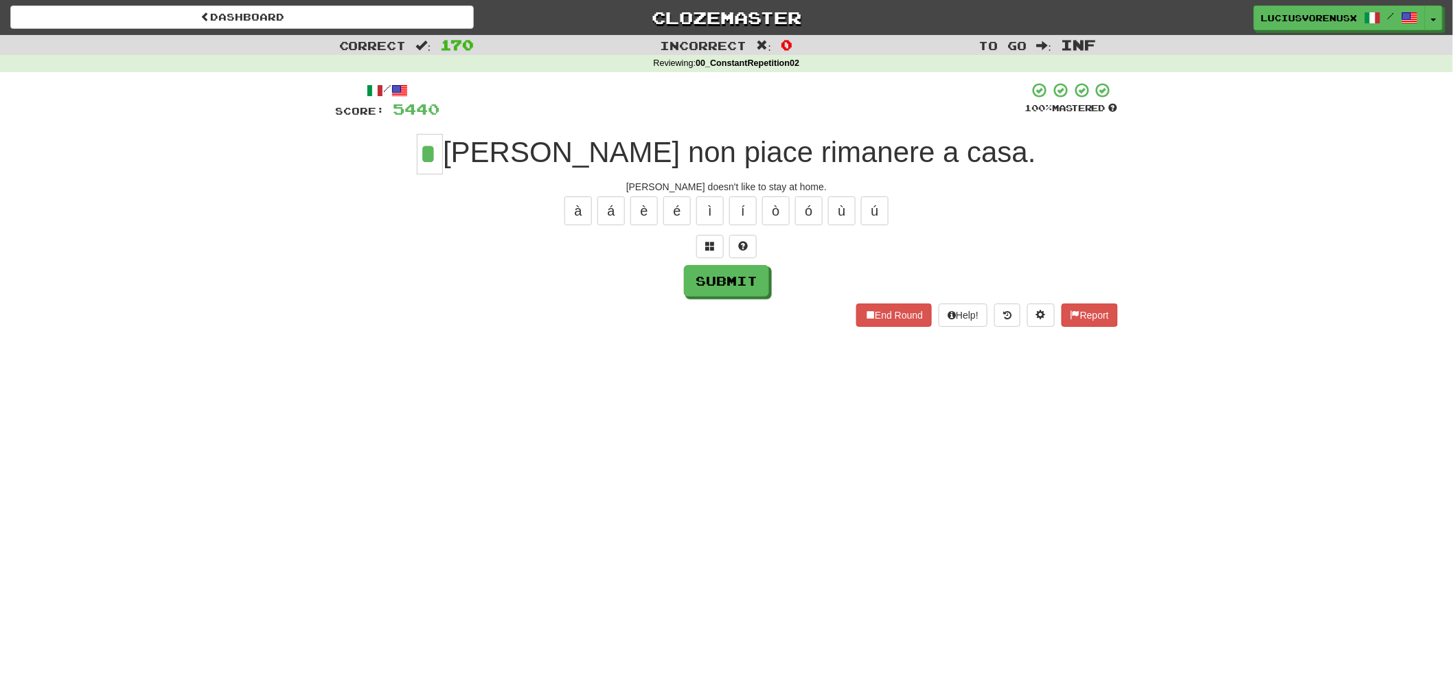
type input "*"
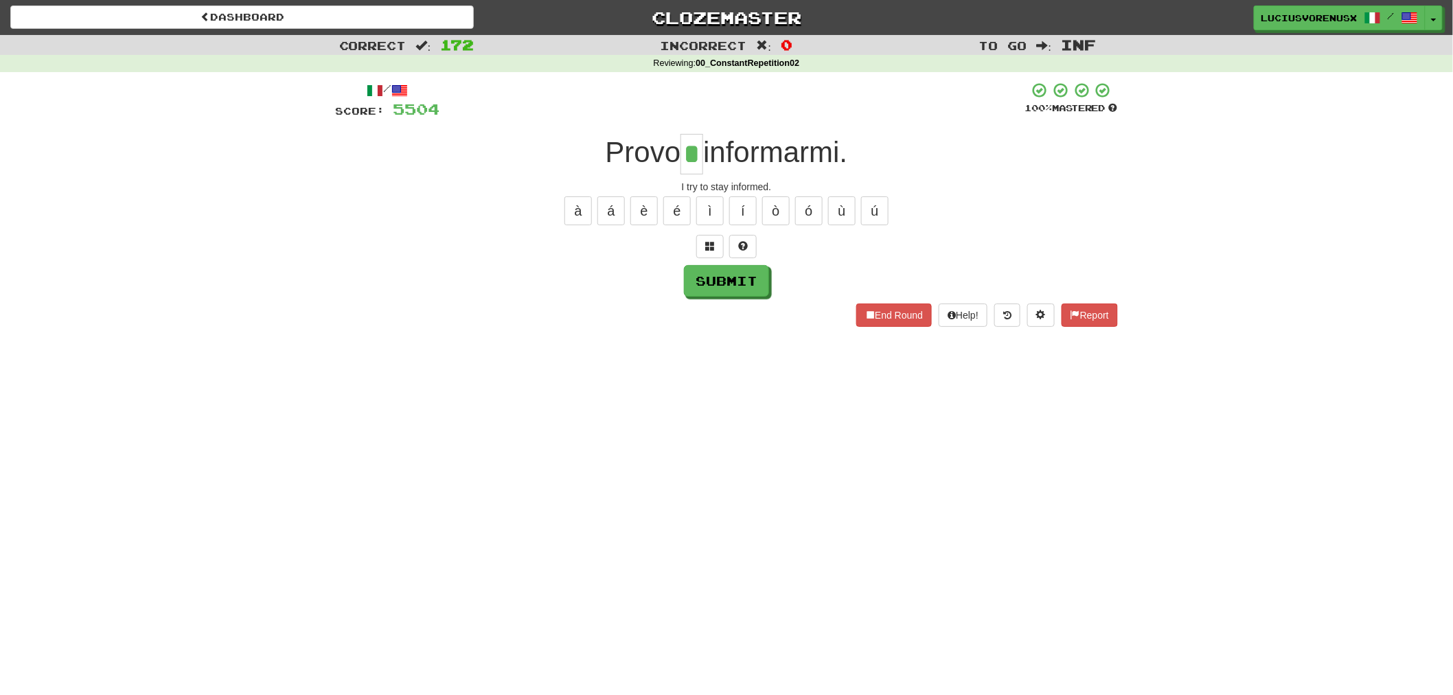
type input "*"
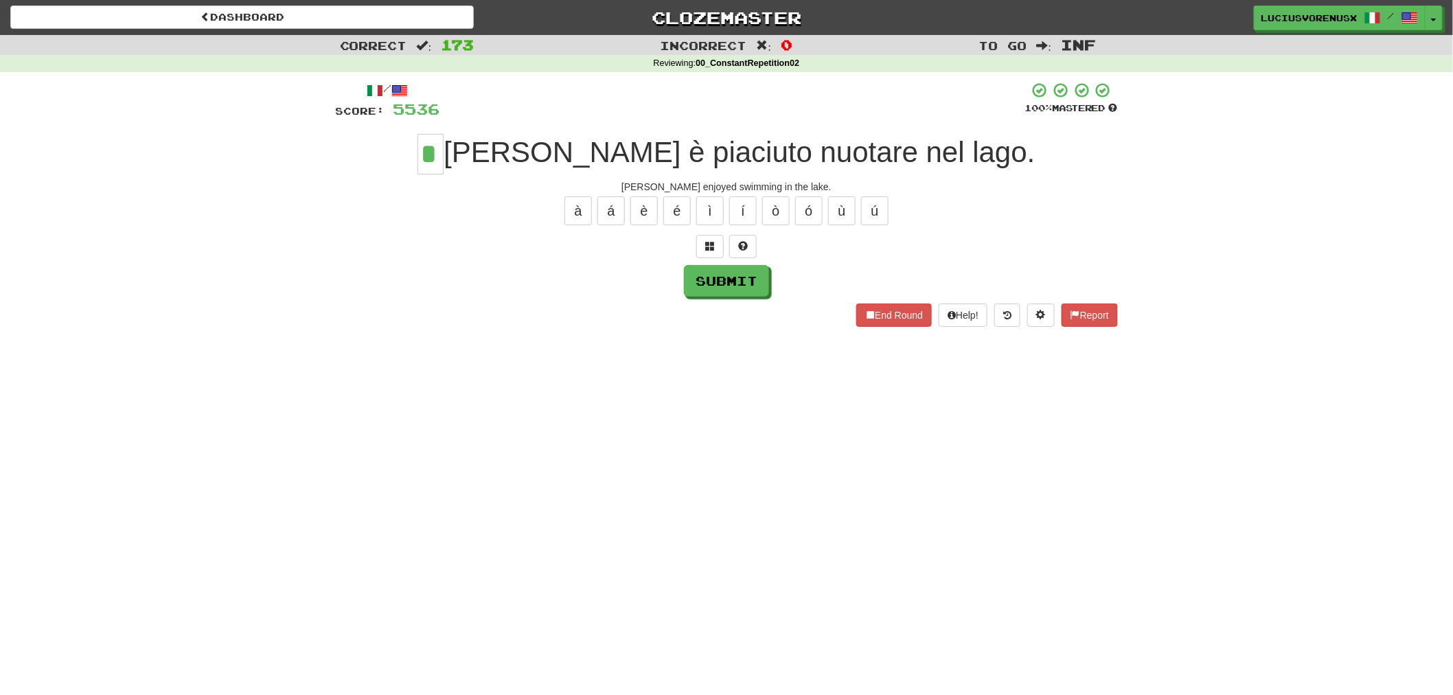
type input "*"
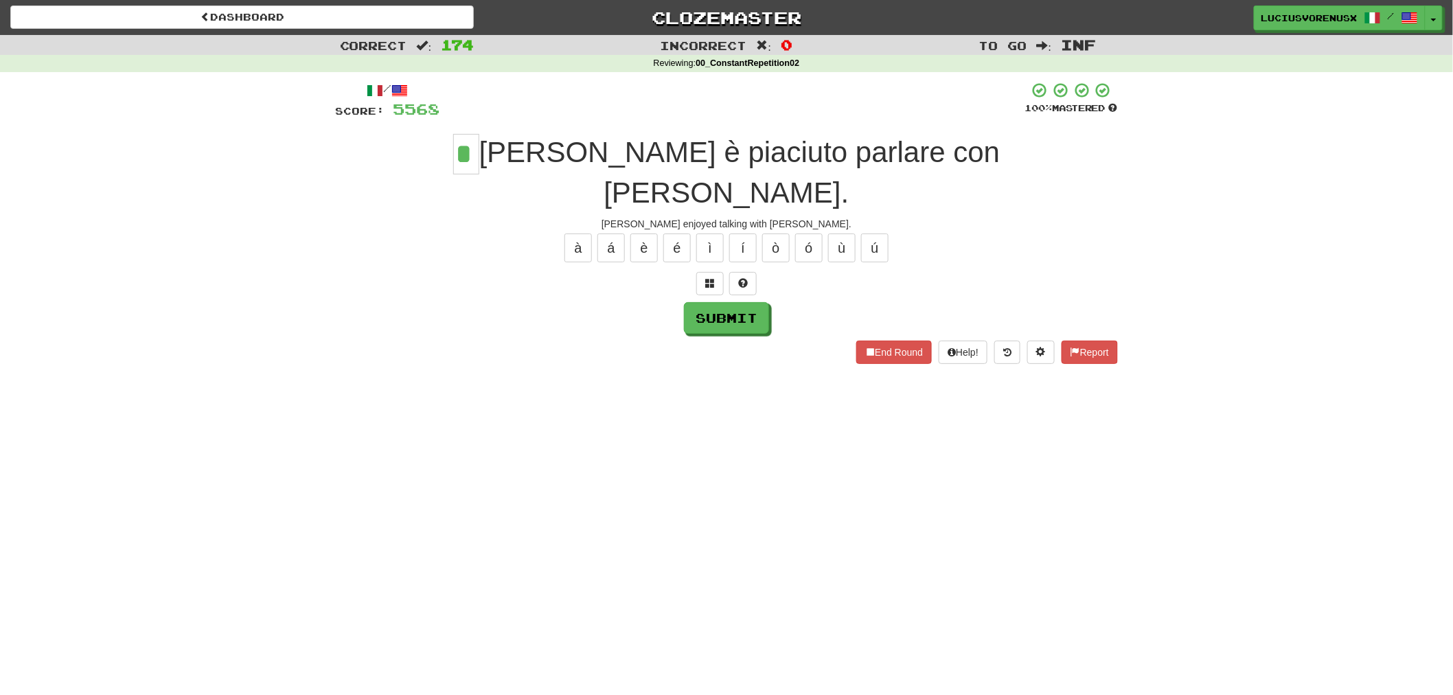
type input "*"
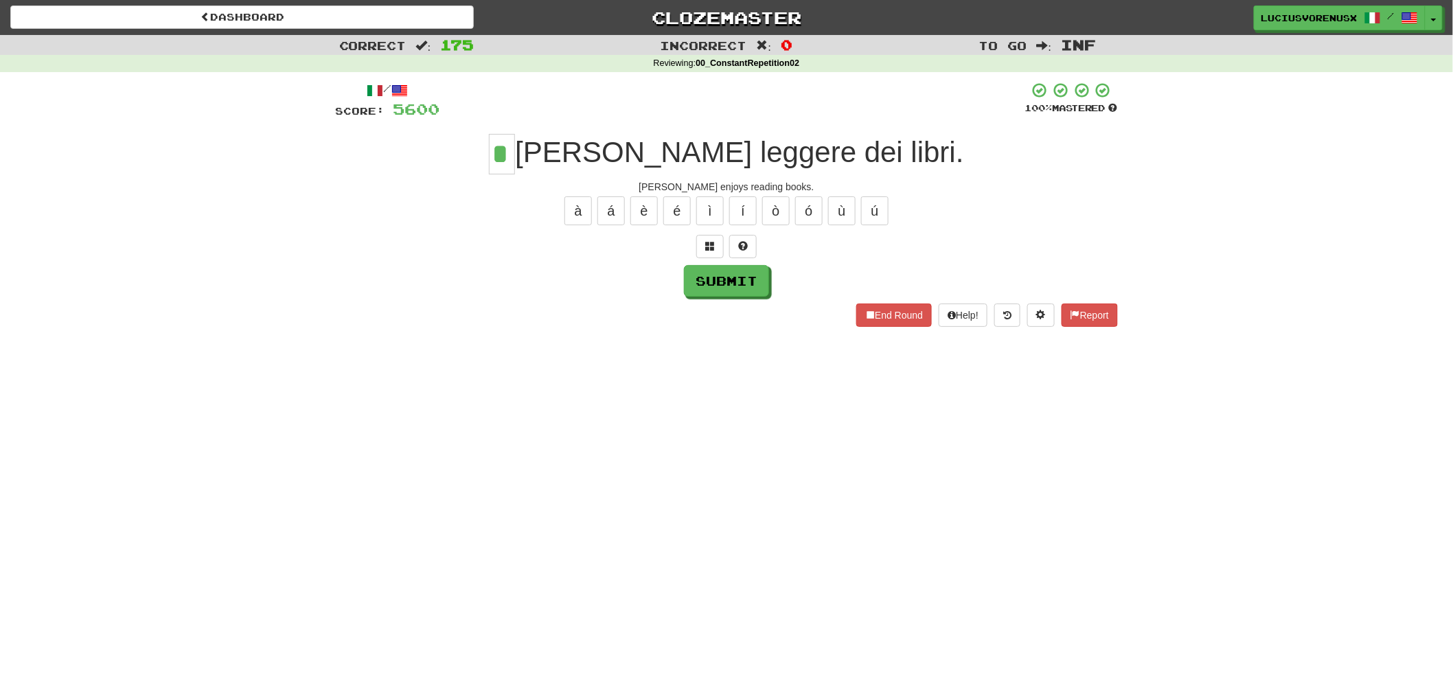
type input "*"
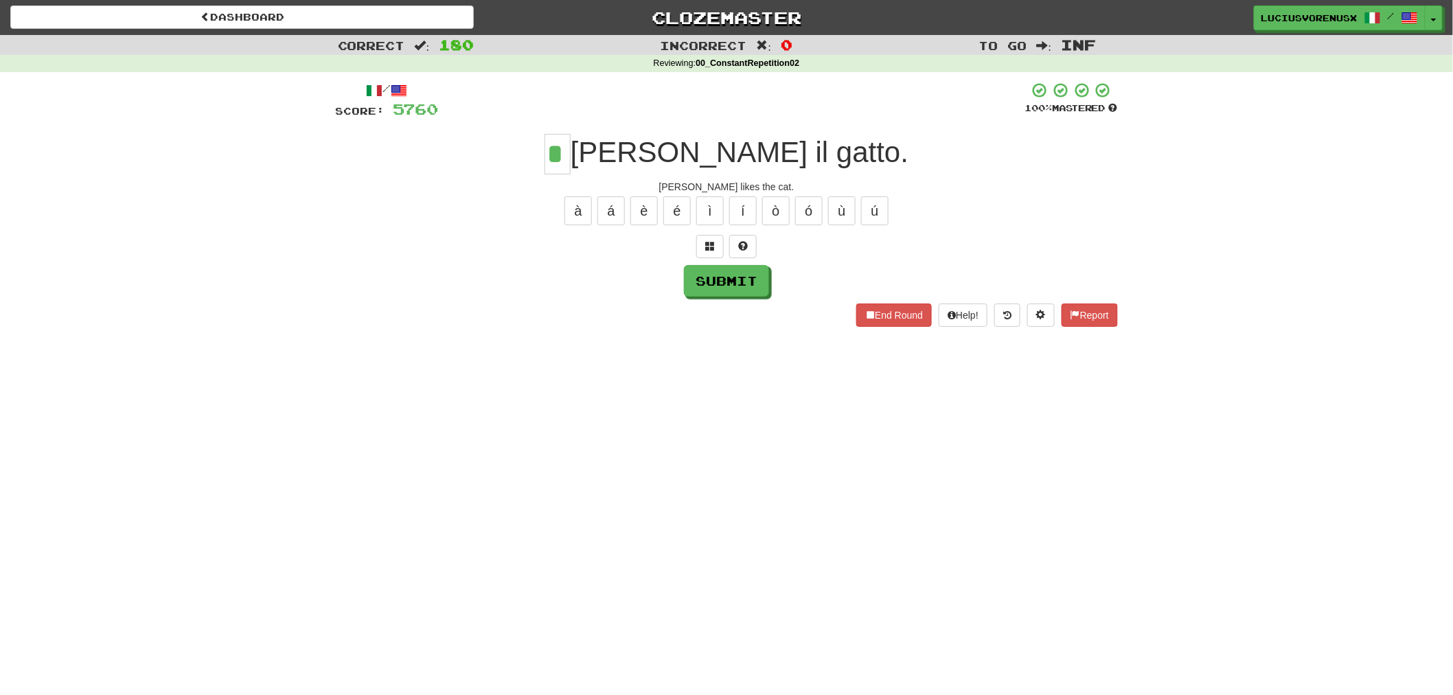
type input "*"
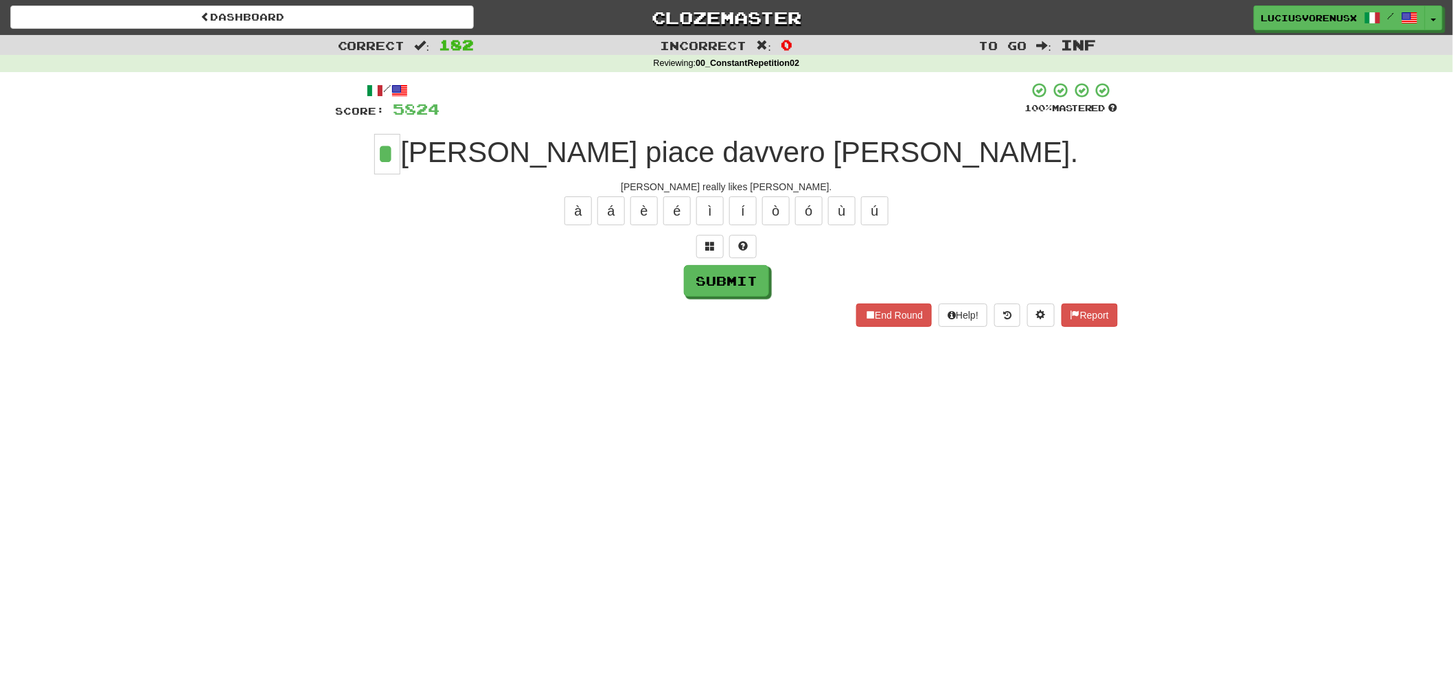
type input "*"
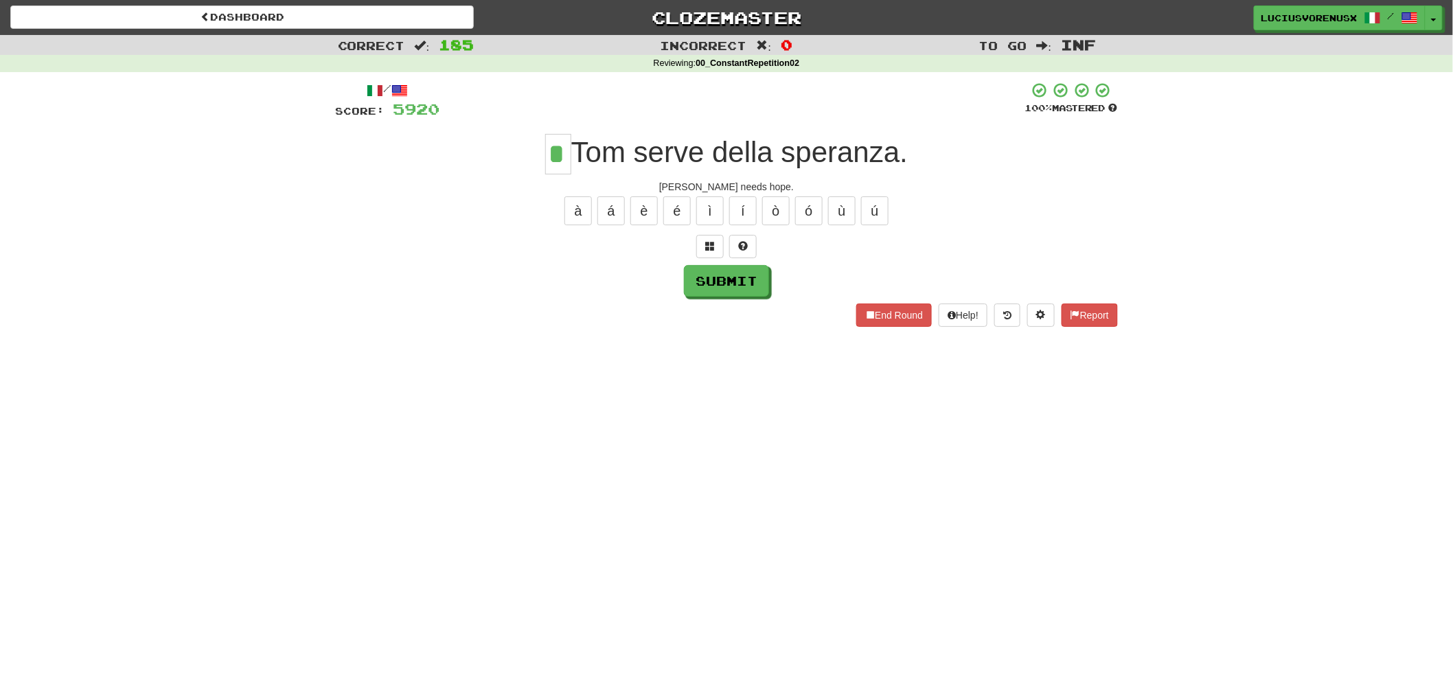
type input "*"
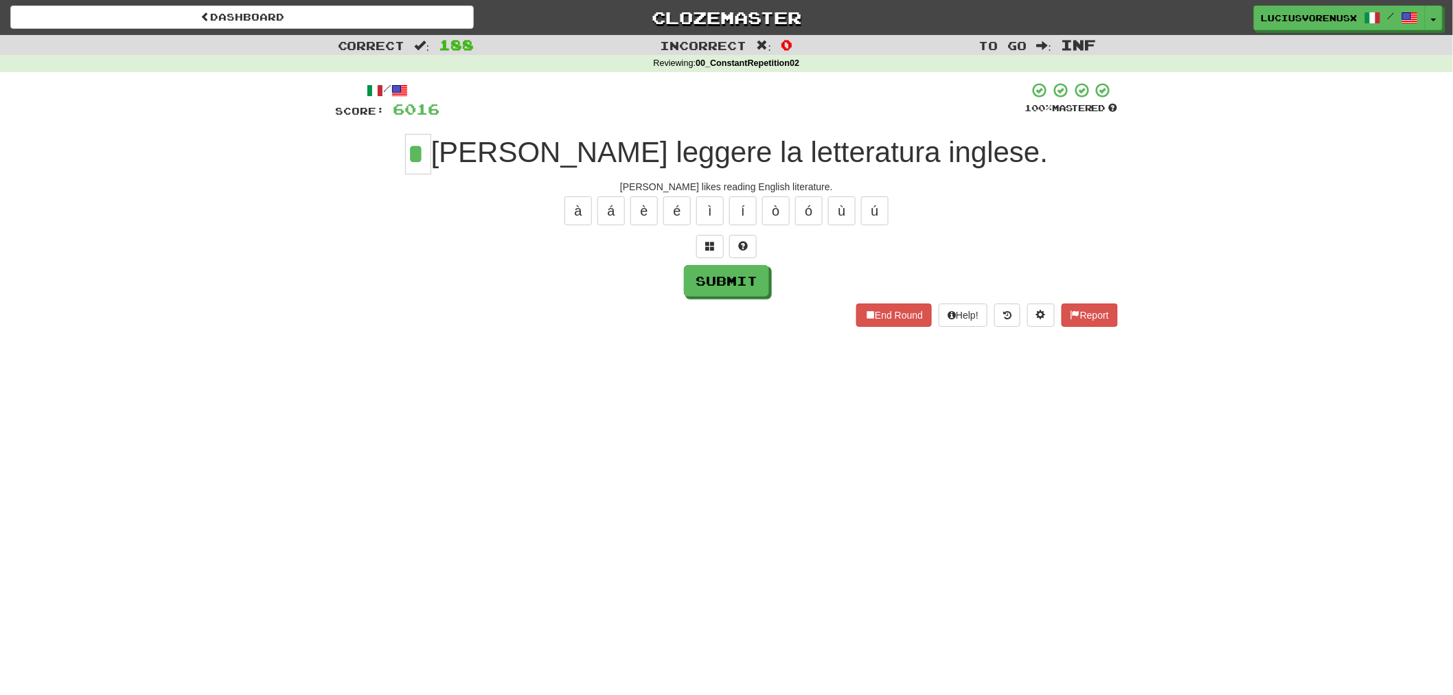
type input "*"
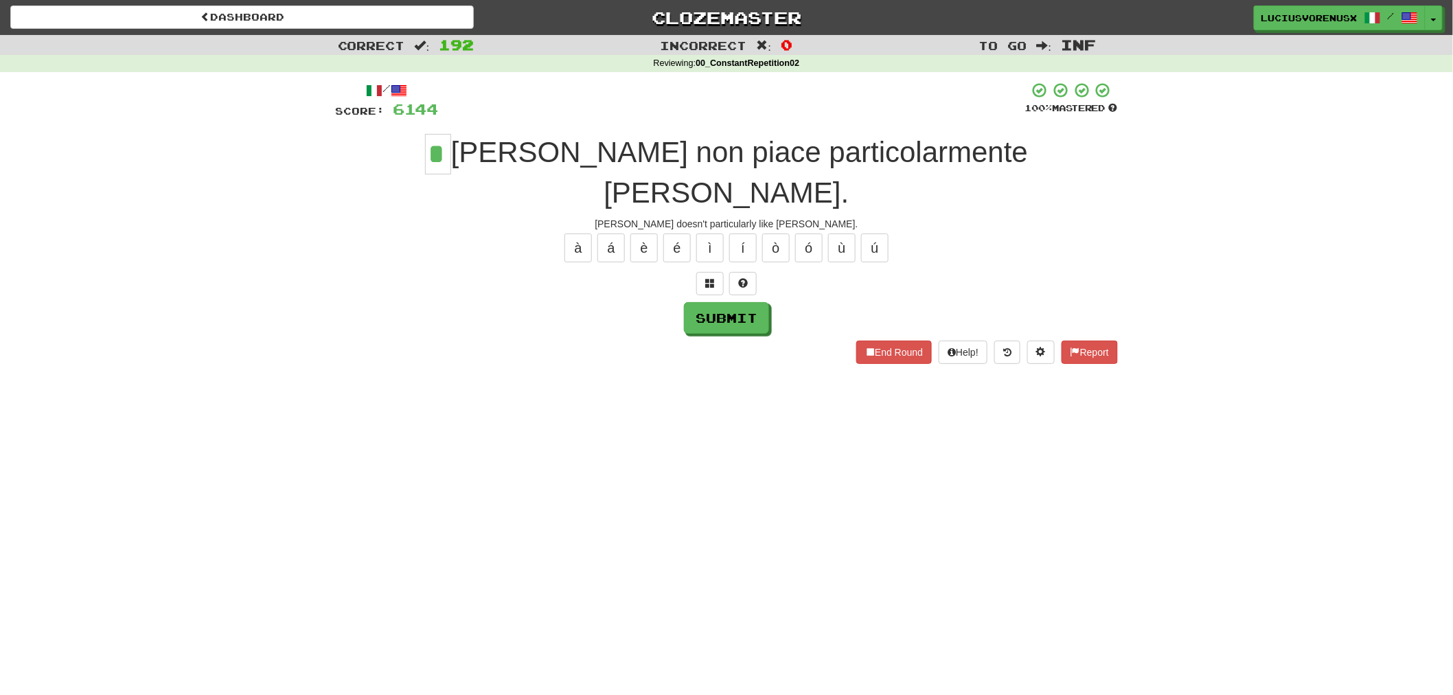
type input "*"
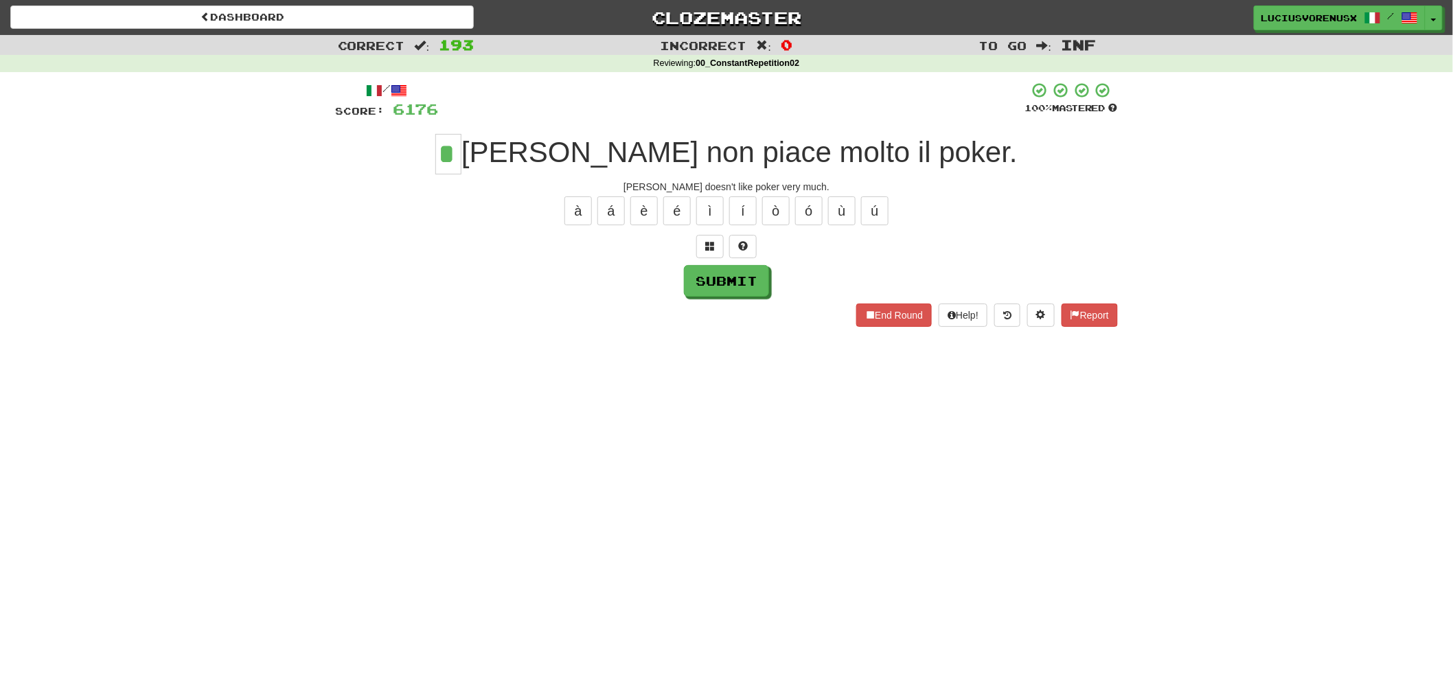
type input "*"
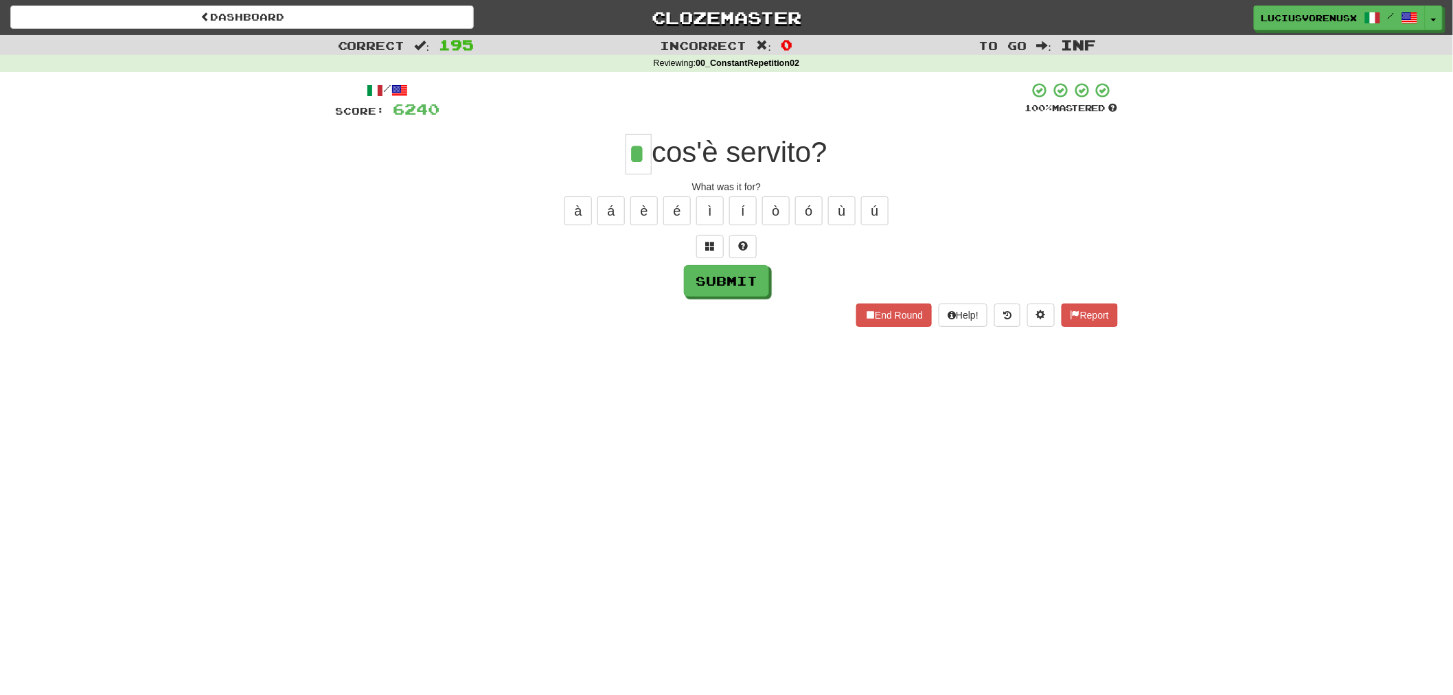
type input "*"
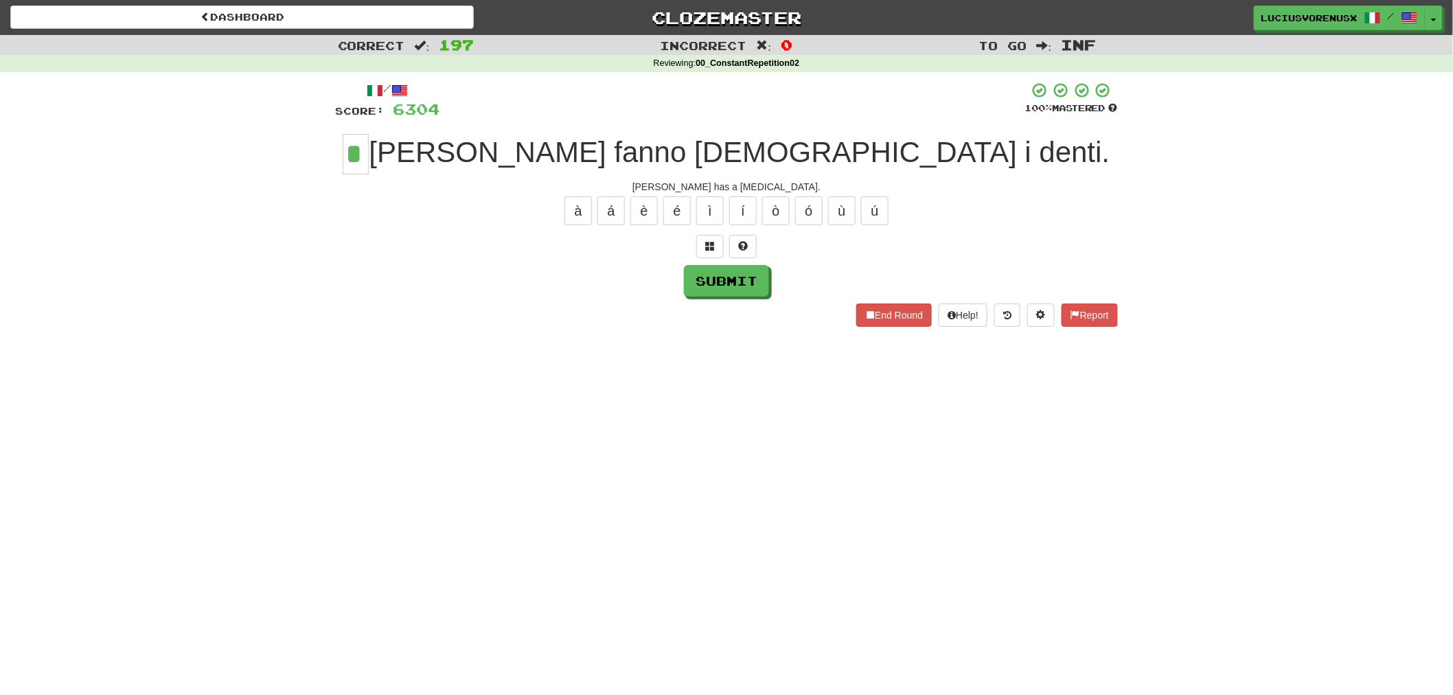
type input "*"
